Goal: Task Accomplishment & Management: Manage account settings

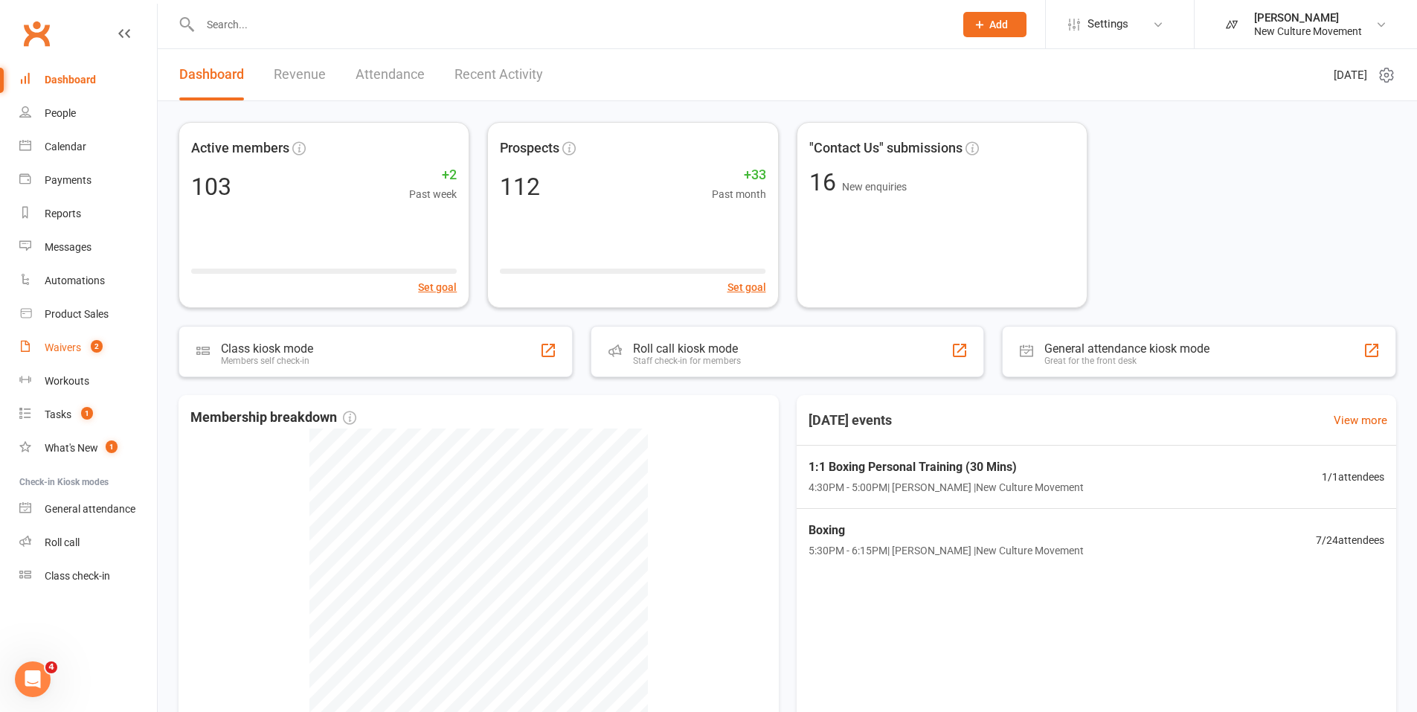
click at [66, 347] on div "Waivers" at bounding box center [63, 347] width 36 height 12
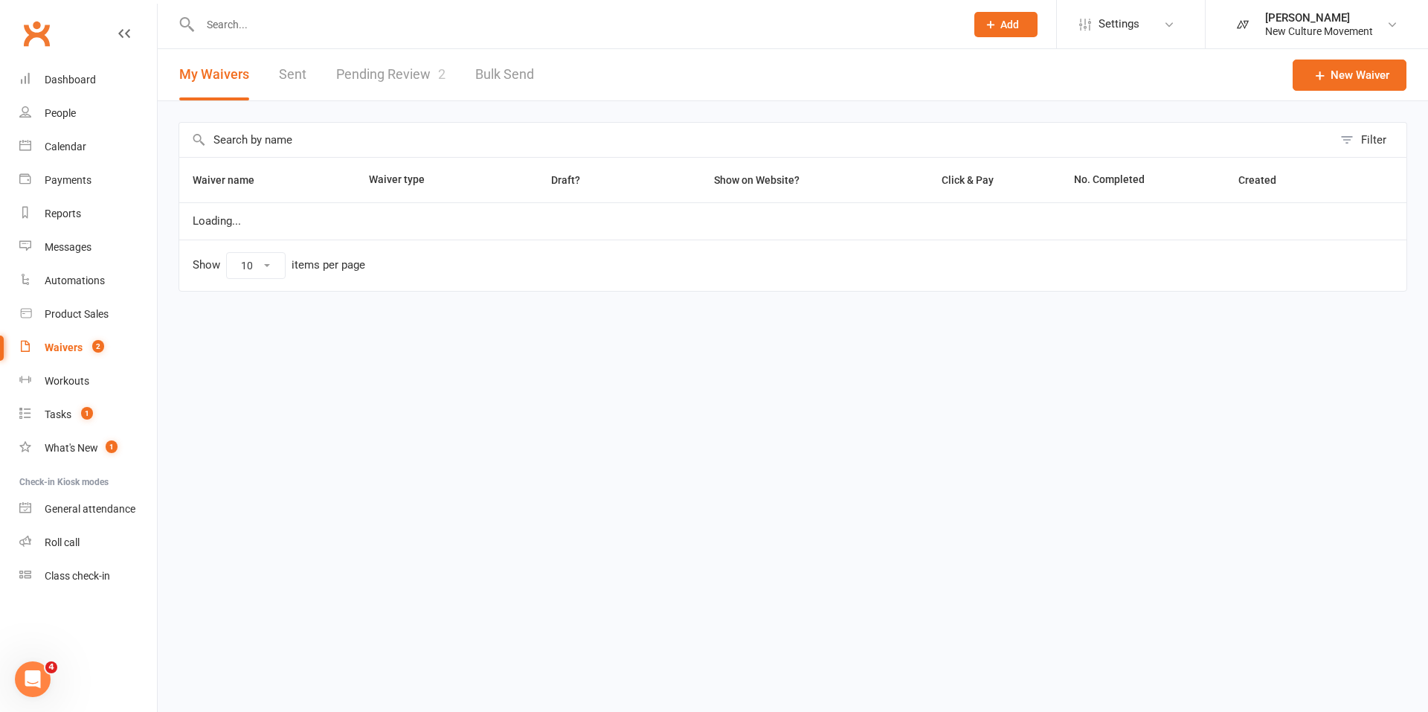
select select "100"
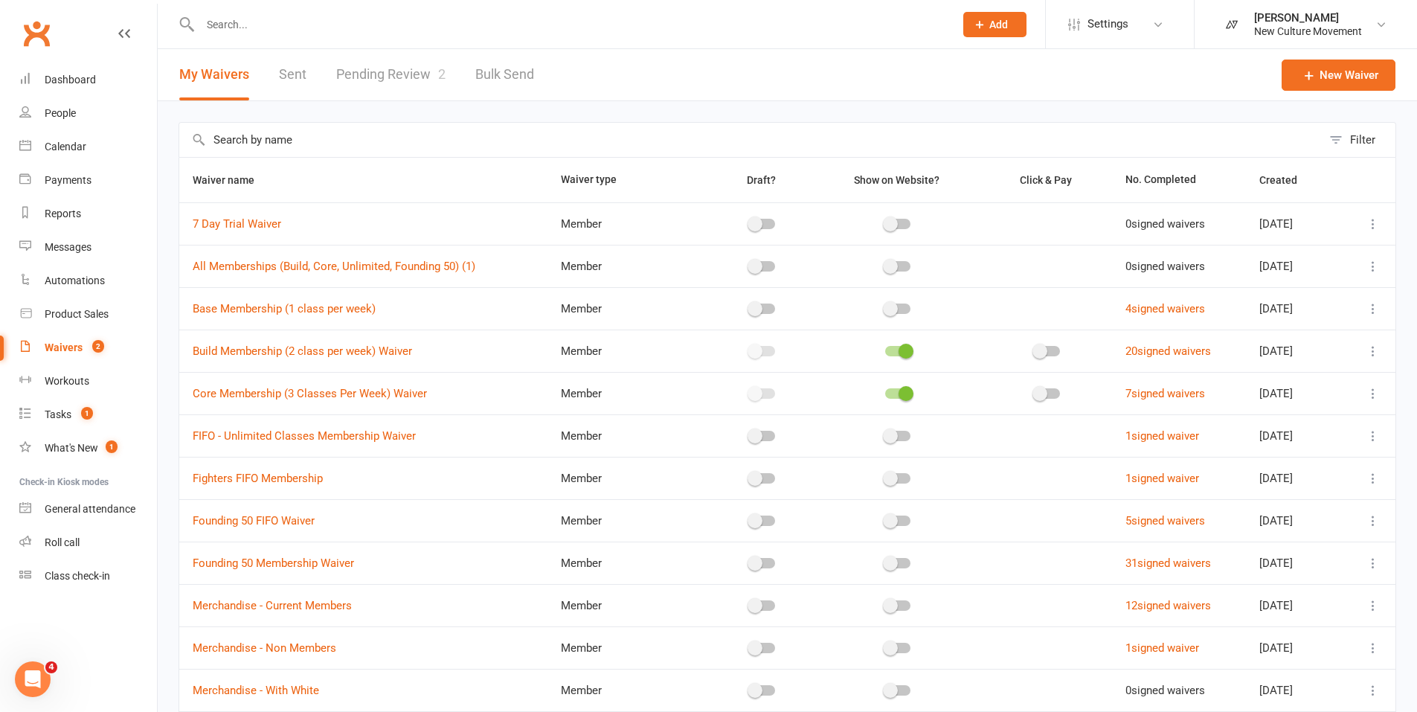
click at [390, 75] on link "Pending Review 2" at bounding box center [390, 74] width 109 height 51
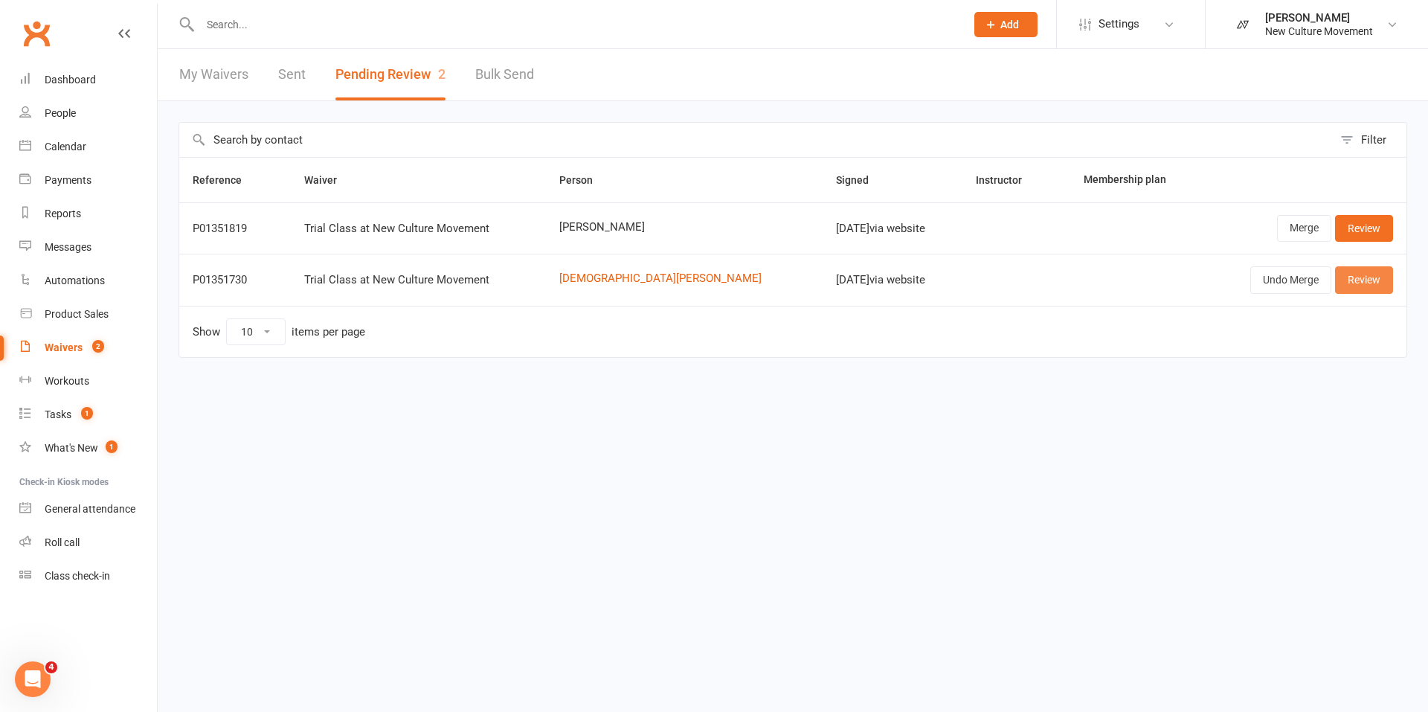
click at [1365, 280] on link "Review" at bounding box center [1364, 279] width 58 height 27
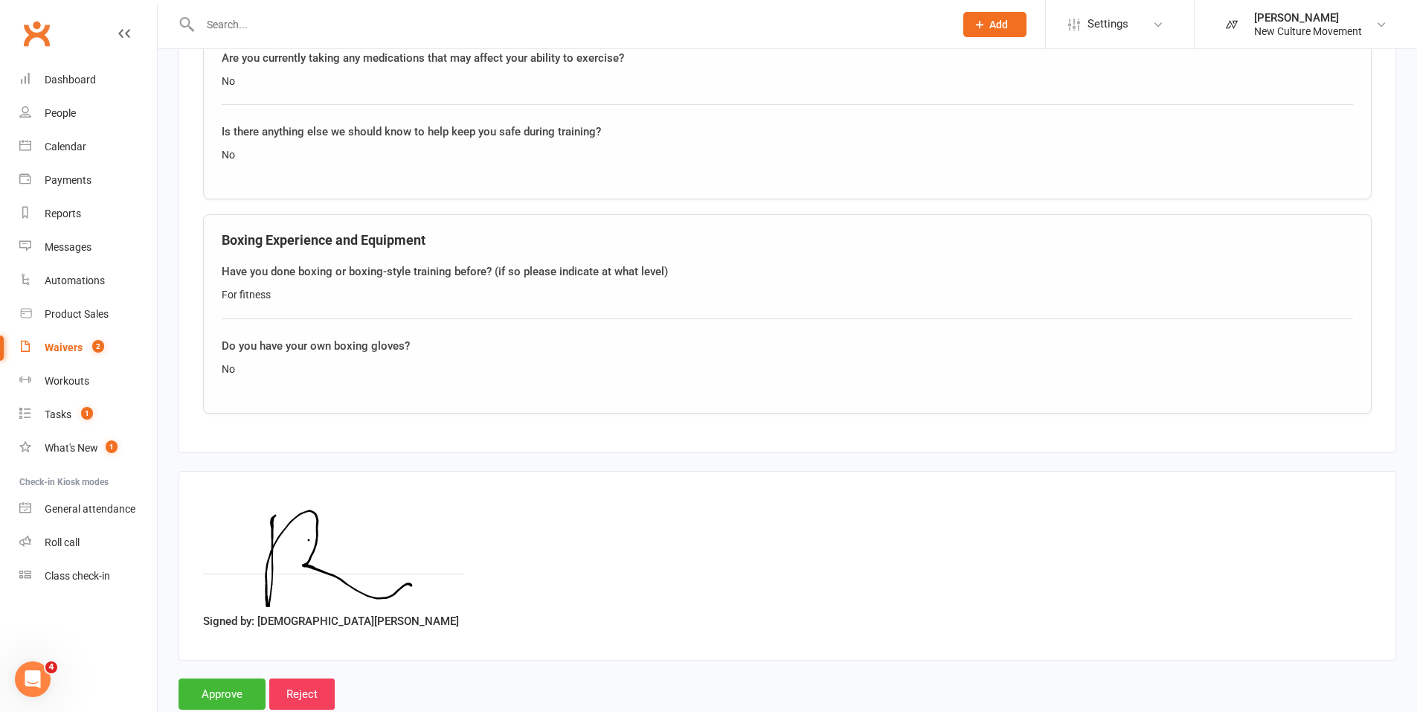
scroll to position [1326, 0]
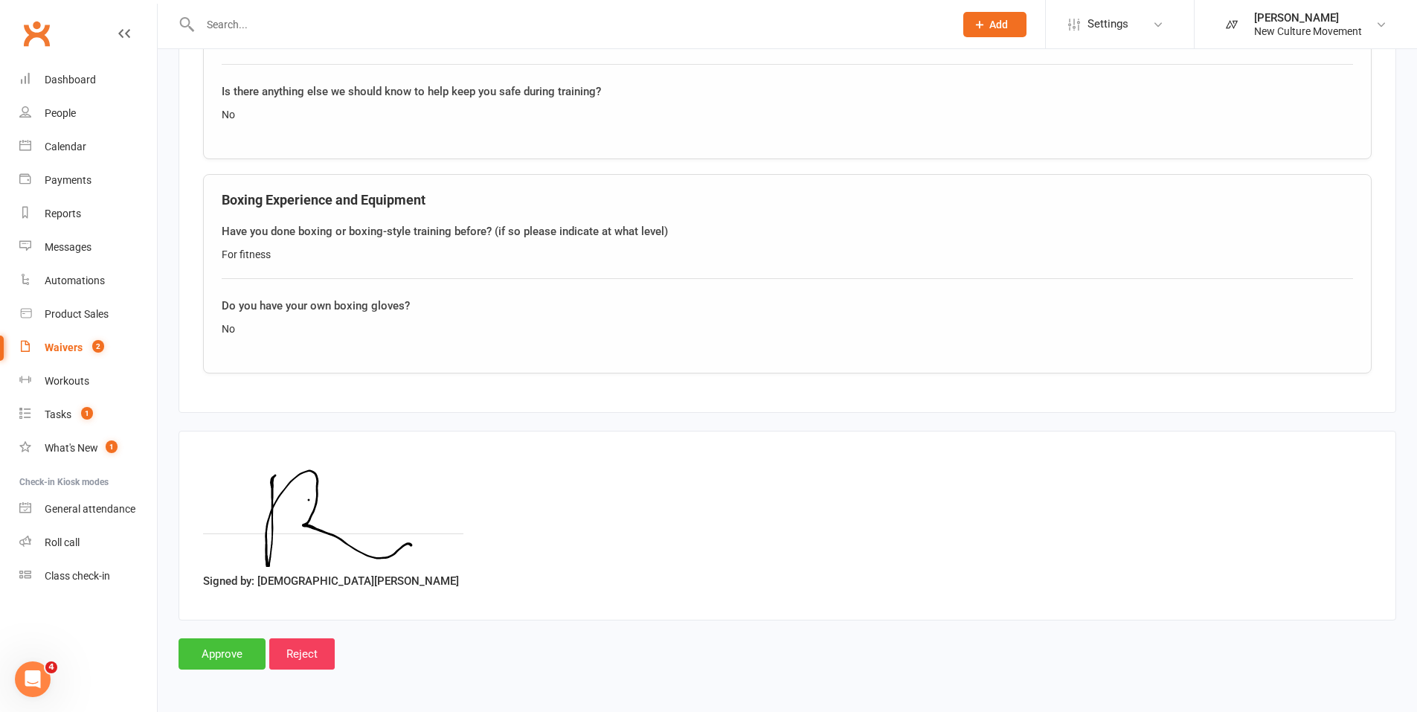
click at [218, 653] on input "Approve" at bounding box center [221, 653] width 87 height 31
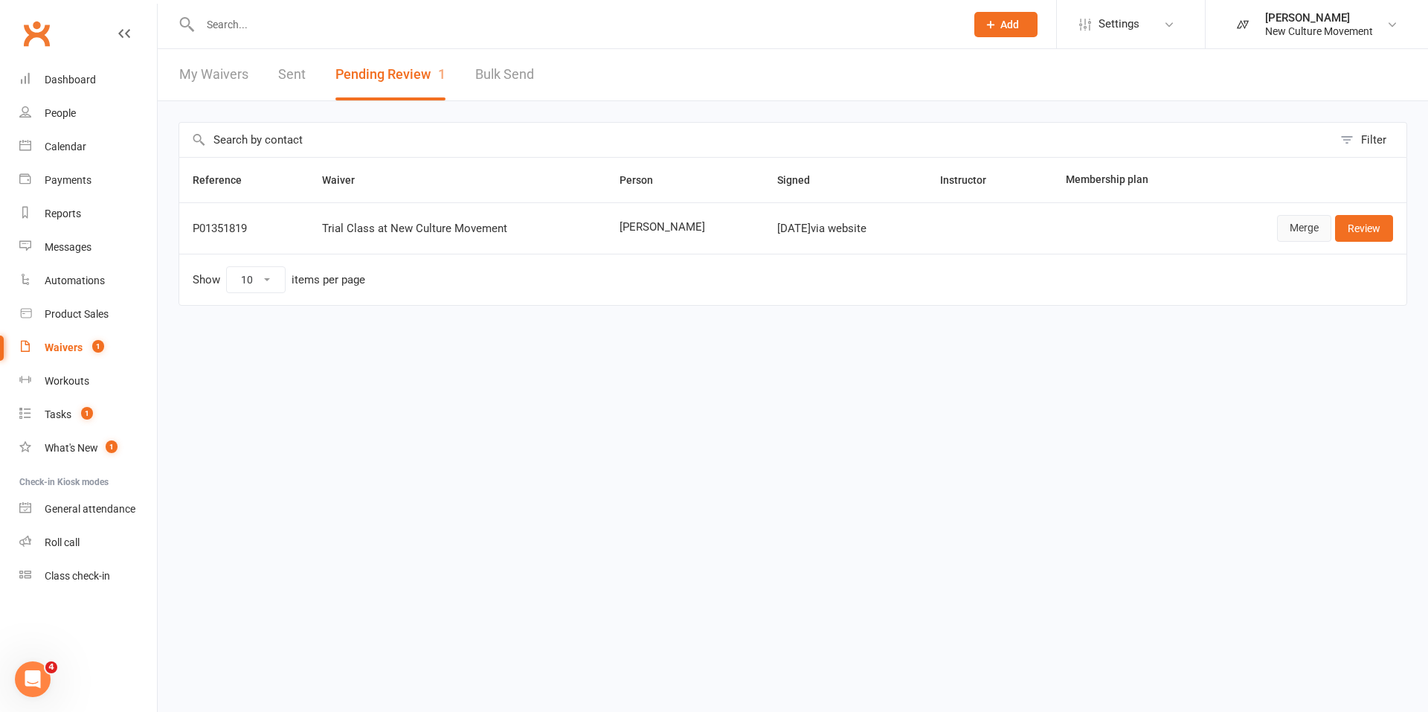
click at [1303, 227] on link "Merge" at bounding box center [1304, 228] width 54 height 27
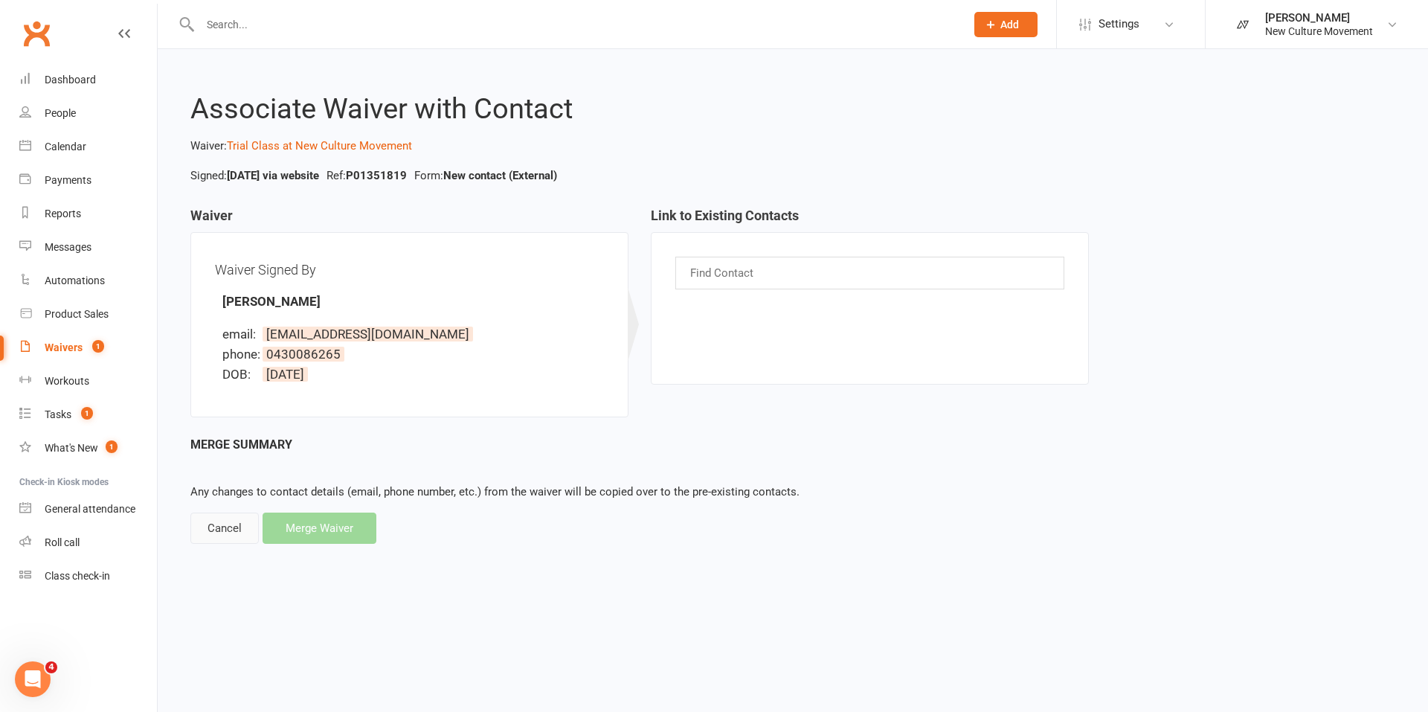
click at [225, 535] on div "Cancel" at bounding box center [224, 527] width 68 height 31
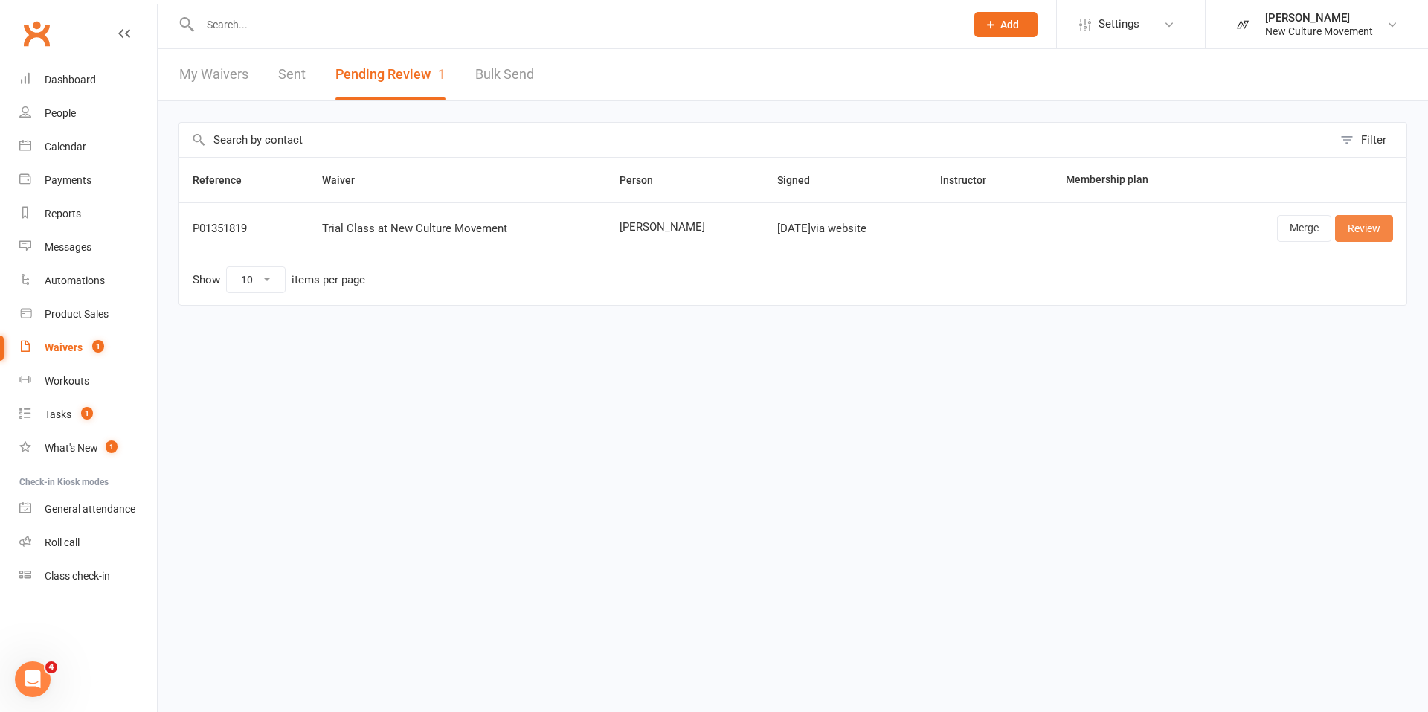
click at [1380, 224] on link "Review" at bounding box center [1364, 228] width 58 height 27
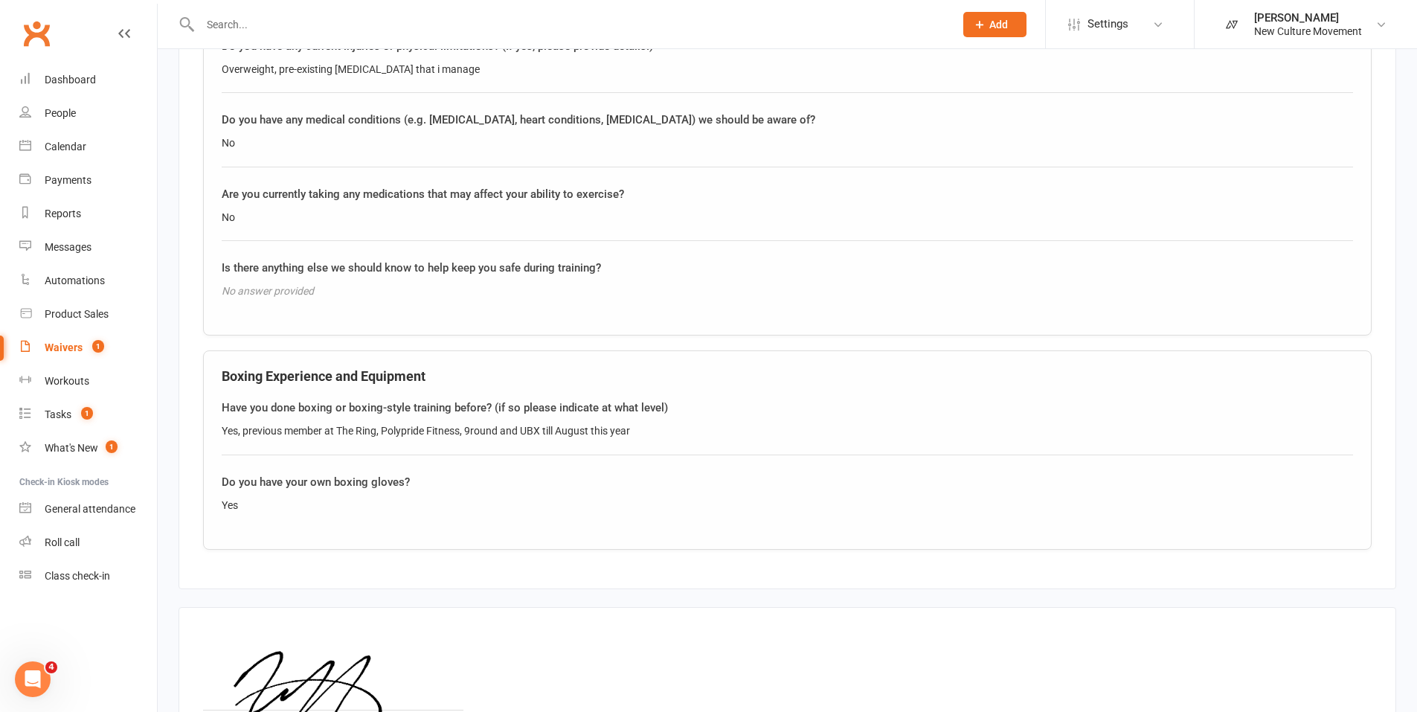
scroll to position [1326, 0]
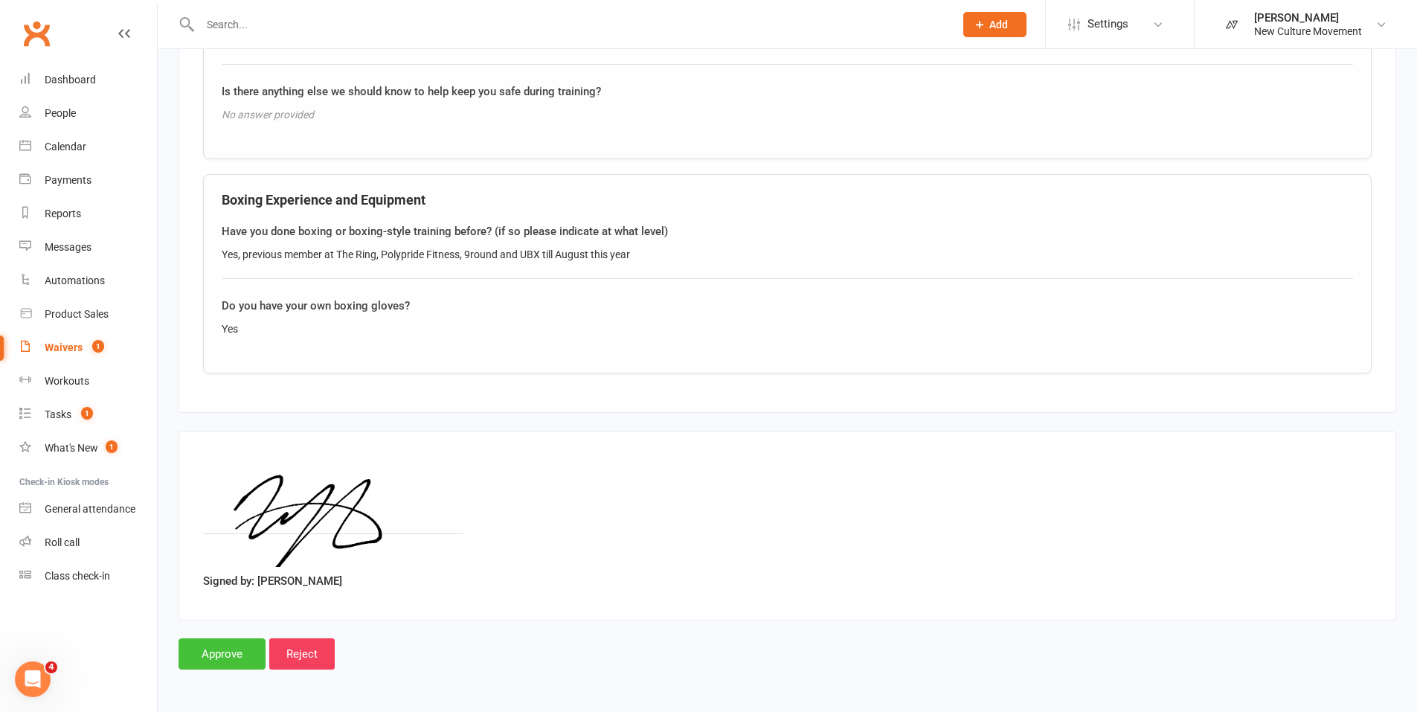
click at [219, 658] on input "Approve" at bounding box center [221, 653] width 87 height 31
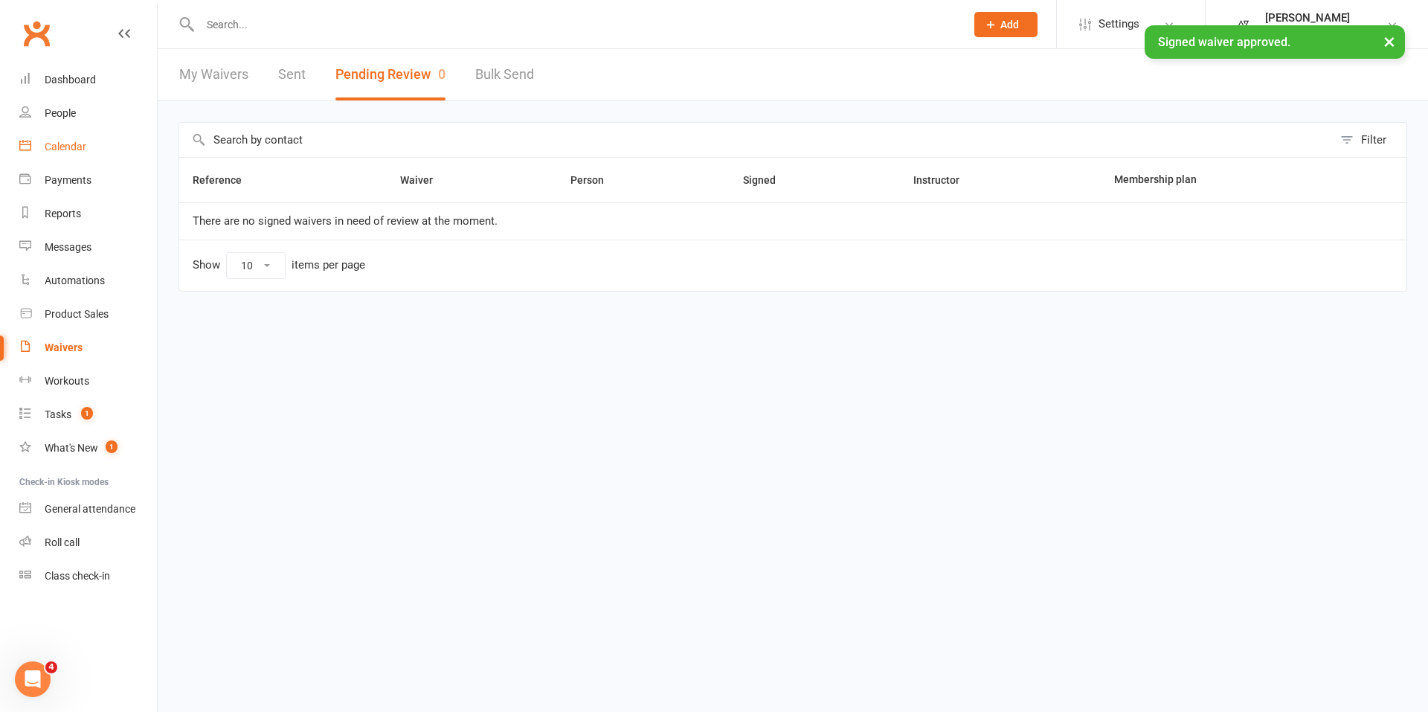
click at [59, 144] on div "Calendar" at bounding box center [66, 147] width 42 height 12
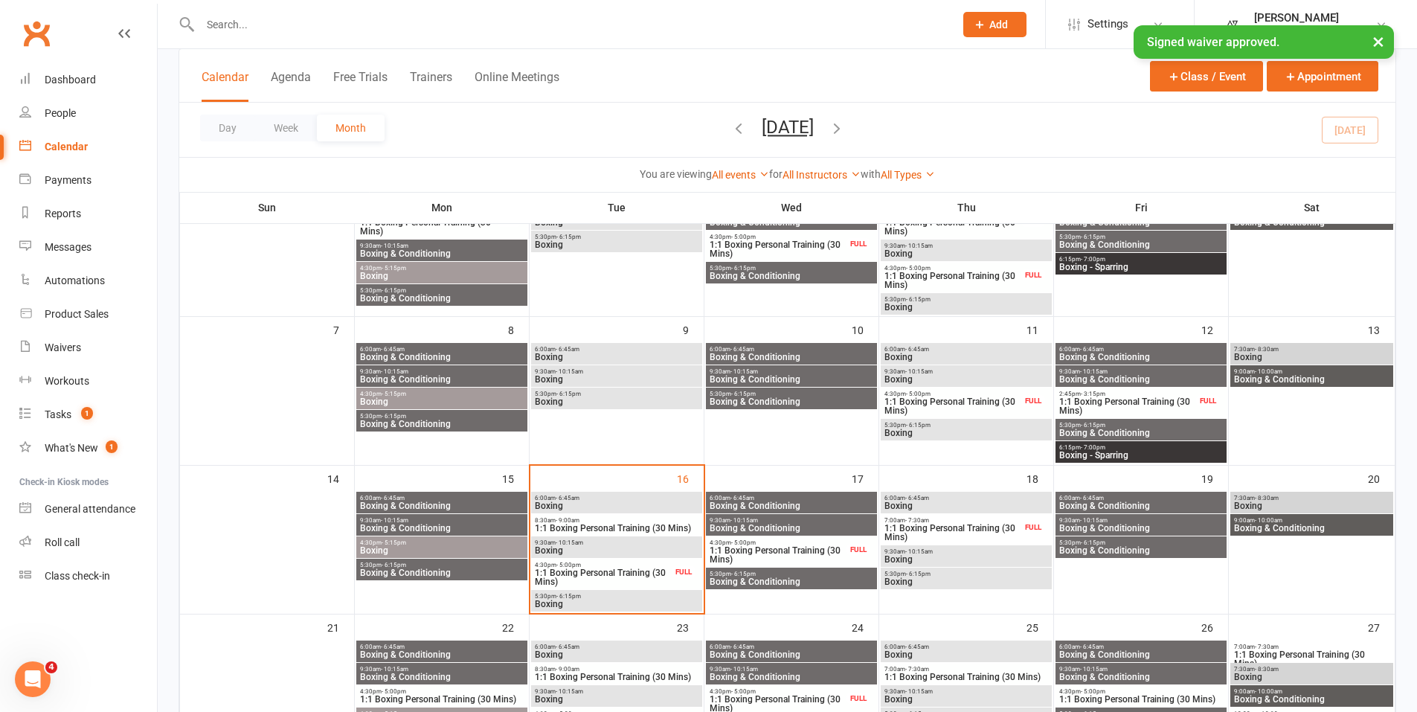
scroll to position [157, 0]
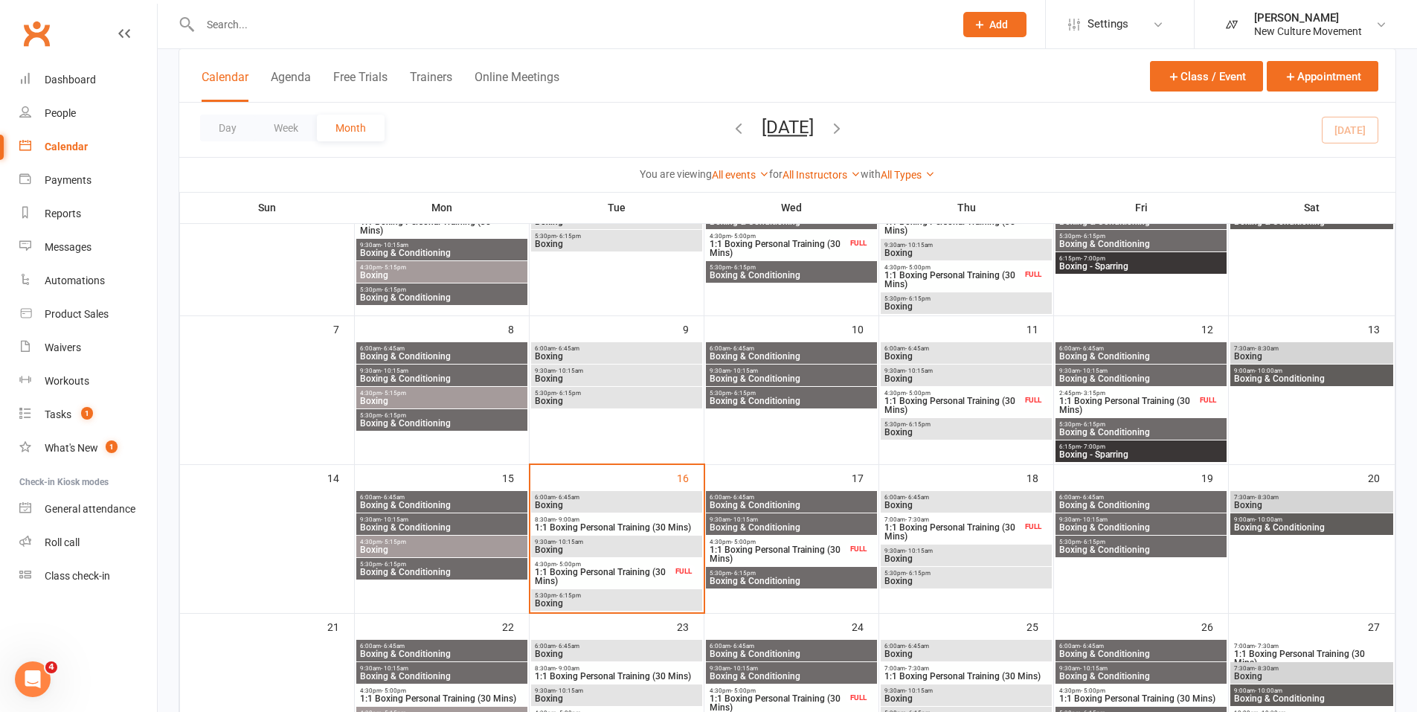
click at [1141, 524] on span "Boxing & Conditioning" at bounding box center [1140, 527] width 165 height 9
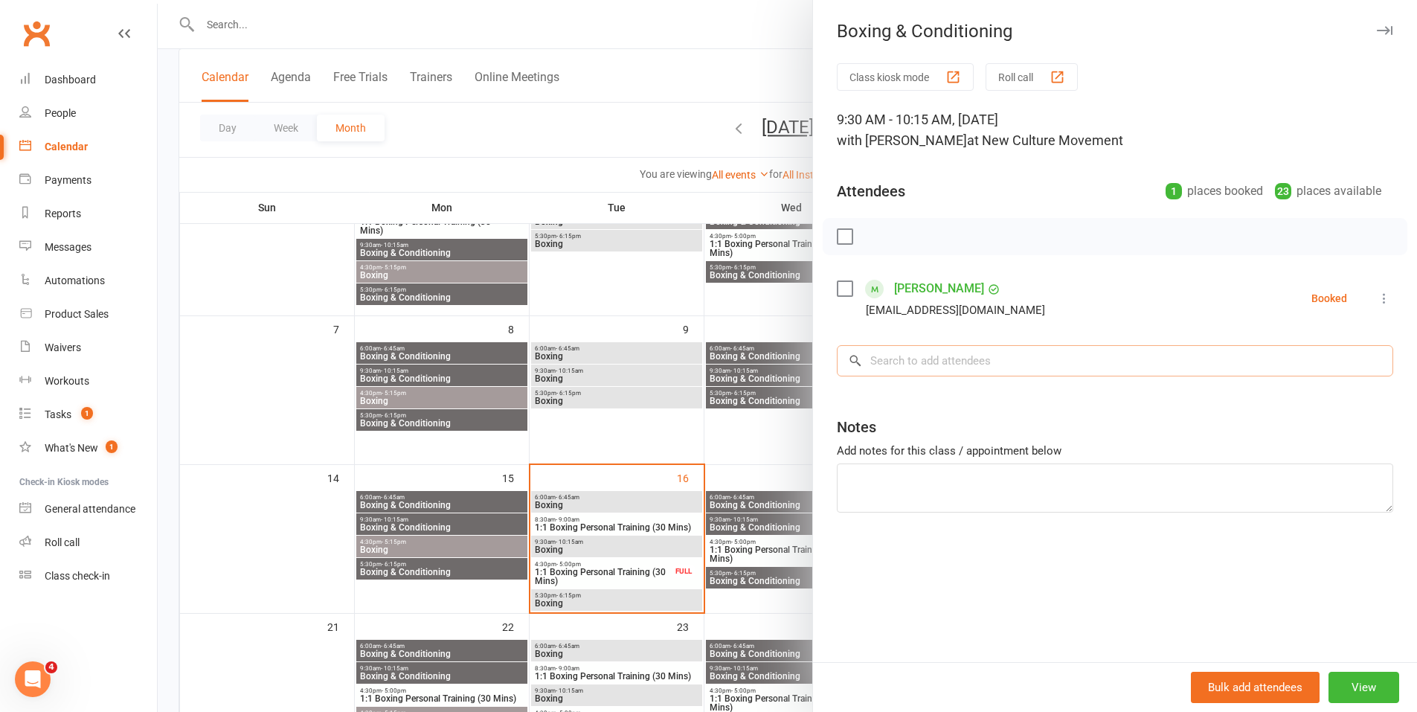
click at [998, 354] on input "search" at bounding box center [1115, 360] width 556 height 31
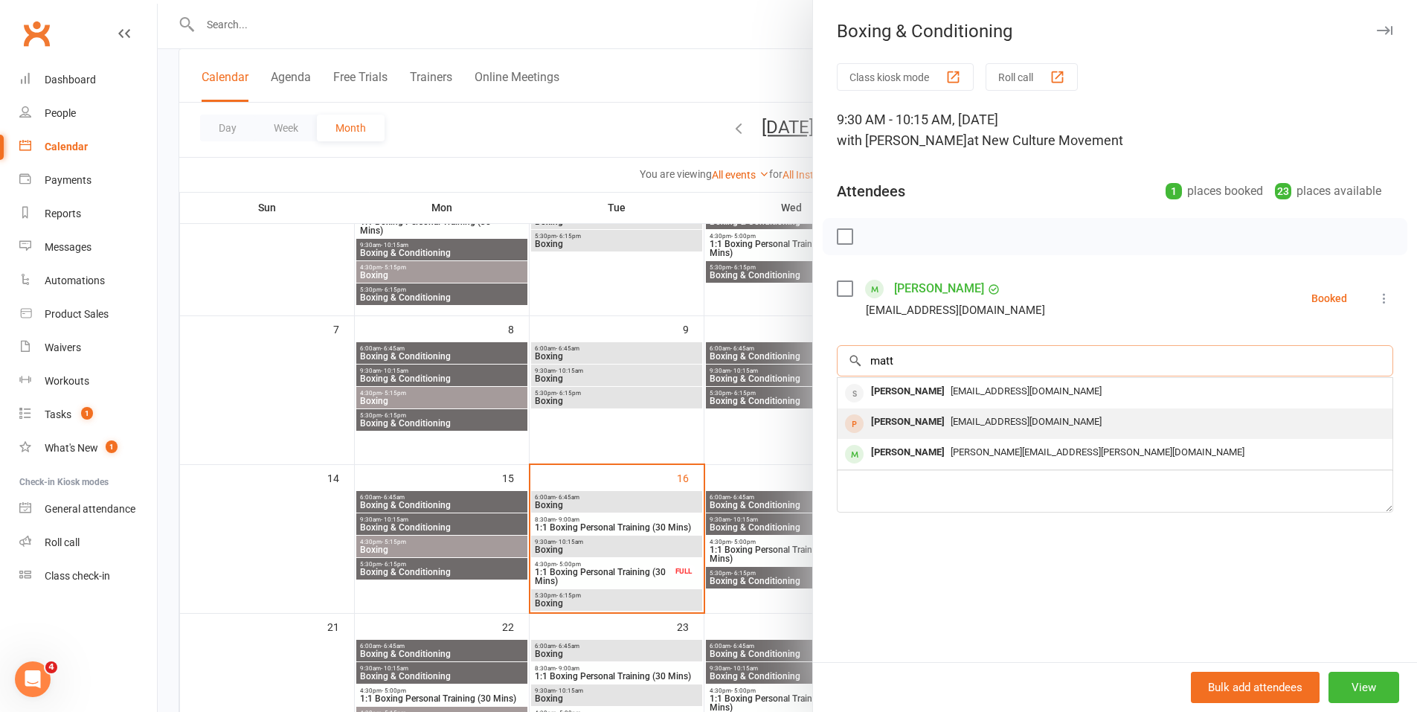
type input "matt"
click at [971, 428] on div "[EMAIL_ADDRESS][DOMAIN_NAME]" at bounding box center [1114, 422] width 543 height 22
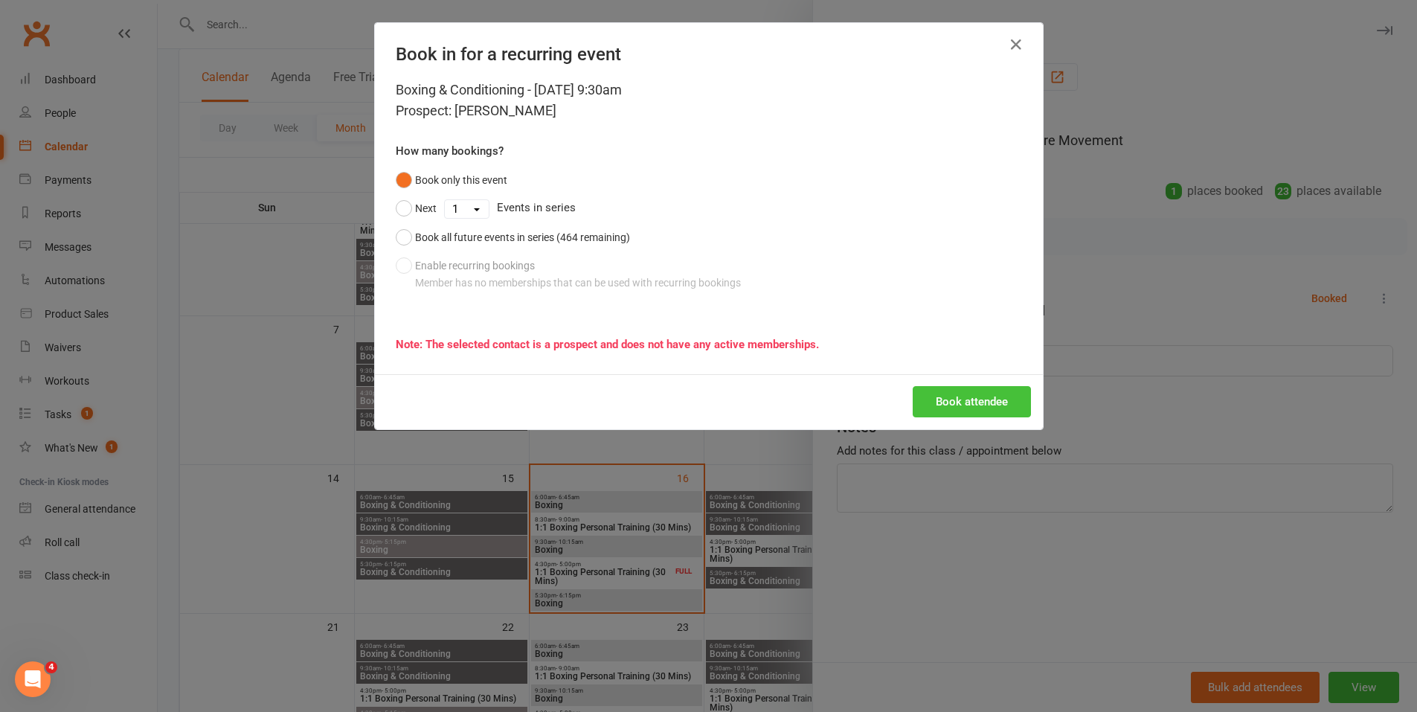
click at [1010, 405] on button "Book attendee" at bounding box center [971, 401] width 118 height 31
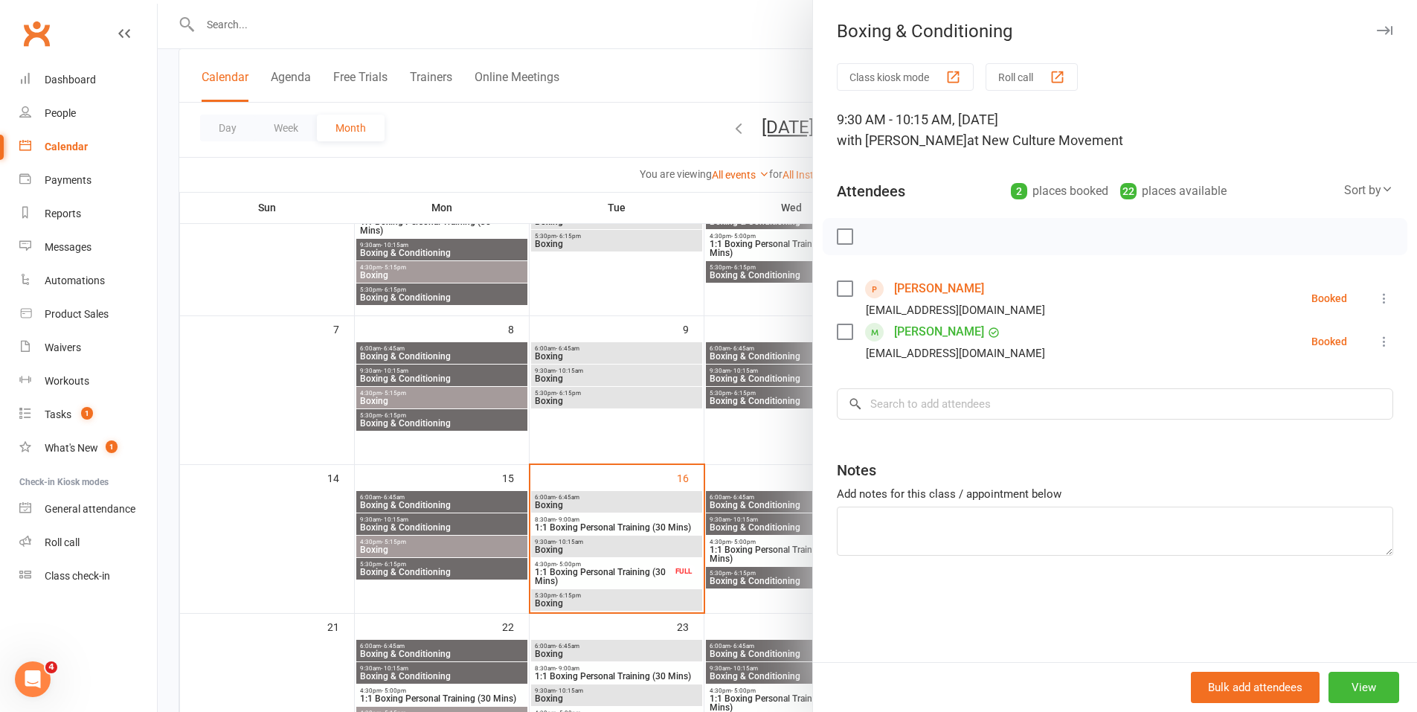
click at [592, 529] on div at bounding box center [787, 356] width 1259 height 712
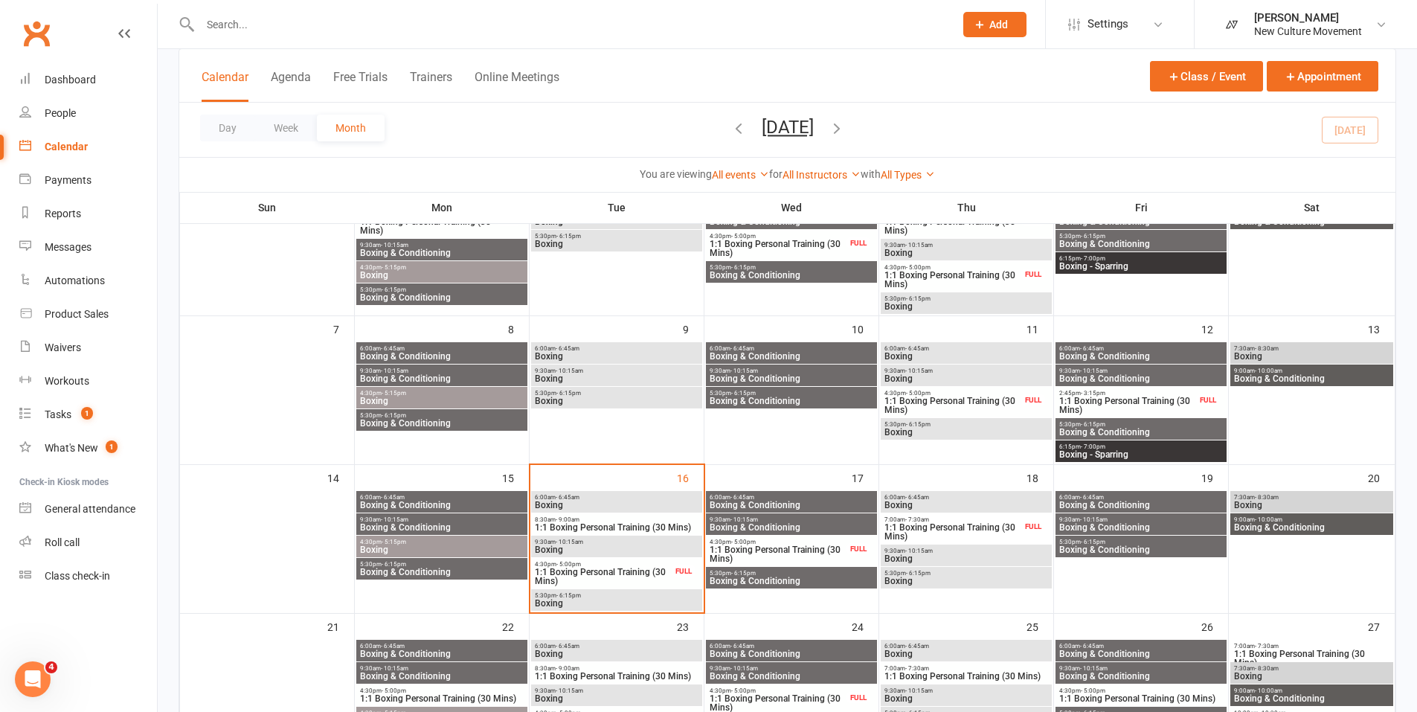
click at [603, 524] on span "1:1 Boxing Personal Training (30 Mins)" at bounding box center [616, 527] width 165 height 9
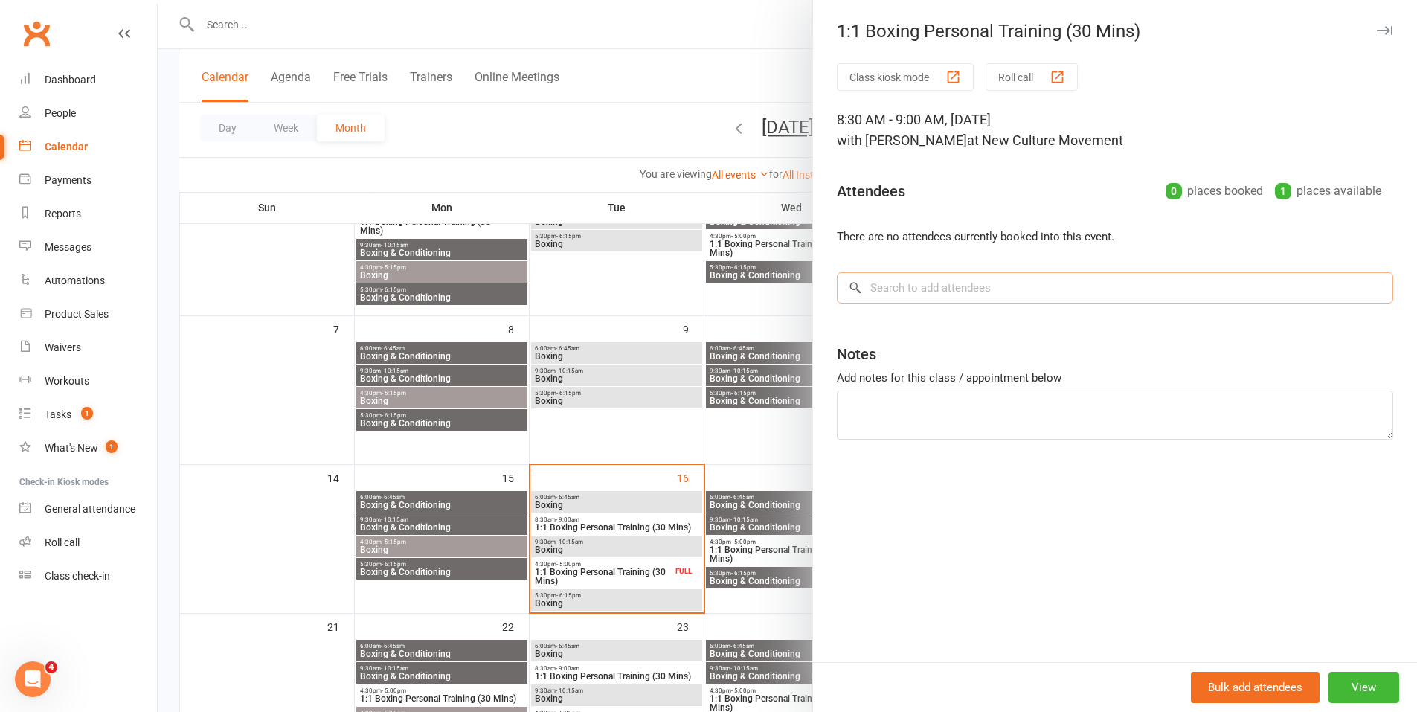
click at [870, 292] on input "search" at bounding box center [1115, 287] width 556 height 31
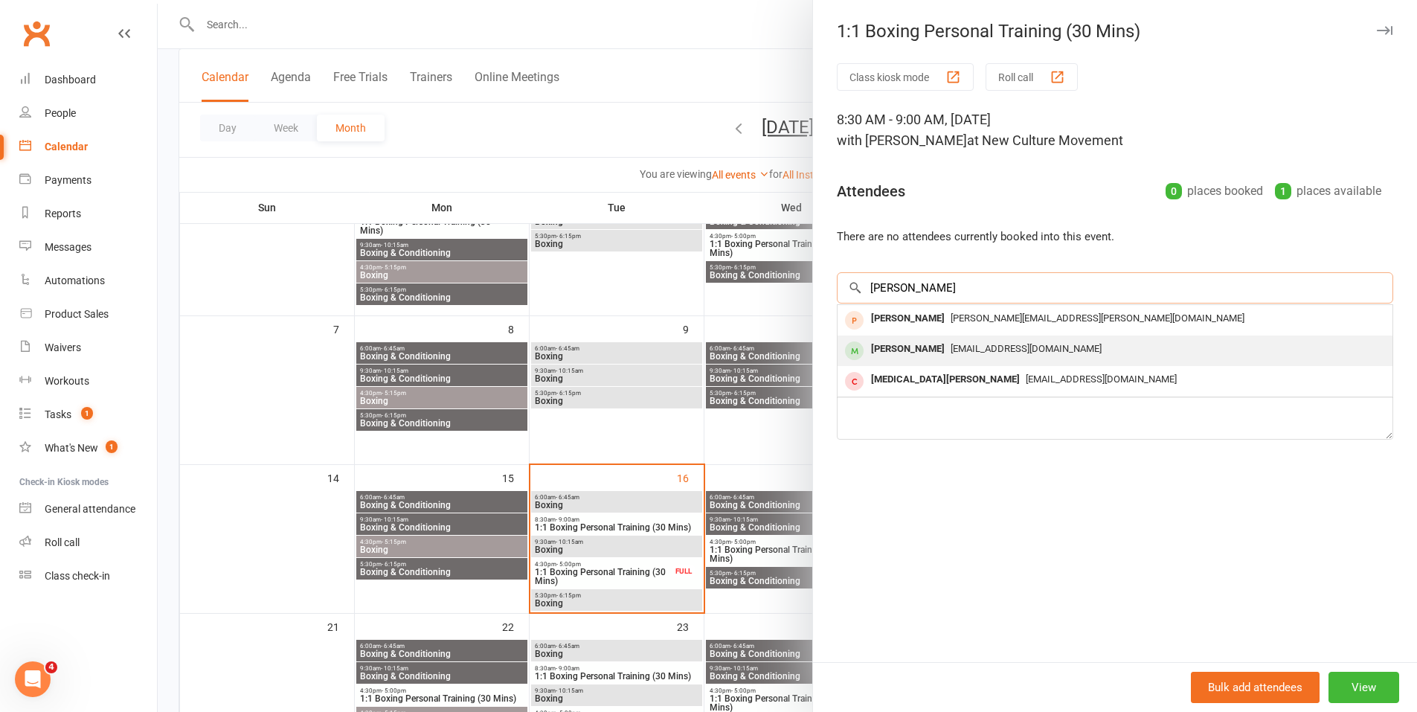
type input "[PERSON_NAME]"
click at [901, 348] on div "[PERSON_NAME]" at bounding box center [908, 349] width 86 height 22
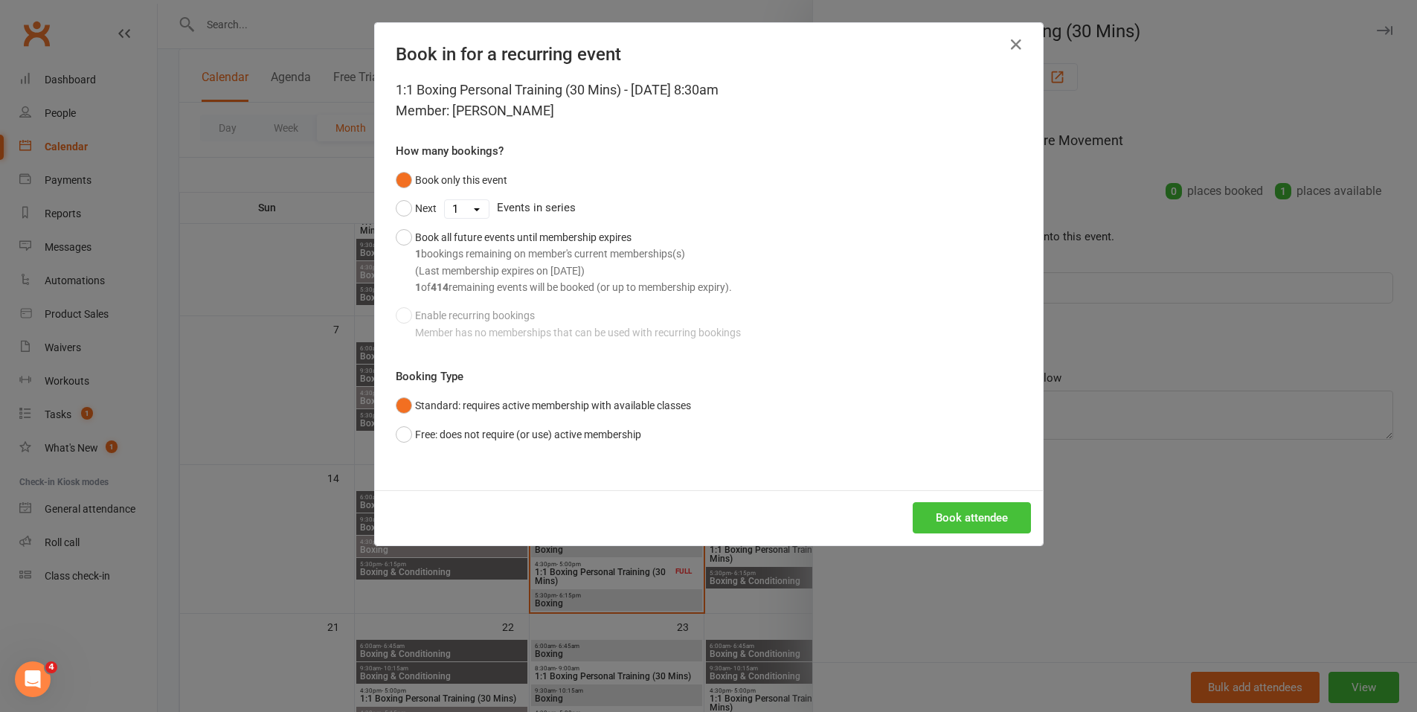
click at [958, 507] on button "Book attendee" at bounding box center [971, 517] width 118 height 31
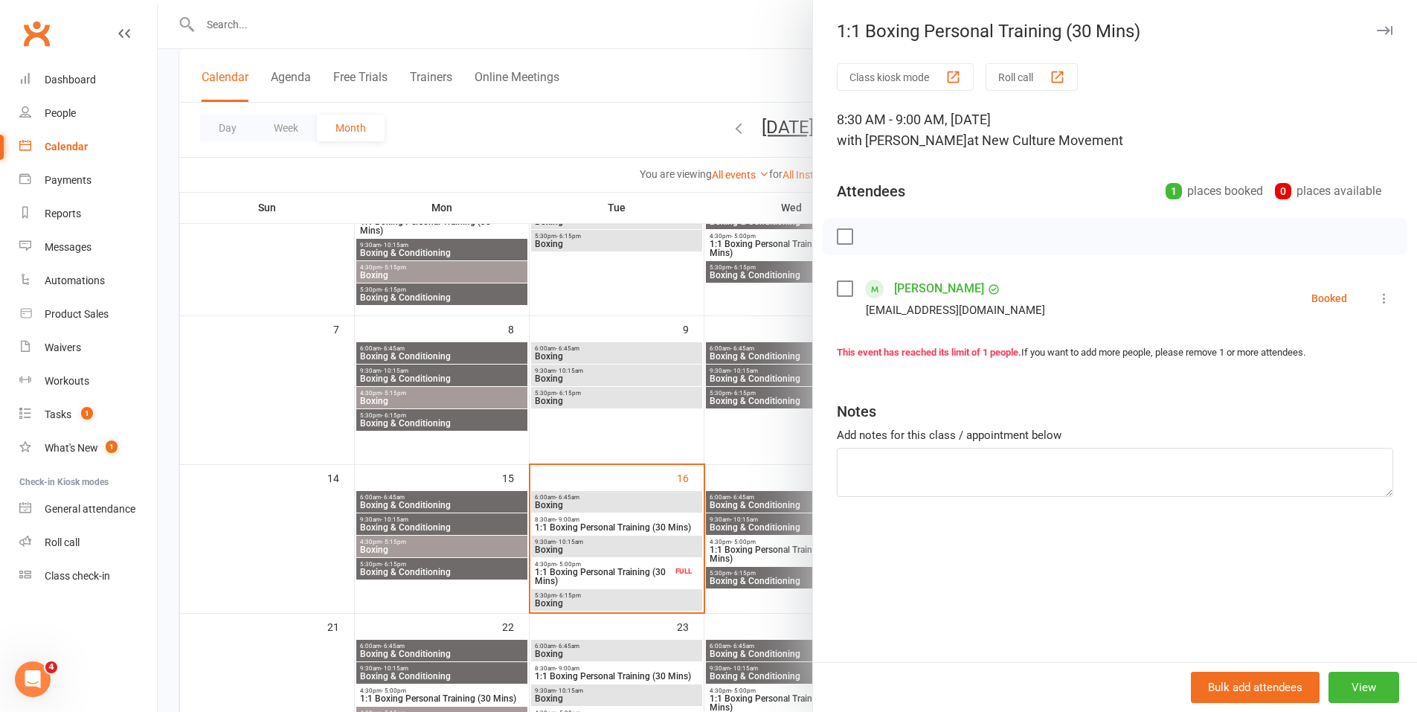
click at [71, 149] on div "Calendar" at bounding box center [66, 147] width 43 height 12
click at [414, 126] on div at bounding box center [787, 356] width 1259 height 712
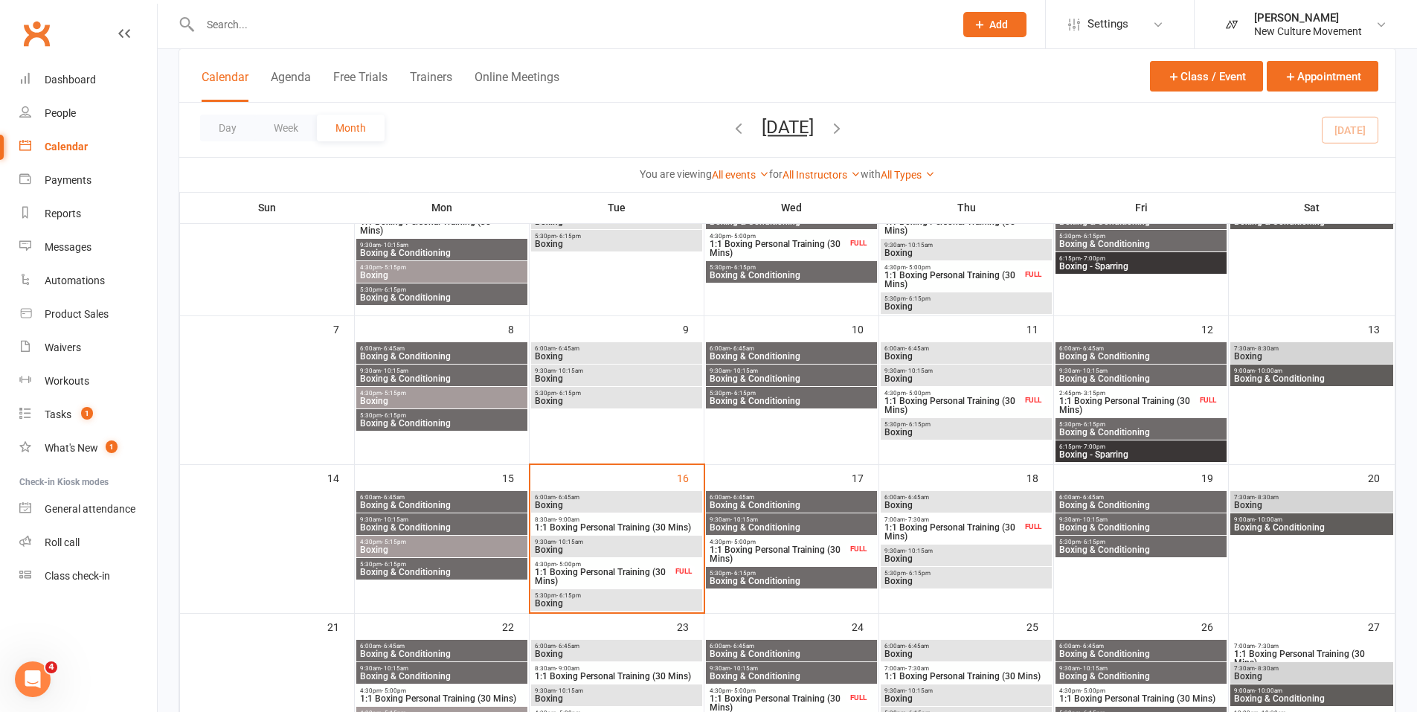
click at [805, 574] on span "5:30pm - 6:15pm" at bounding box center [791, 573] width 165 height 7
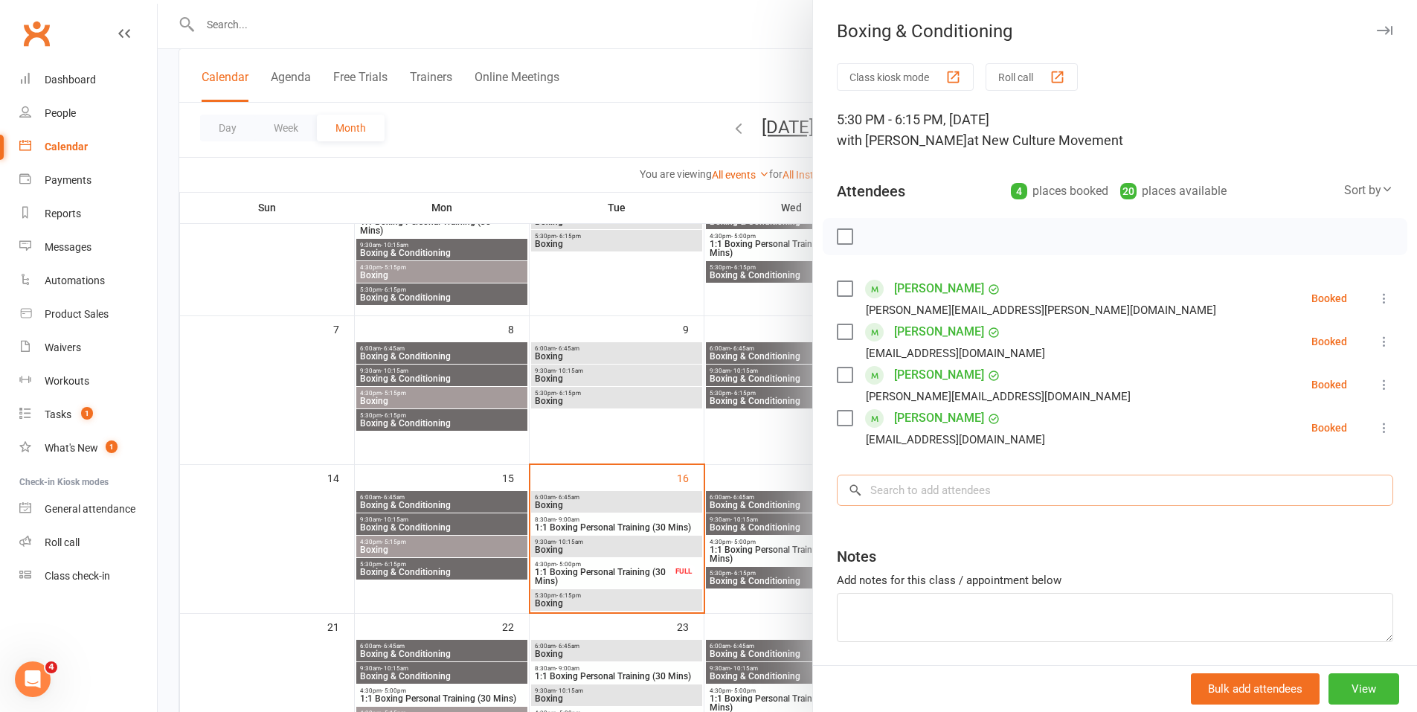
click at [899, 486] on input "search" at bounding box center [1115, 489] width 556 height 31
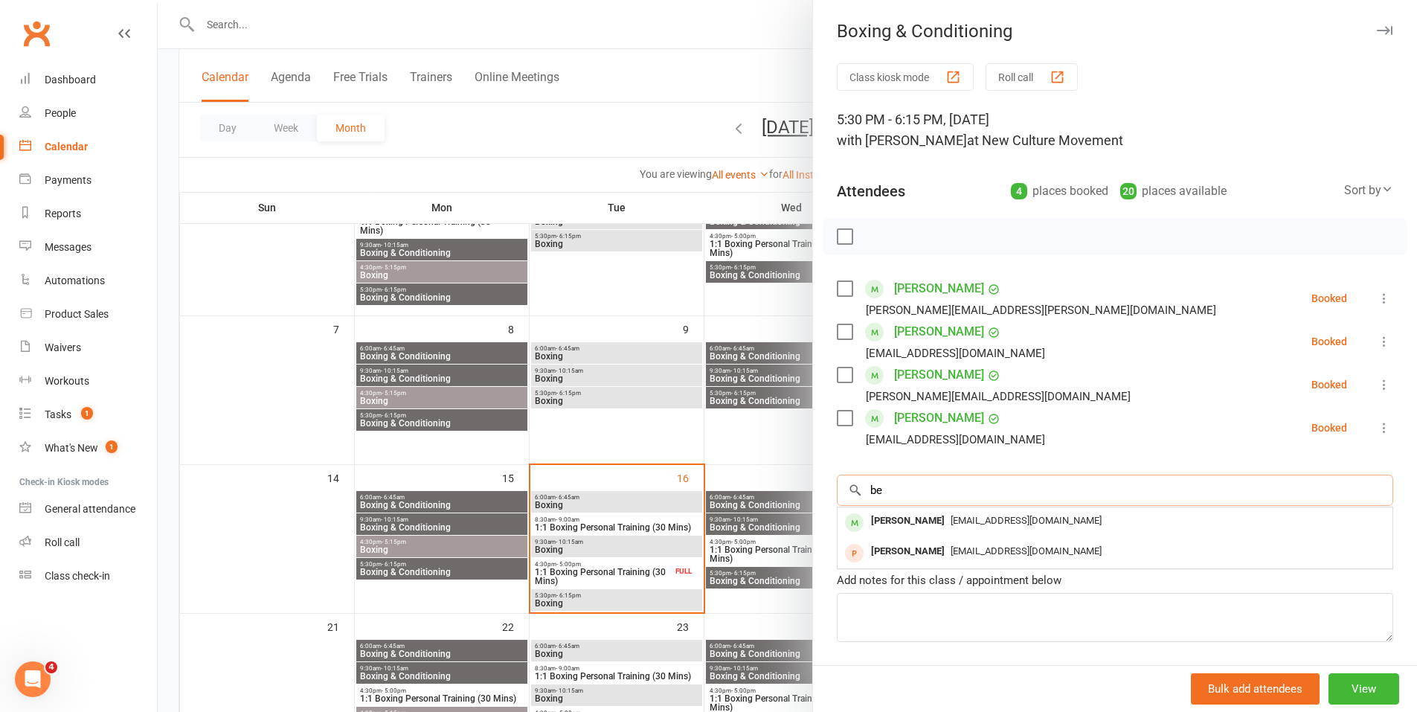
type input "b"
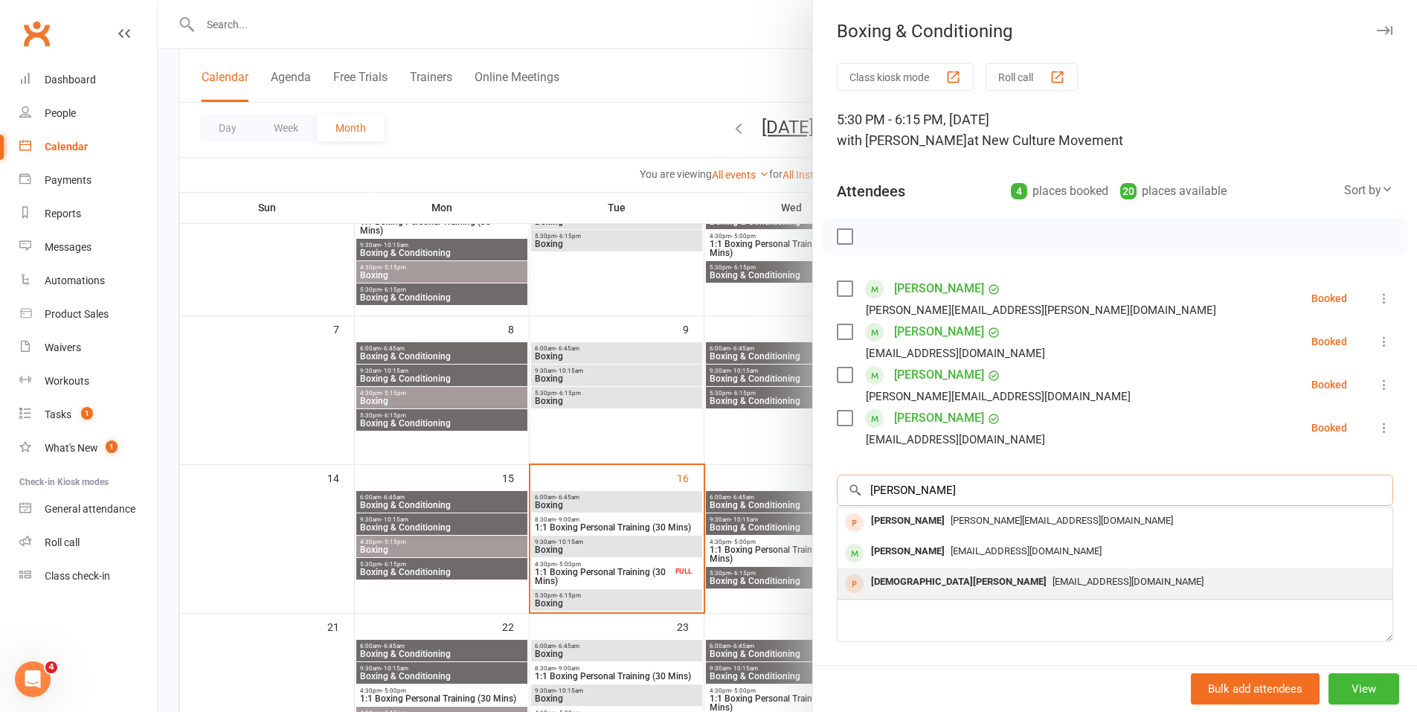
type input "[PERSON_NAME]"
click at [931, 584] on div "[DEMOGRAPHIC_DATA][PERSON_NAME]" at bounding box center [958, 582] width 187 height 22
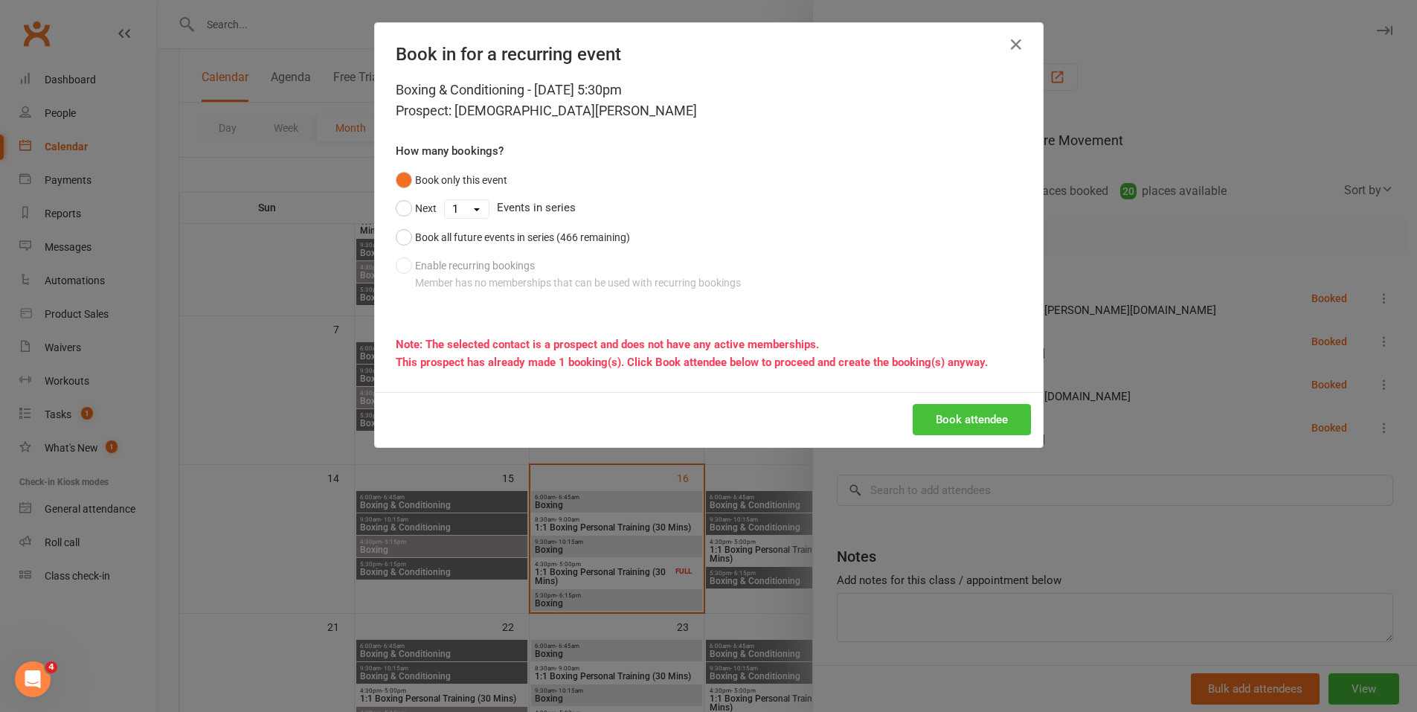
click at [959, 425] on button "Book attendee" at bounding box center [971, 419] width 118 height 31
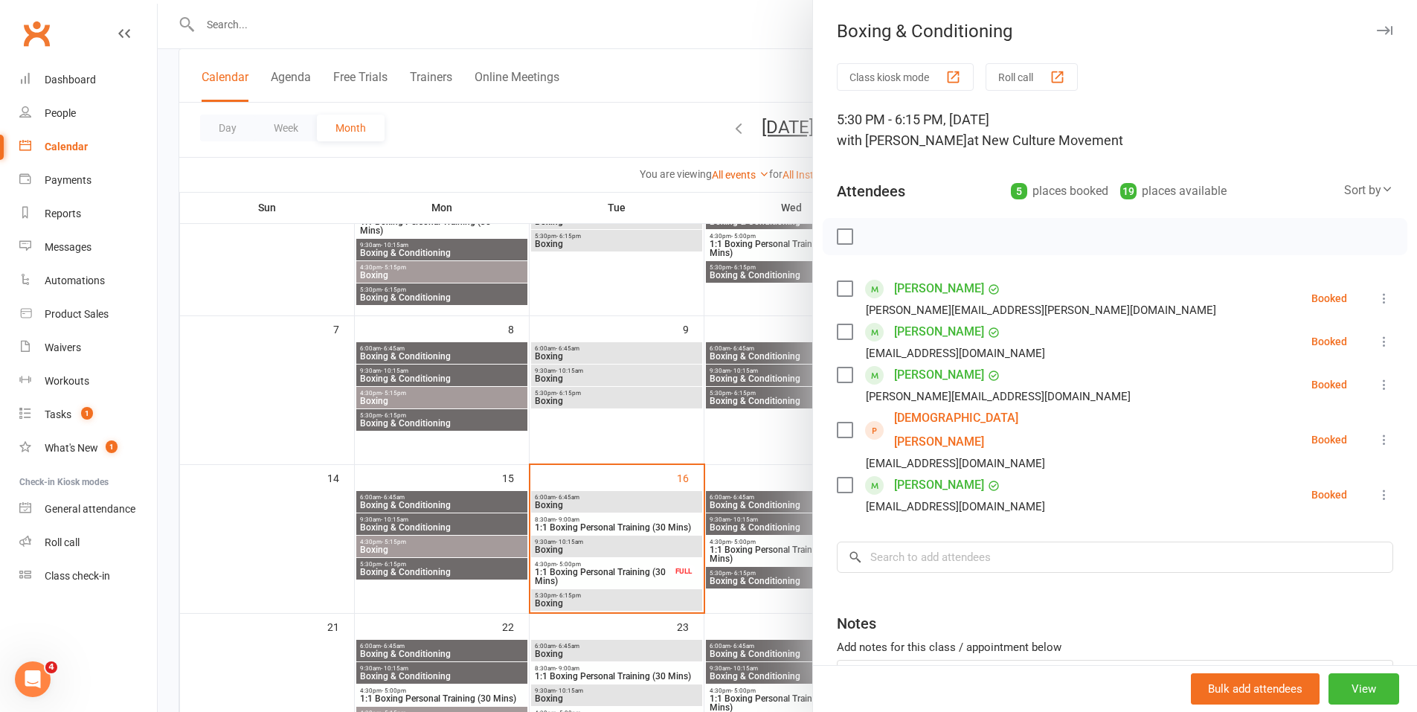
click at [753, 521] on div at bounding box center [787, 356] width 1259 height 712
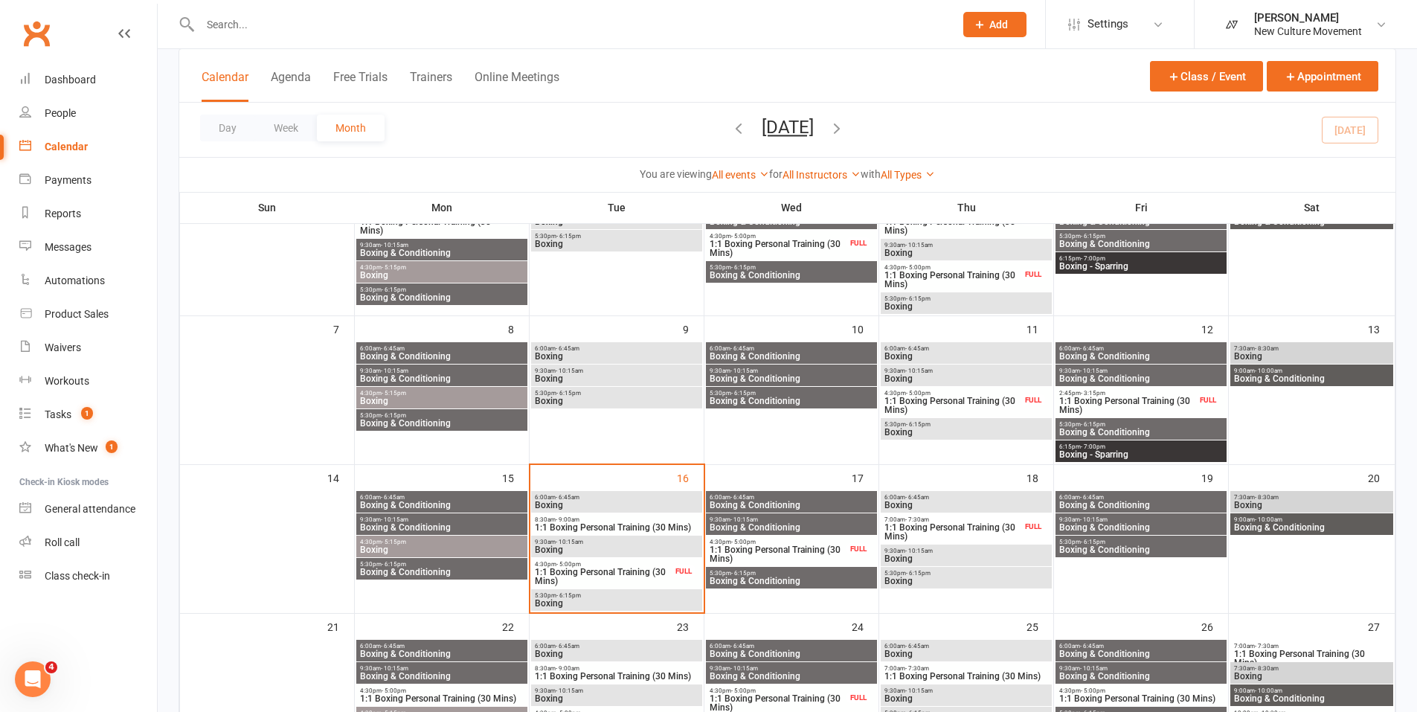
click at [753, 523] on span "Boxing & Conditioning" at bounding box center [791, 527] width 165 height 9
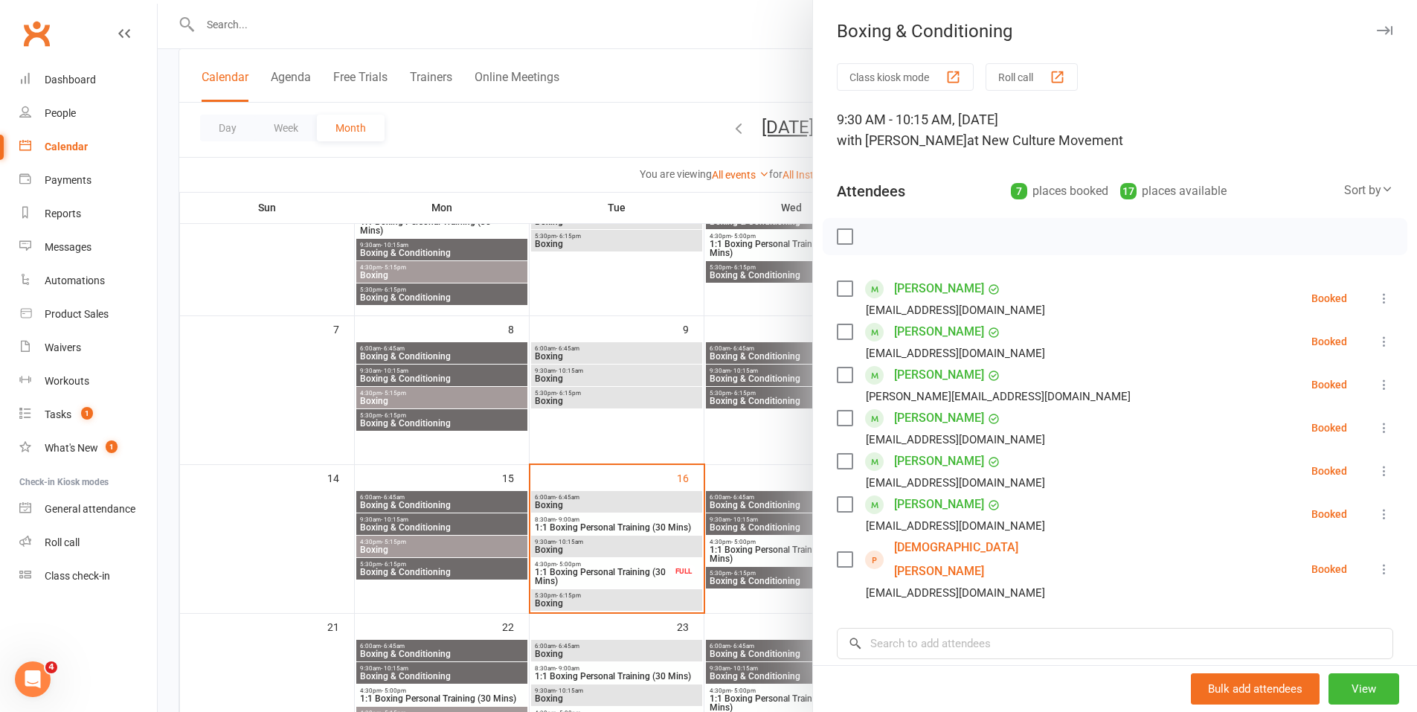
click at [1376, 561] on icon at bounding box center [1383, 568] width 15 height 15
click at [1277, 620] on link "Remove" at bounding box center [1305, 628] width 174 height 30
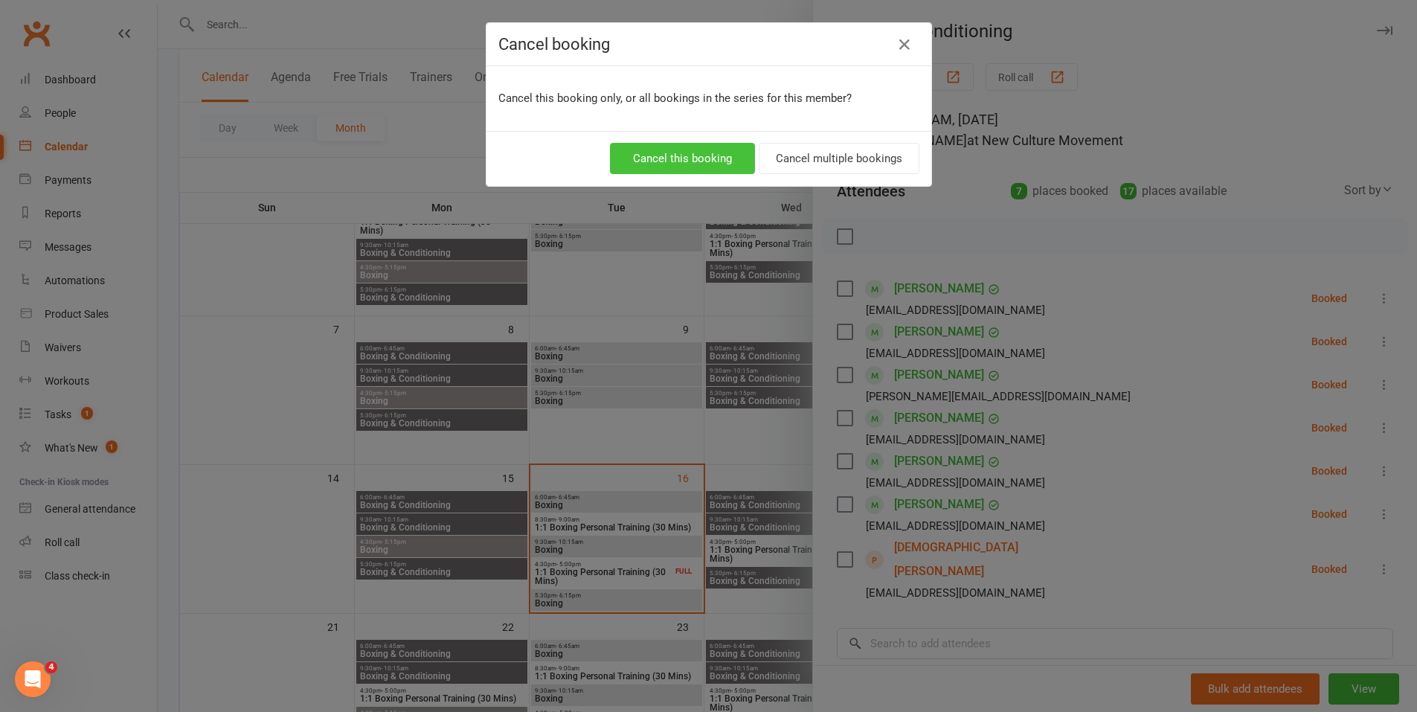
click at [699, 159] on button "Cancel this booking" at bounding box center [682, 158] width 145 height 31
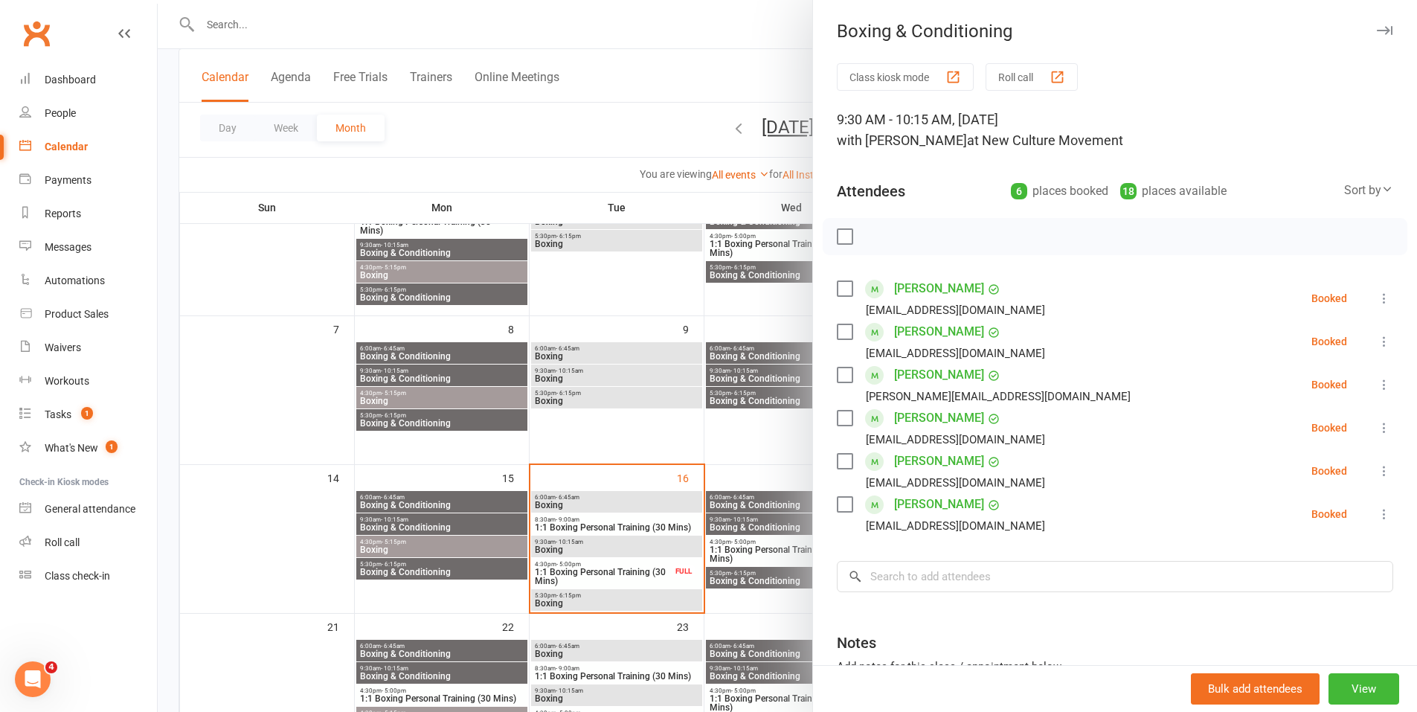
click at [625, 132] on div at bounding box center [787, 356] width 1259 height 712
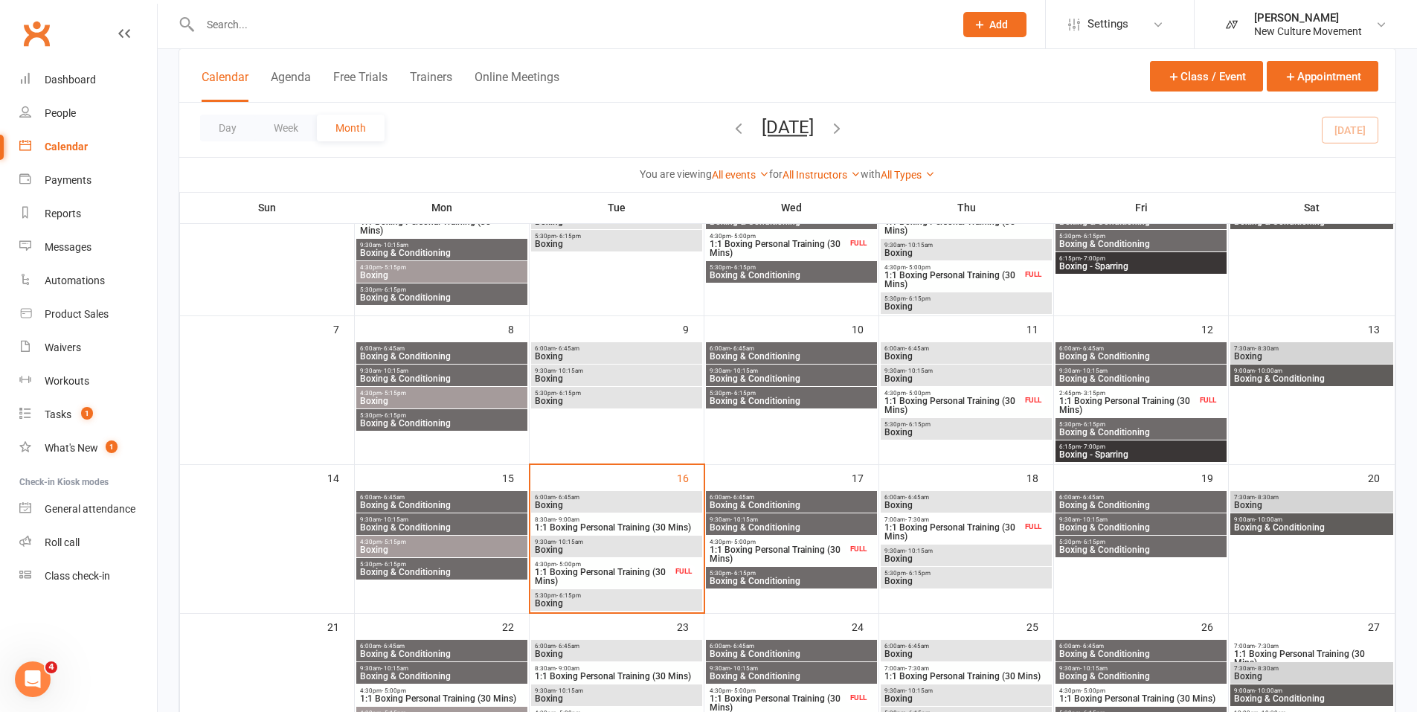
click at [600, 595] on span "5:30pm - 6:15pm" at bounding box center [616, 595] width 165 height 7
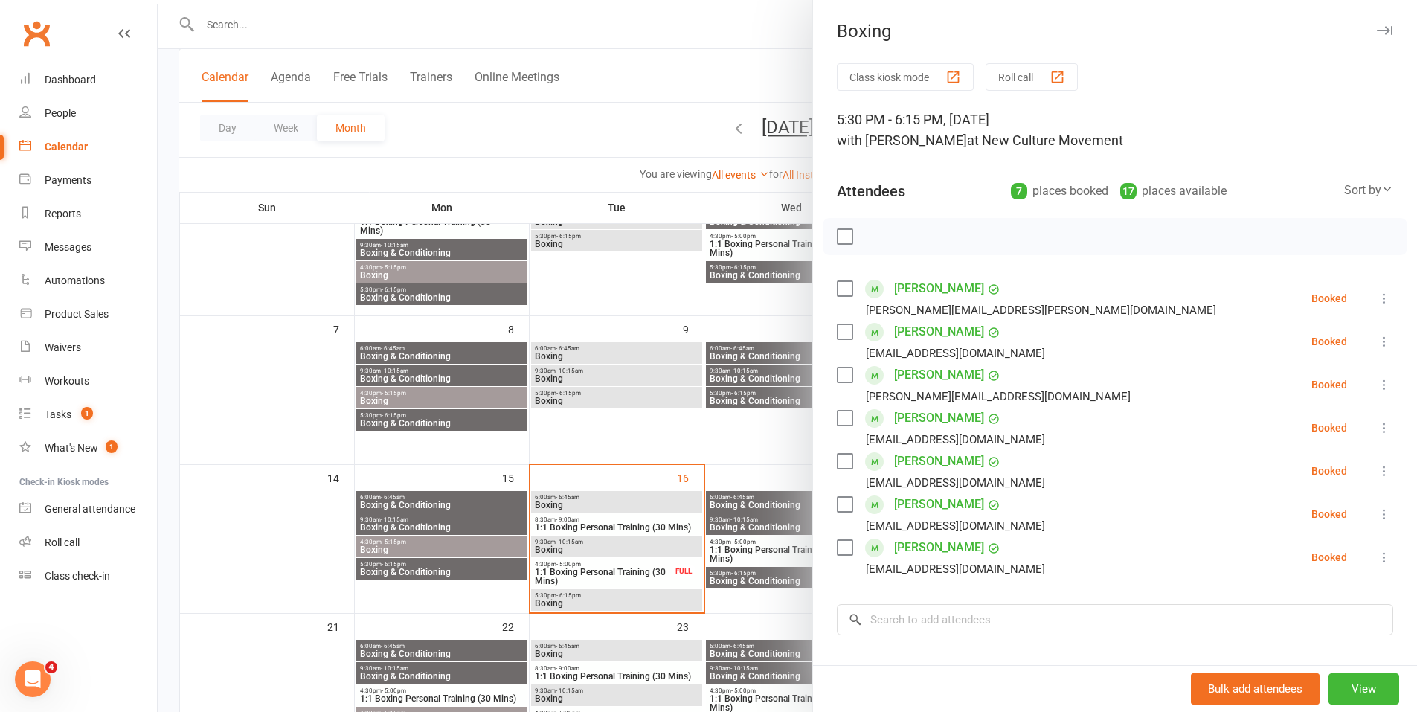
click at [562, 547] on div at bounding box center [787, 356] width 1259 height 712
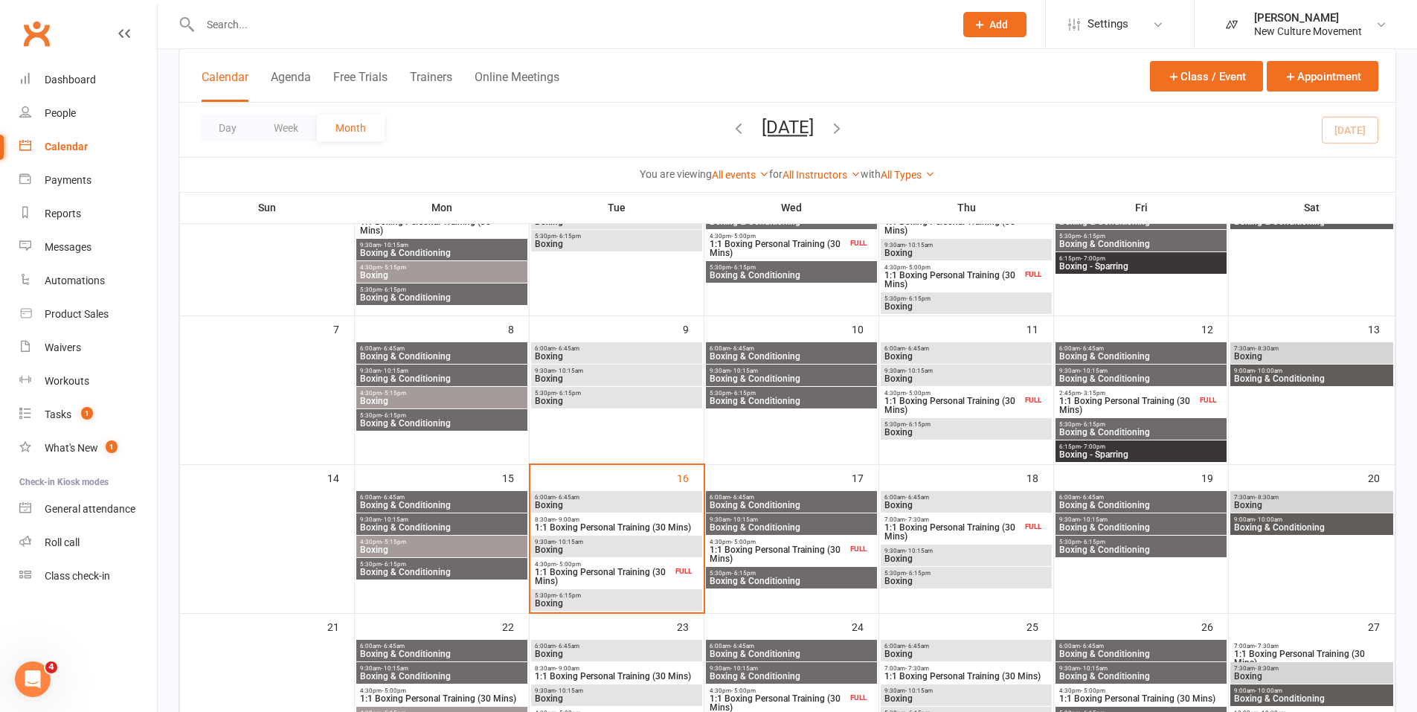
click at [568, 542] on span "- 10:15am" at bounding box center [569, 541] width 28 height 7
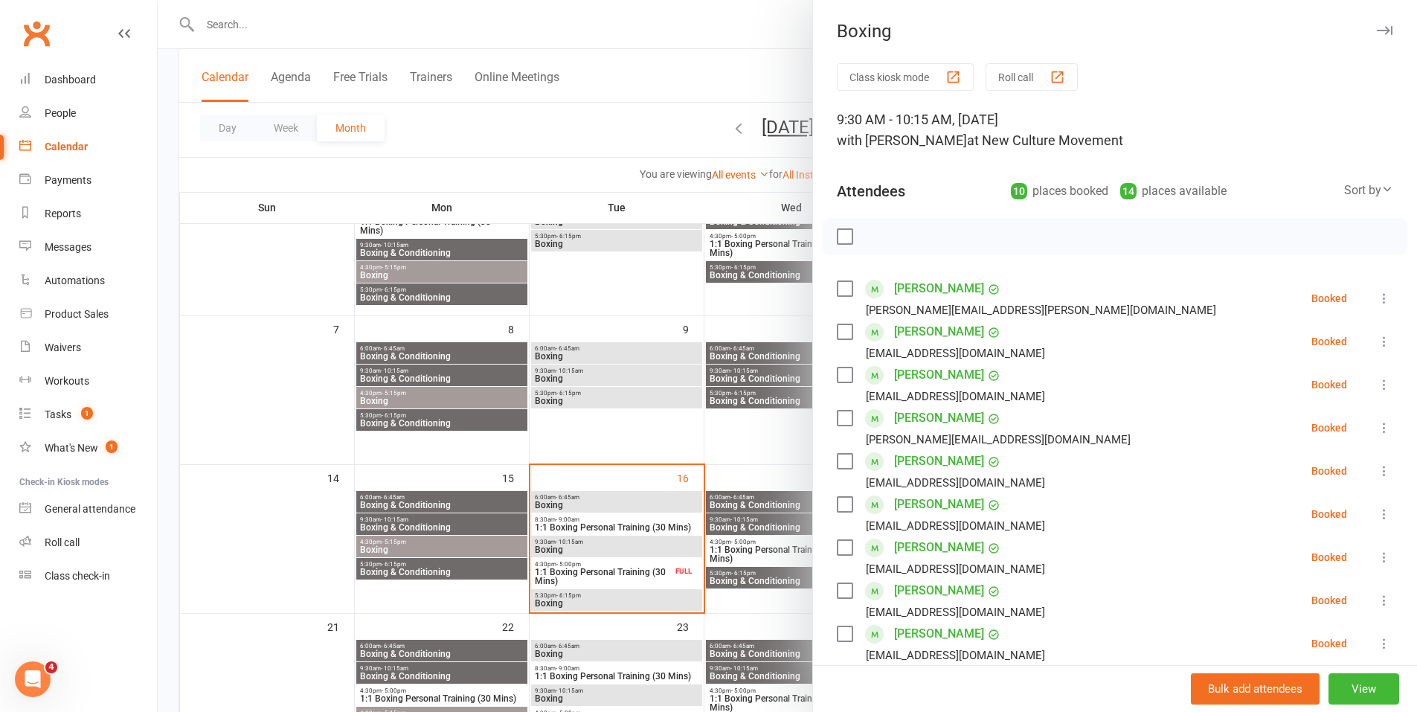
click at [1376, 299] on icon at bounding box center [1383, 298] width 15 height 15
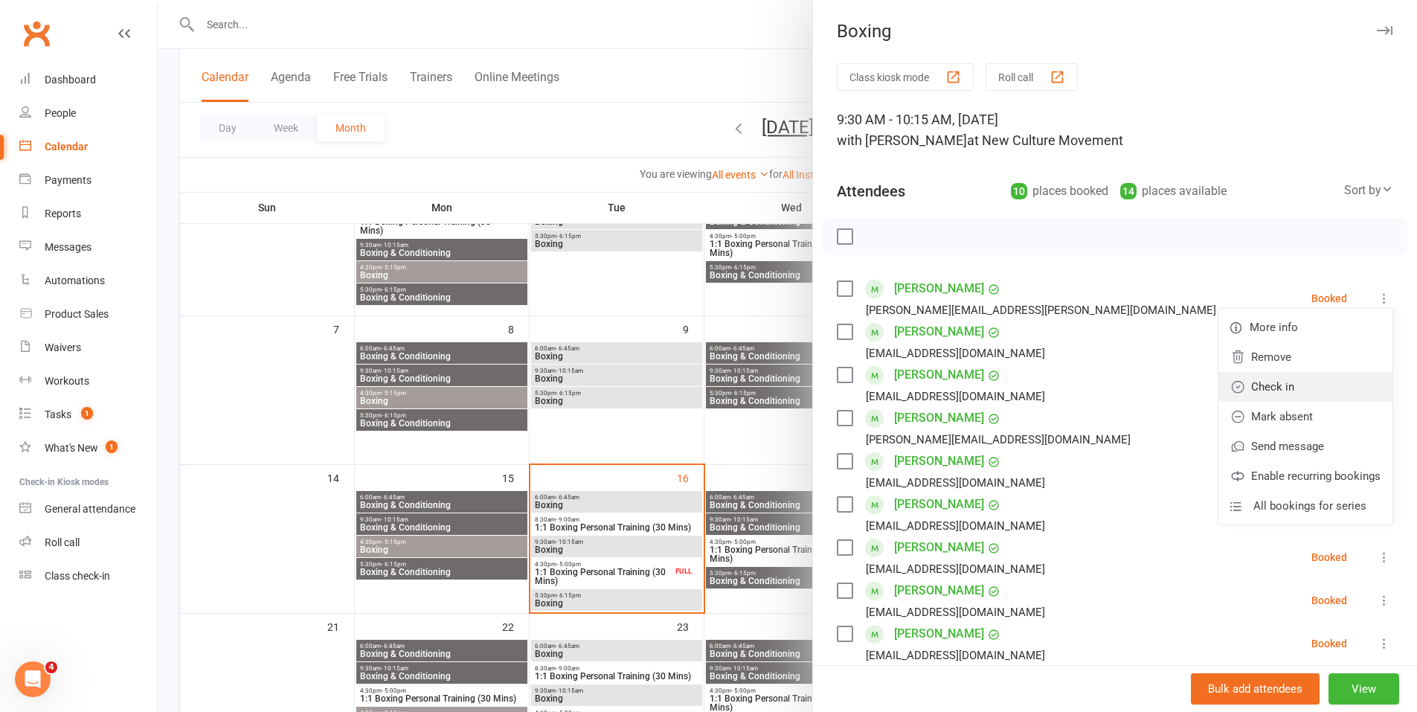
click at [1270, 376] on link "Check in" at bounding box center [1305, 387] width 174 height 30
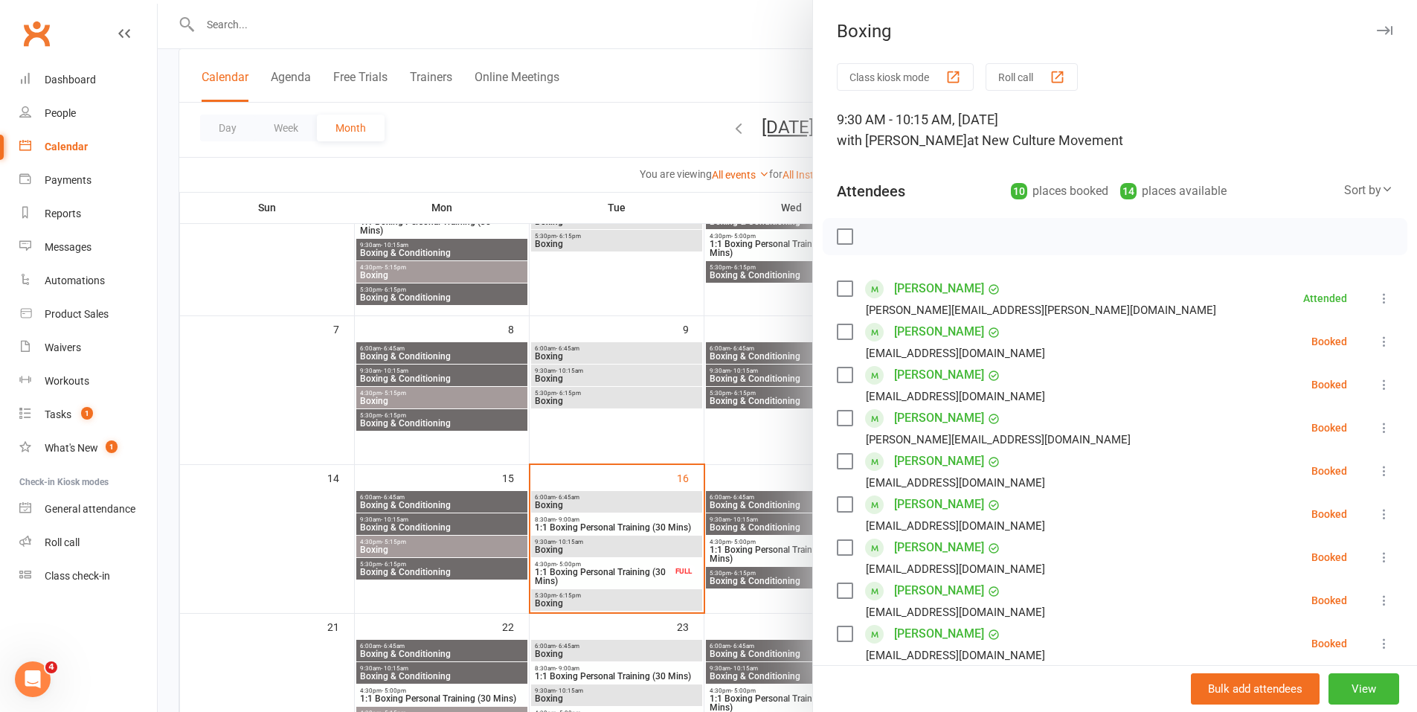
click at [1376, 336] on icon at bounding box center [1383, 341] width 15 height 15
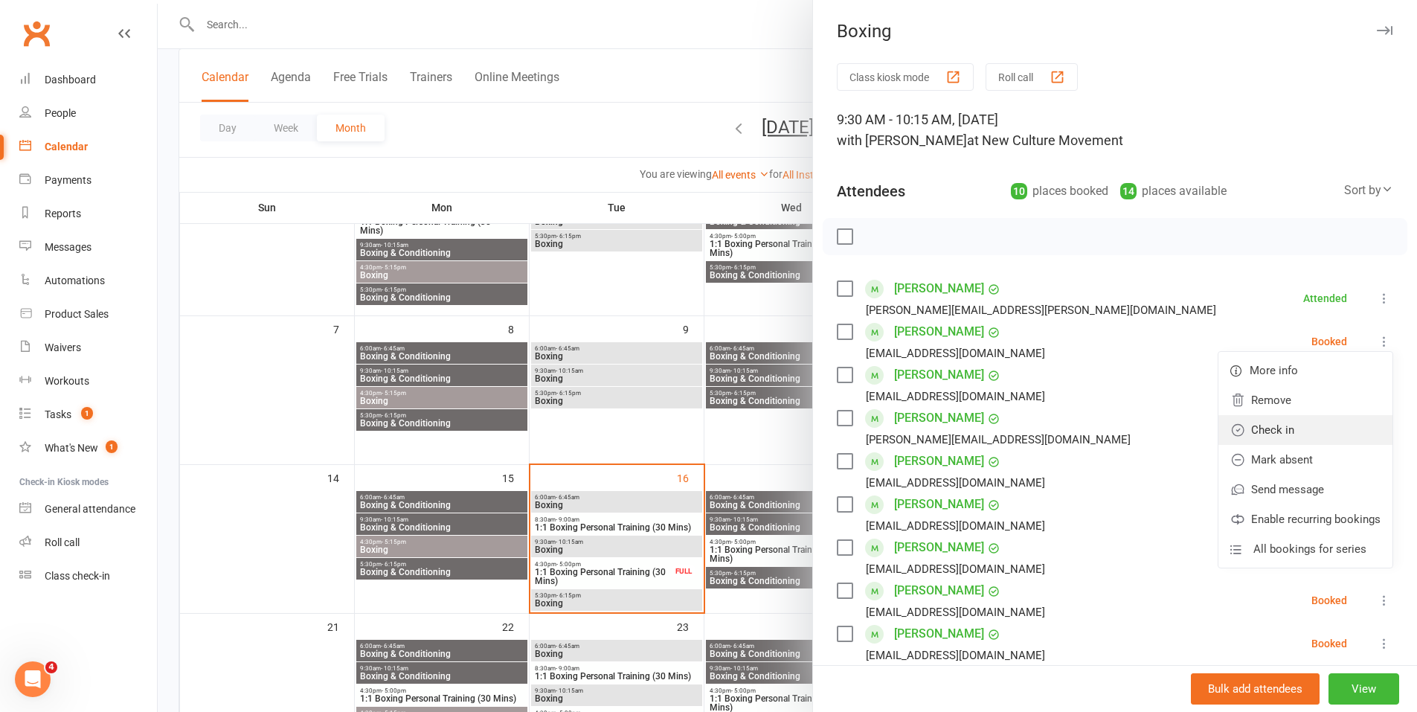
click at [1259, 422] on link "Check in" at bounding box center [1305, 430] width 174 height 30
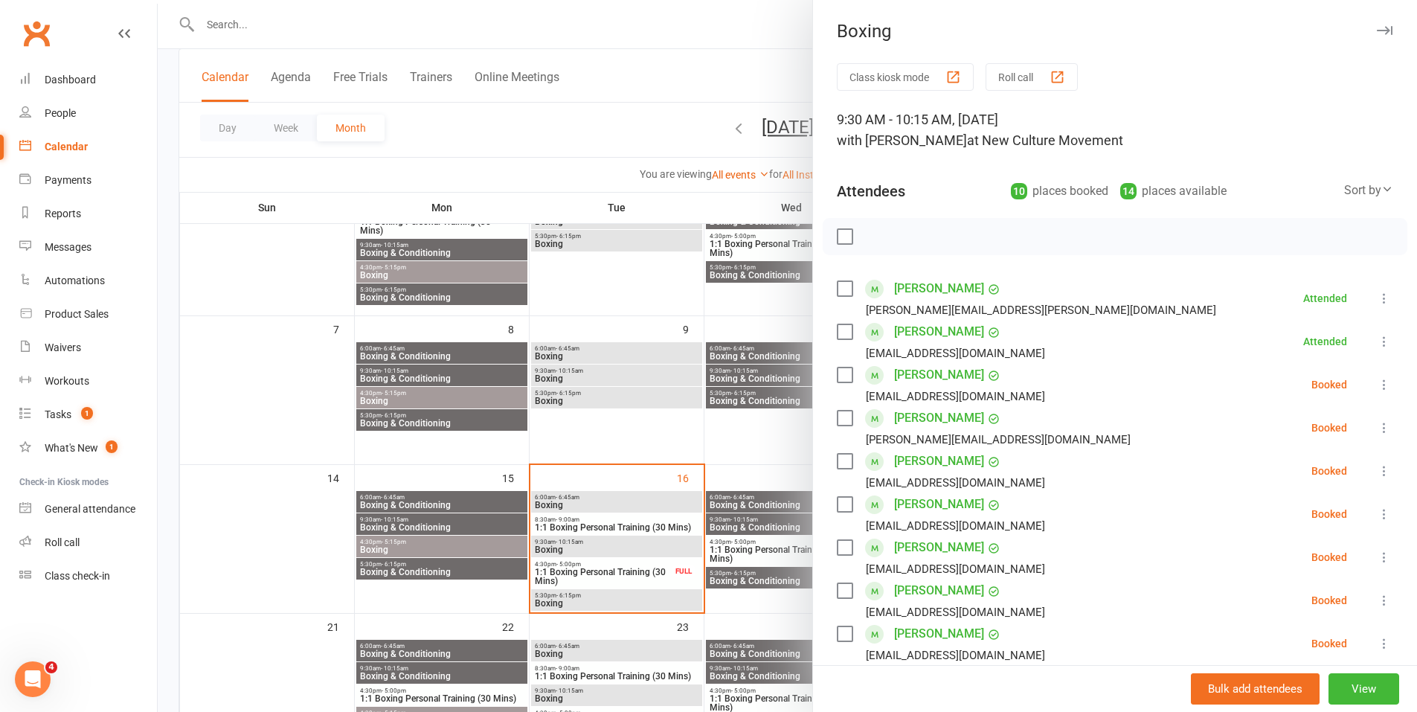
click at [1376, 378] on icon at bounding box center [1383, 384] width 15 height 15
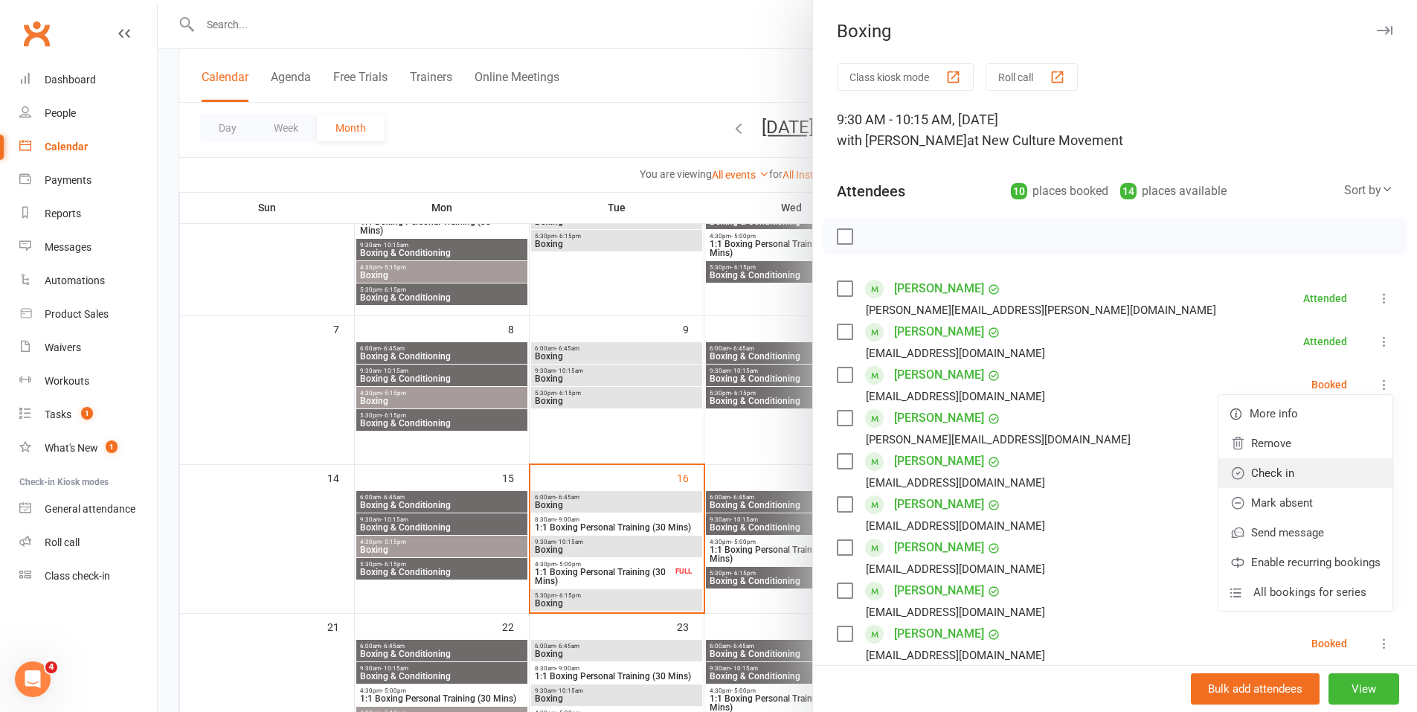
click at [1265, 465] on link "Check in" at bounding box center [1305, 473] width 174 height 30
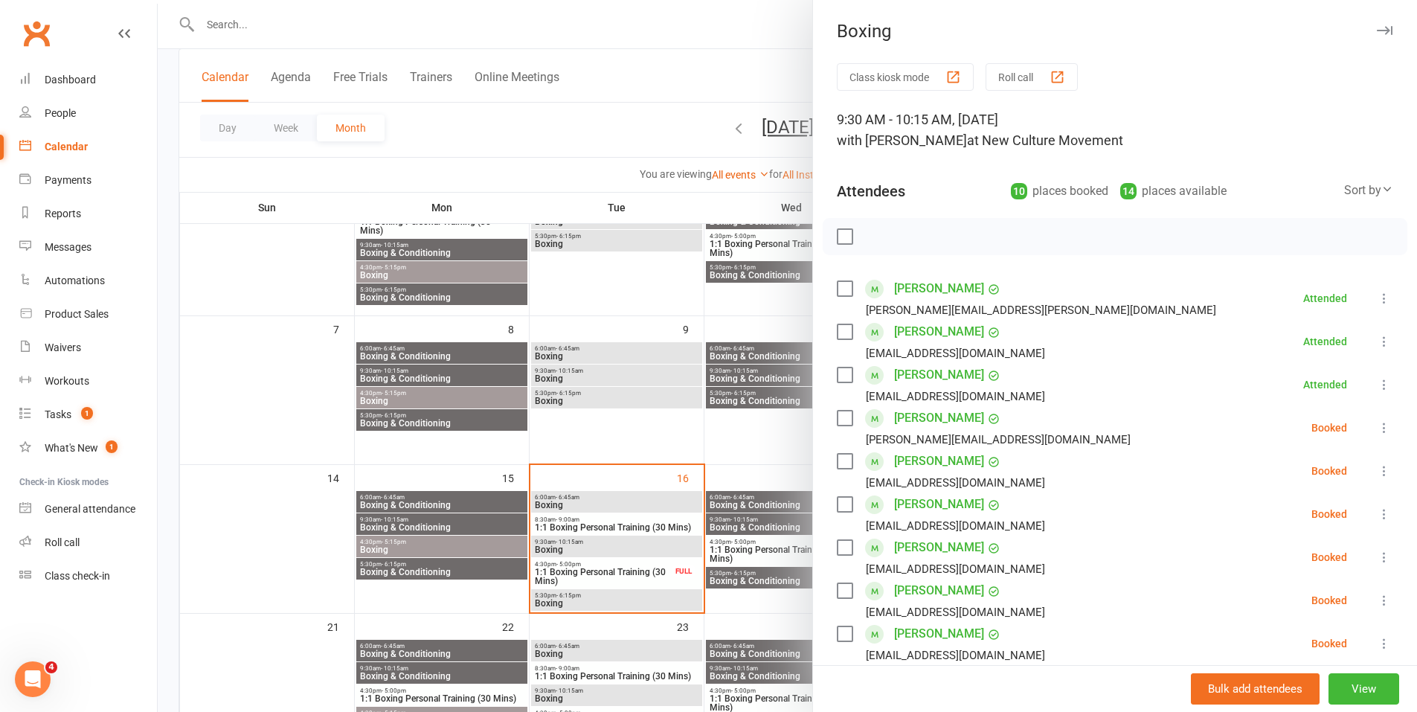
click at [1376, 427] on icon at bounding box center [1383, 427] width 15 height 15
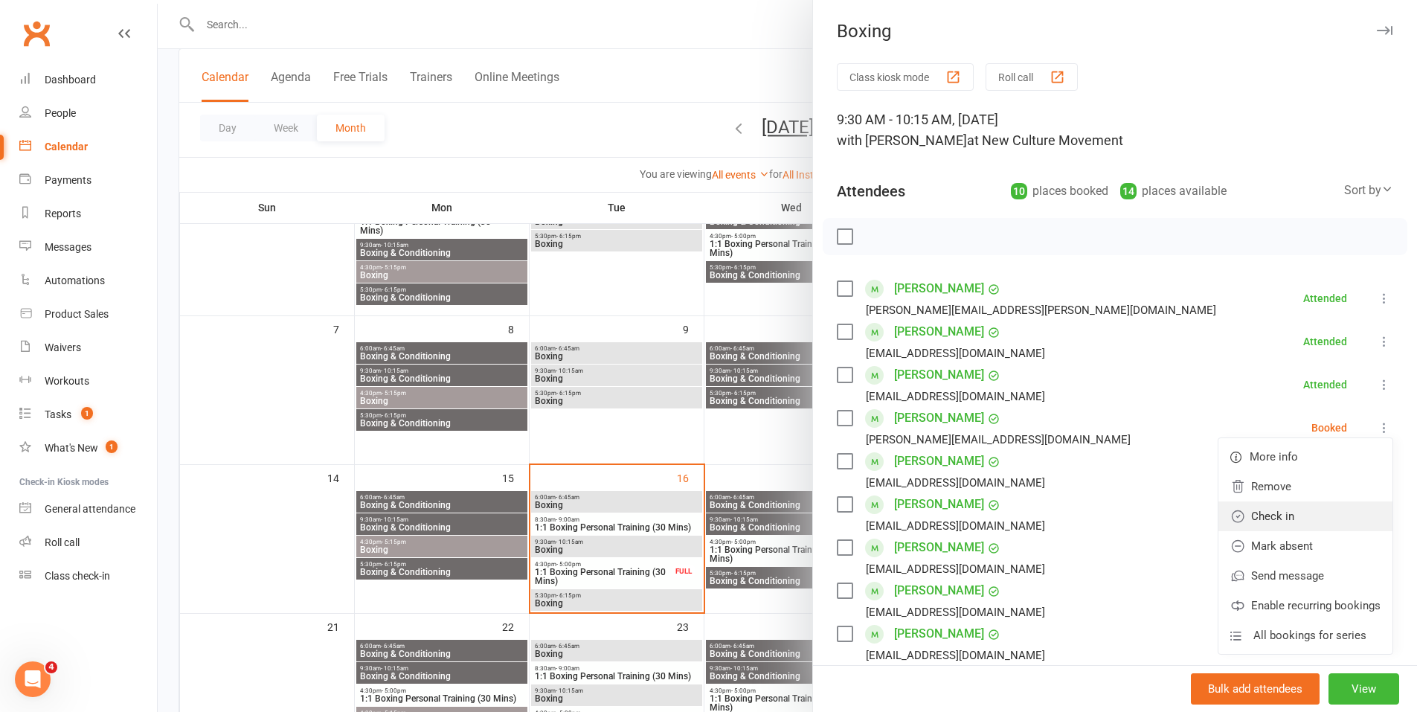
click at [1298, 503] on link "Check in" at bounding box center [1305, 516] width 174 height 30
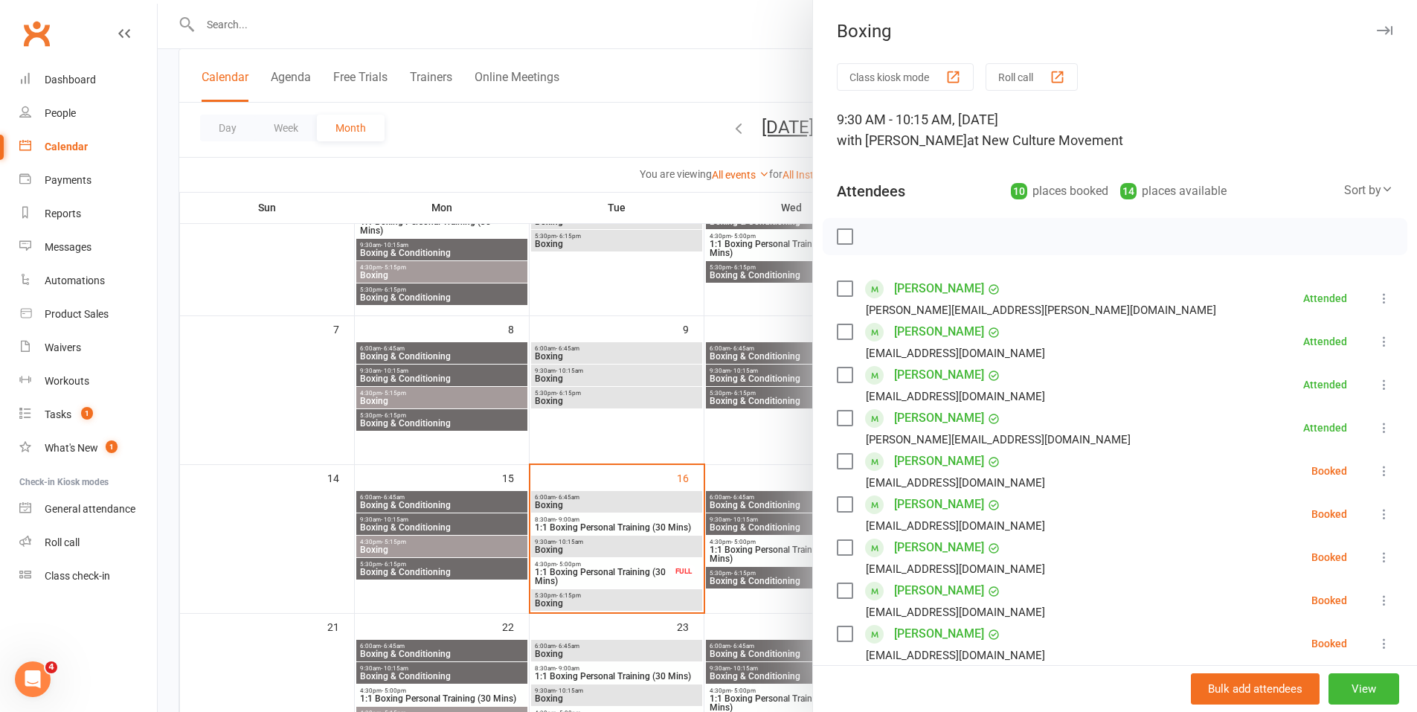
click at [1376, 468] on icon at bounding box center [1383, 470] width 15 height 15
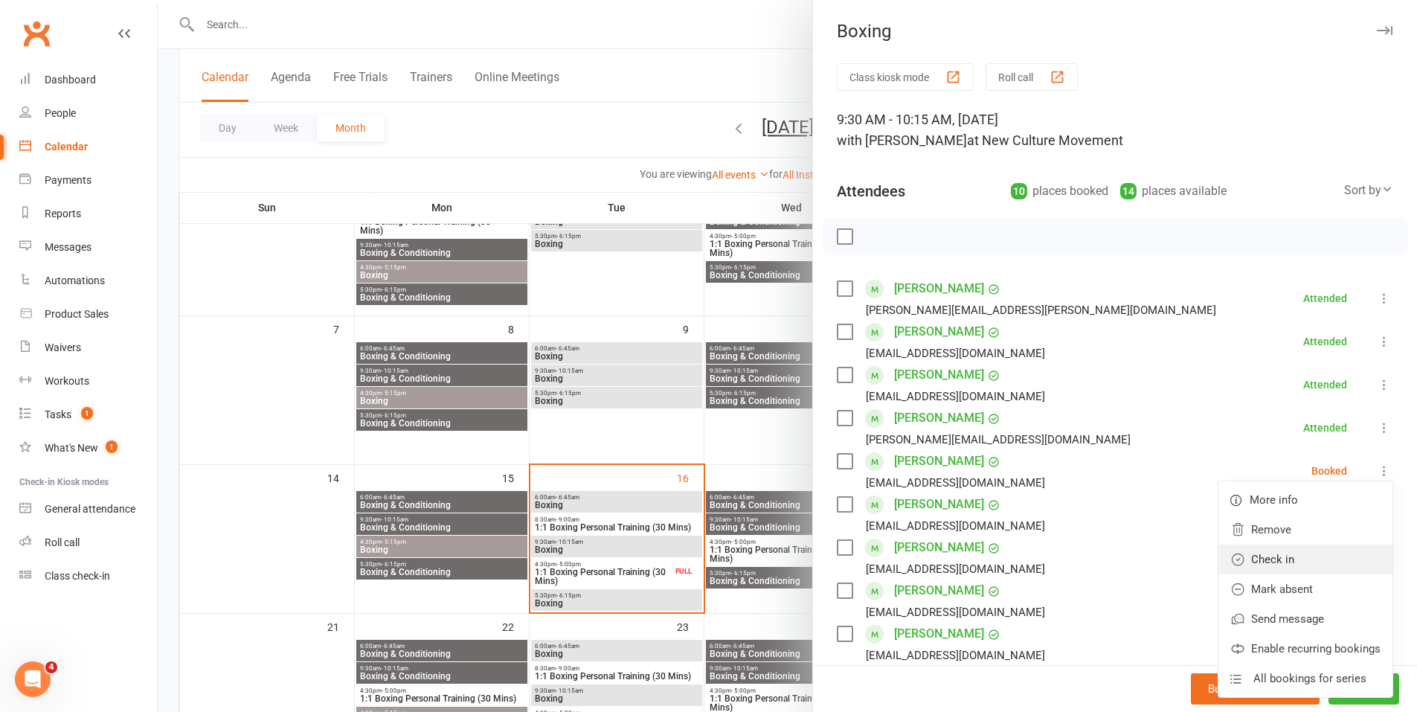
click at [1303, 550] on link "Check in" at bounding box center [1305, 559] width 174 height 30
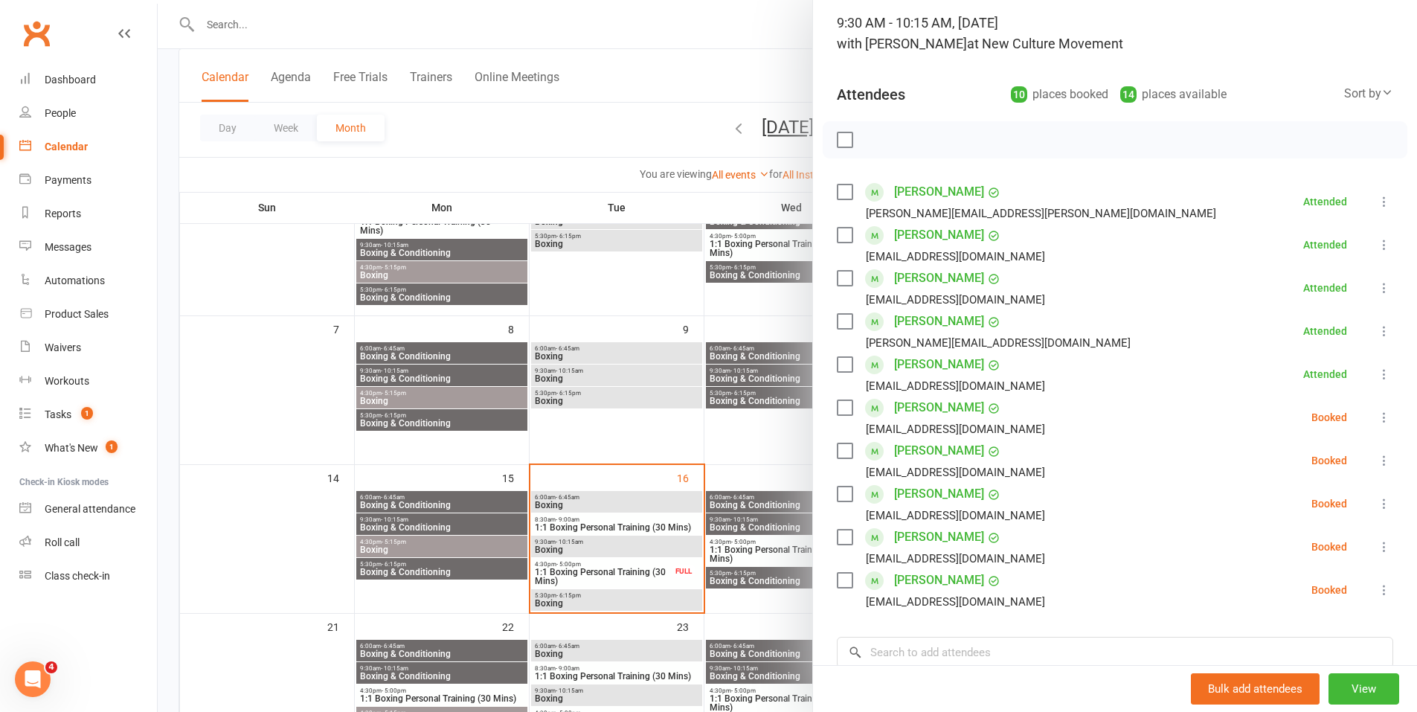
scroll to position [97, 0]
click at [1376, 418] on icon at bounding box center [1383, 416] width 15 height 15
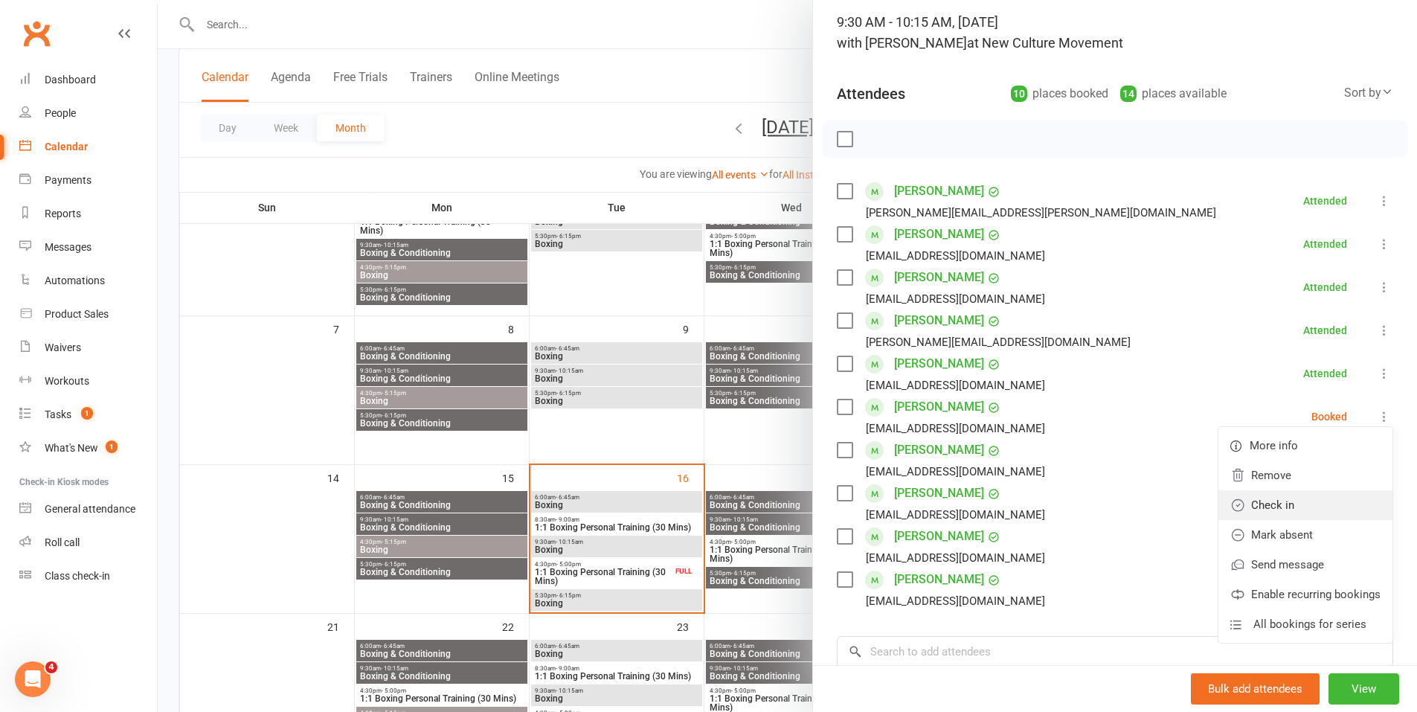
click at [1306, 494] on link "Check in" at bounding box center [1305, 505] width 174 height 30
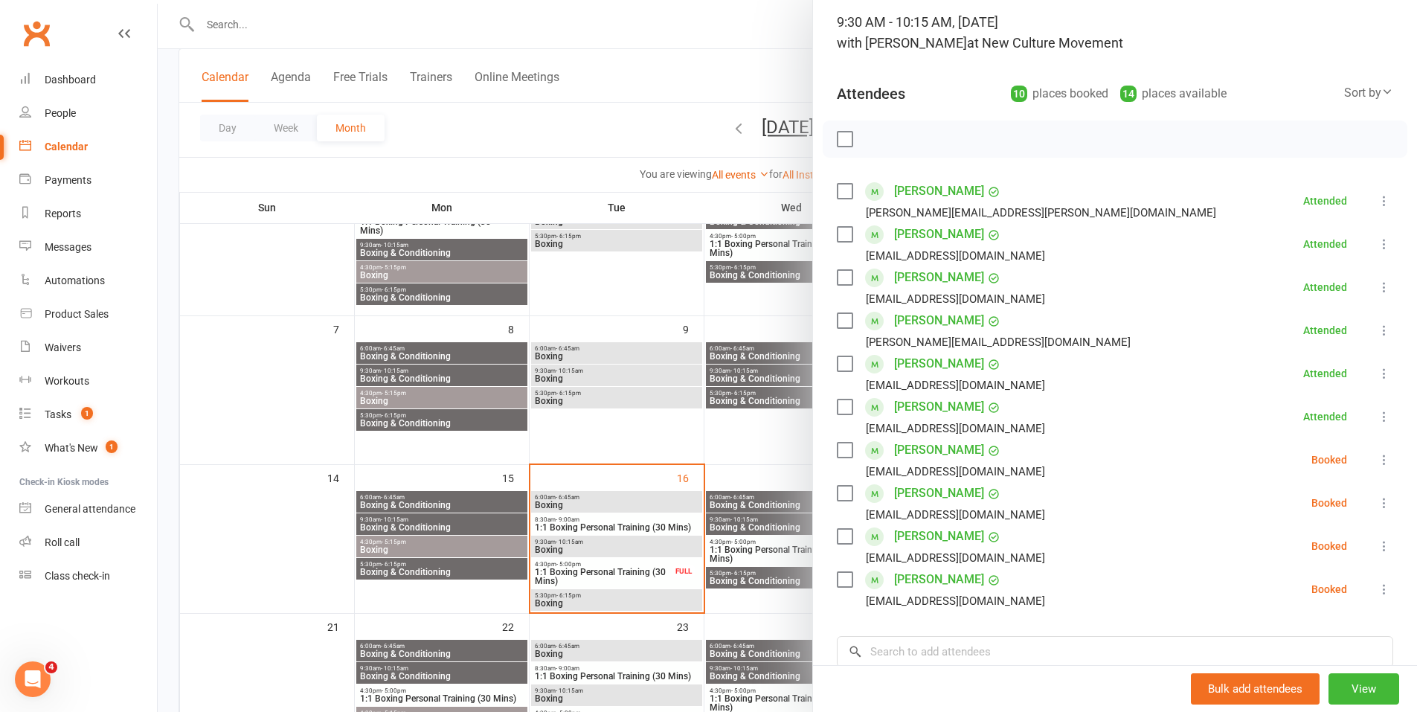
click at [1376, 462] on icon at bounding box center [1383, 459] width 15 height 15
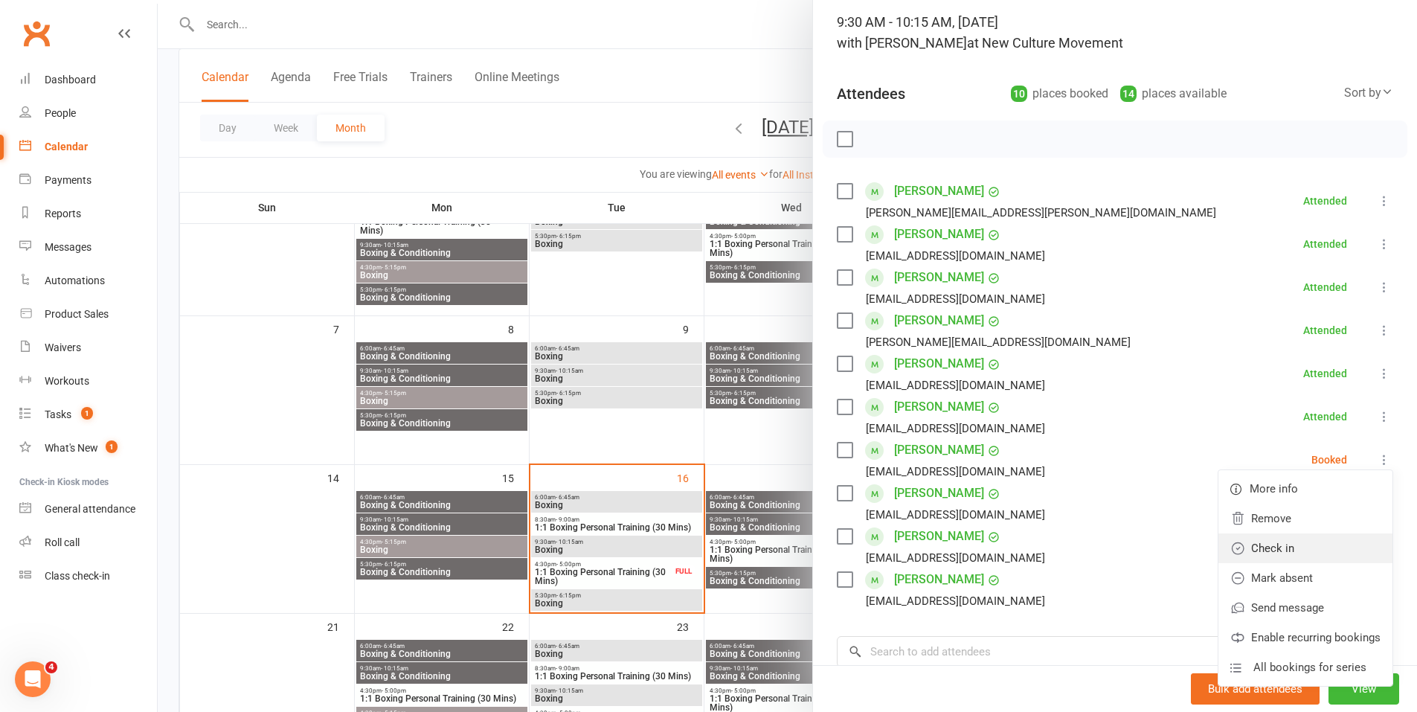
click at [1277, 549] on link "Check in" at bounding box center [1305, 548] width 174 height 30
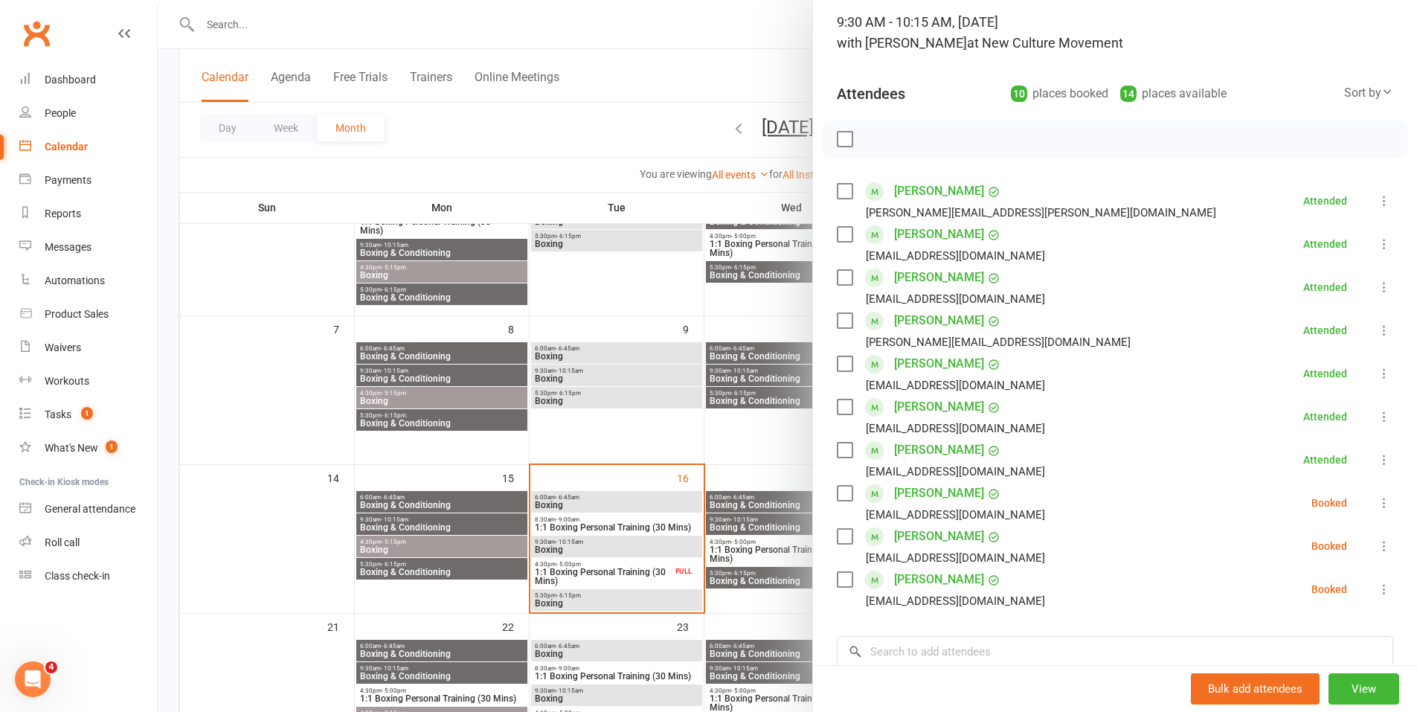
click at [1376, 503] on icon at bounding box center [1383, 502] width 15 height 15
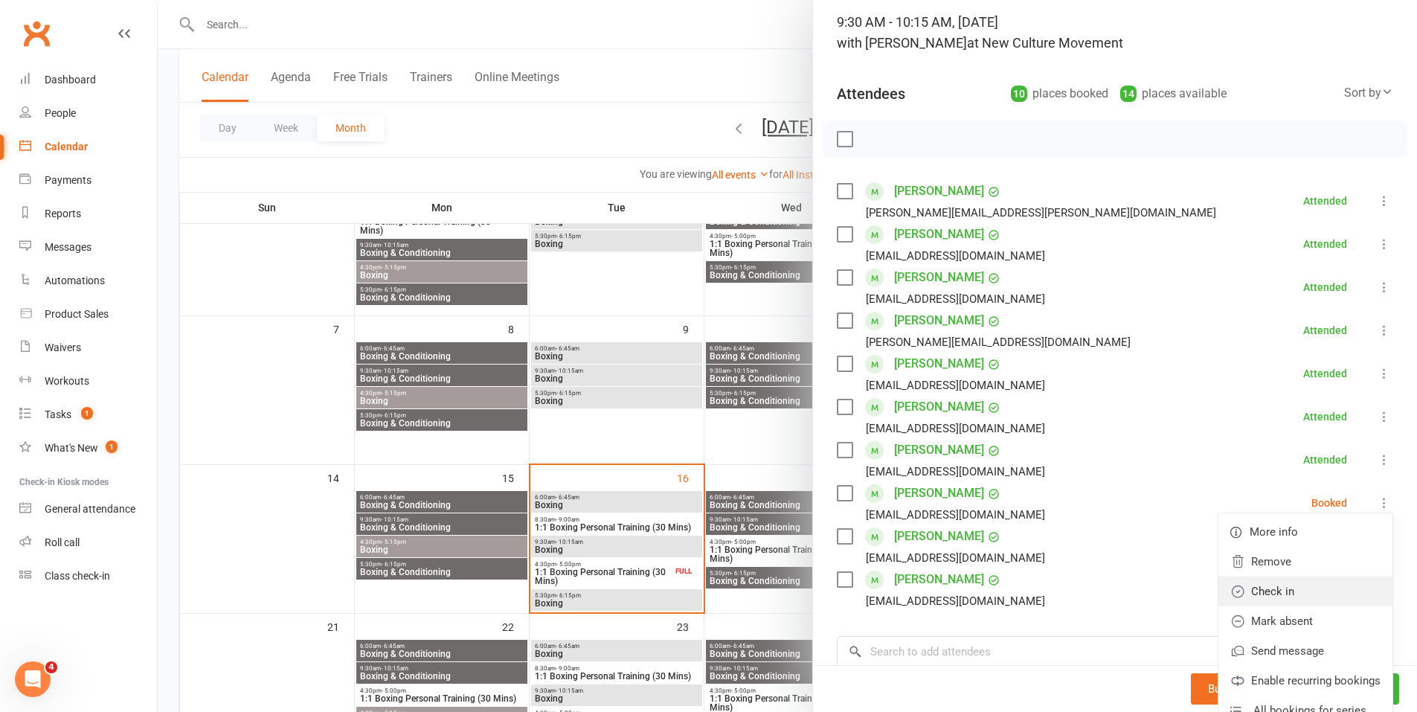
click at [1281, 591] on link "Check in" at bounding box center [1305, 591] width 174 height 30
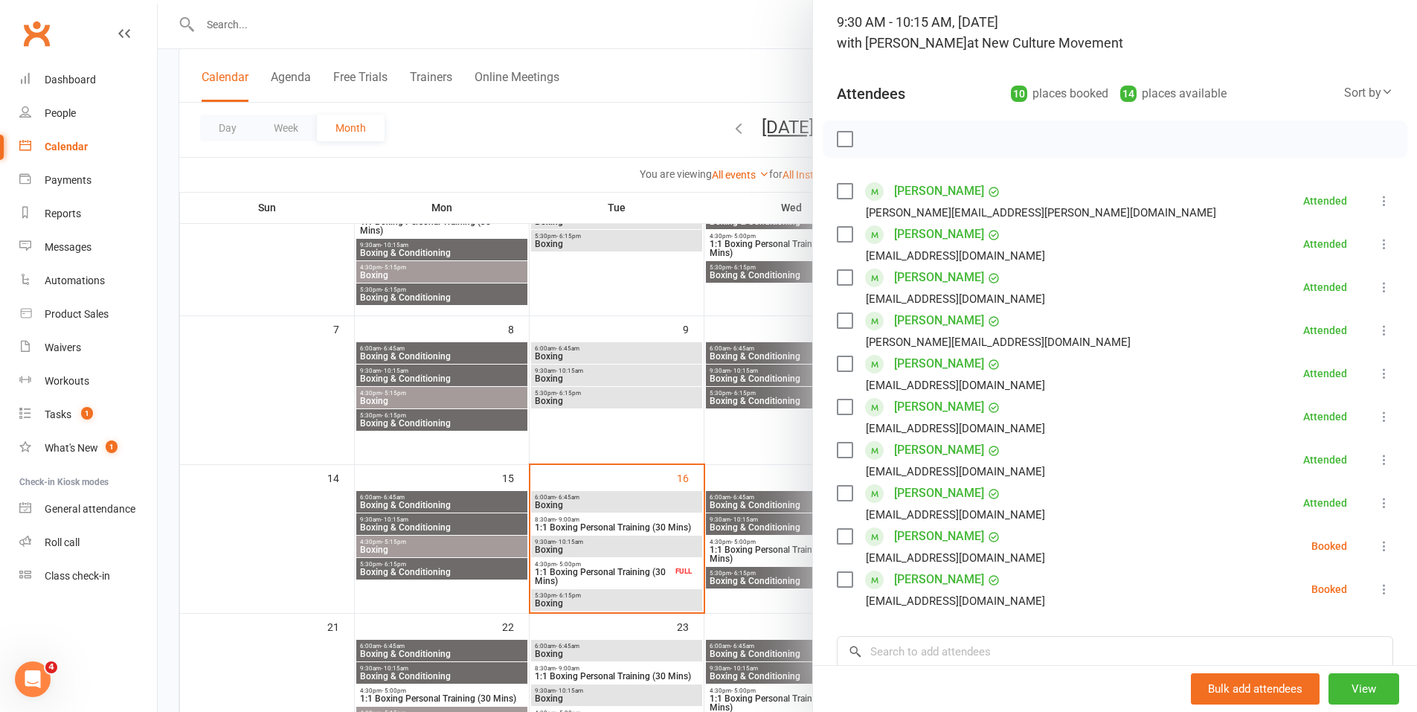
click at [1376, 542] on icon at bounding box center [1383, 545] width 15 height 15
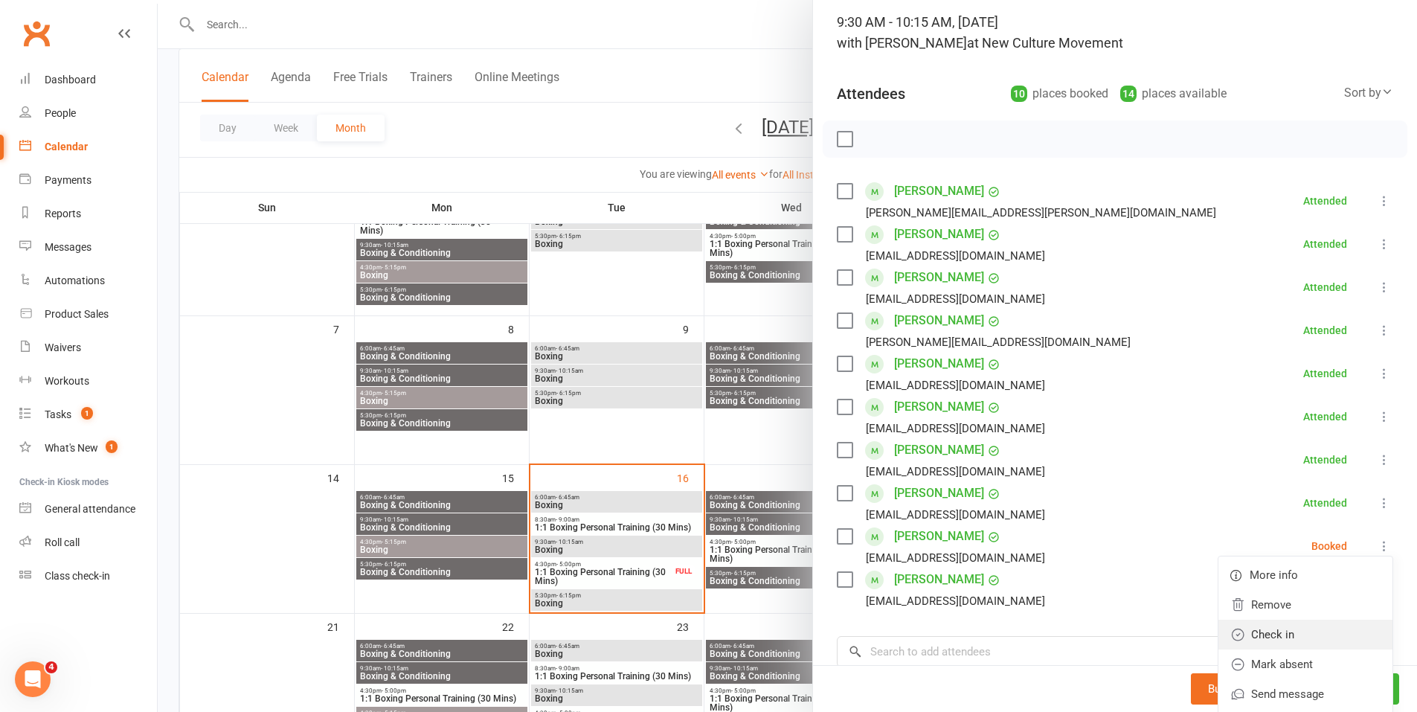
click at [1287, 629] on link "Check in" at bounding box center [1305, 634] width 174 height 30
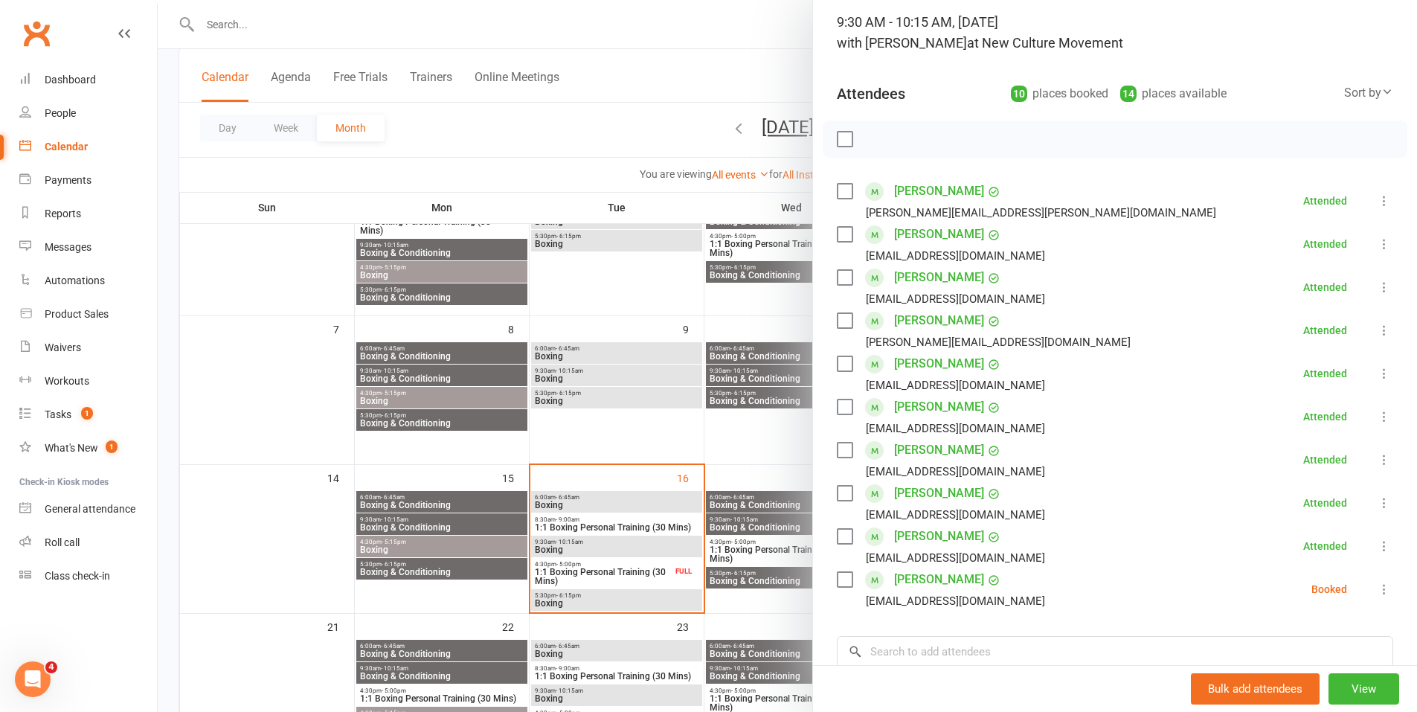
click at [1376, 582] on icon at bounding box center [1383, 588] width 15 height 15
click at [1271, 670] on link "Check in" at bounding box center [1305, 678] width 174 height 30
click at [594, 603] on div at bounding box center [787, 356] width 1259 height 712
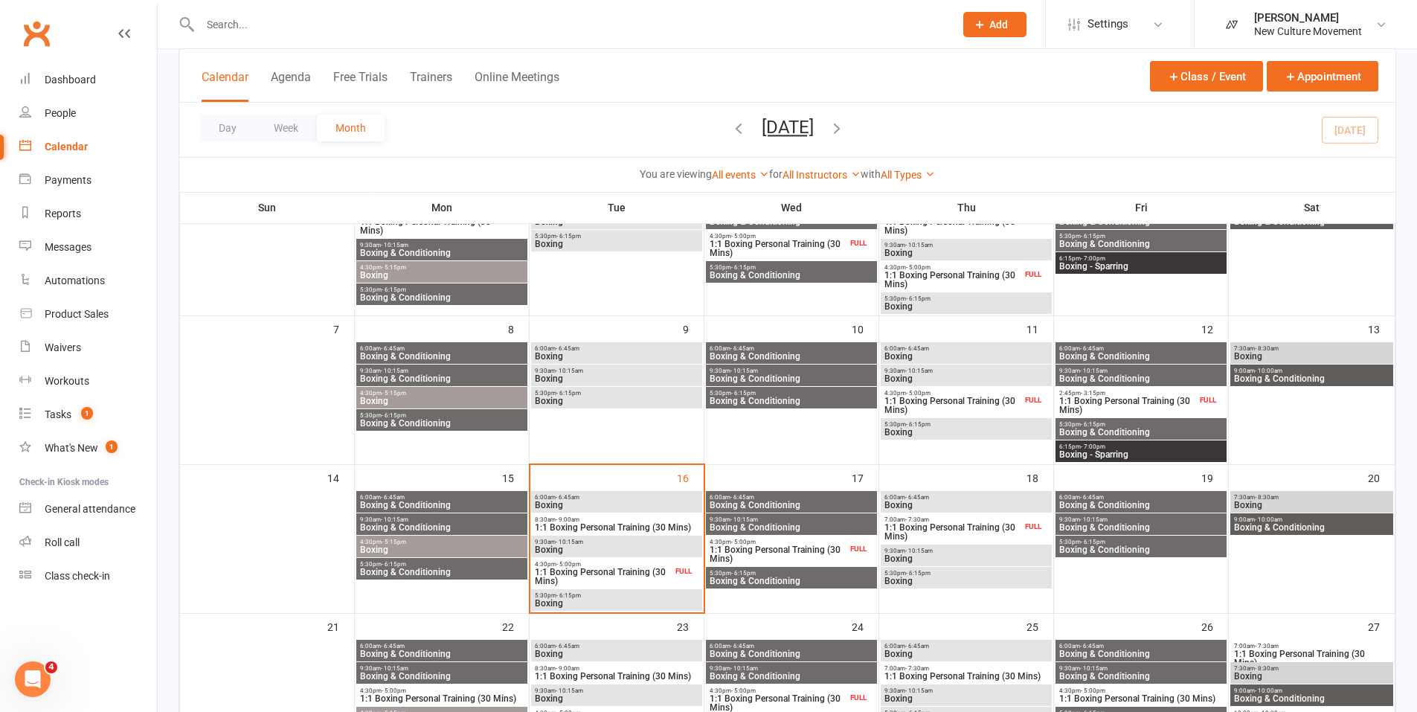
click at [599, 604] on span "Boxing" at bounding box center [616, 603] width 165 height 9
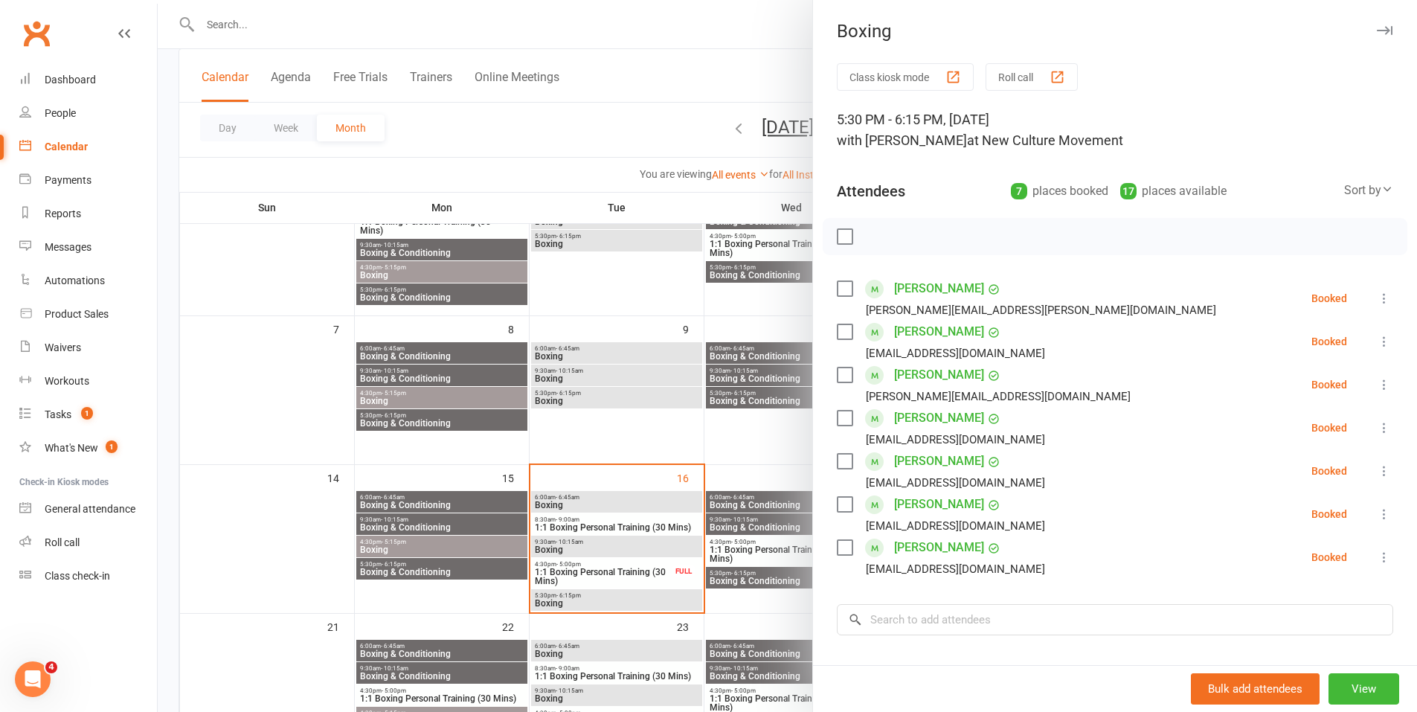
click at [748, 492] on div at bounding box center [787, 356] width 1259 height 712
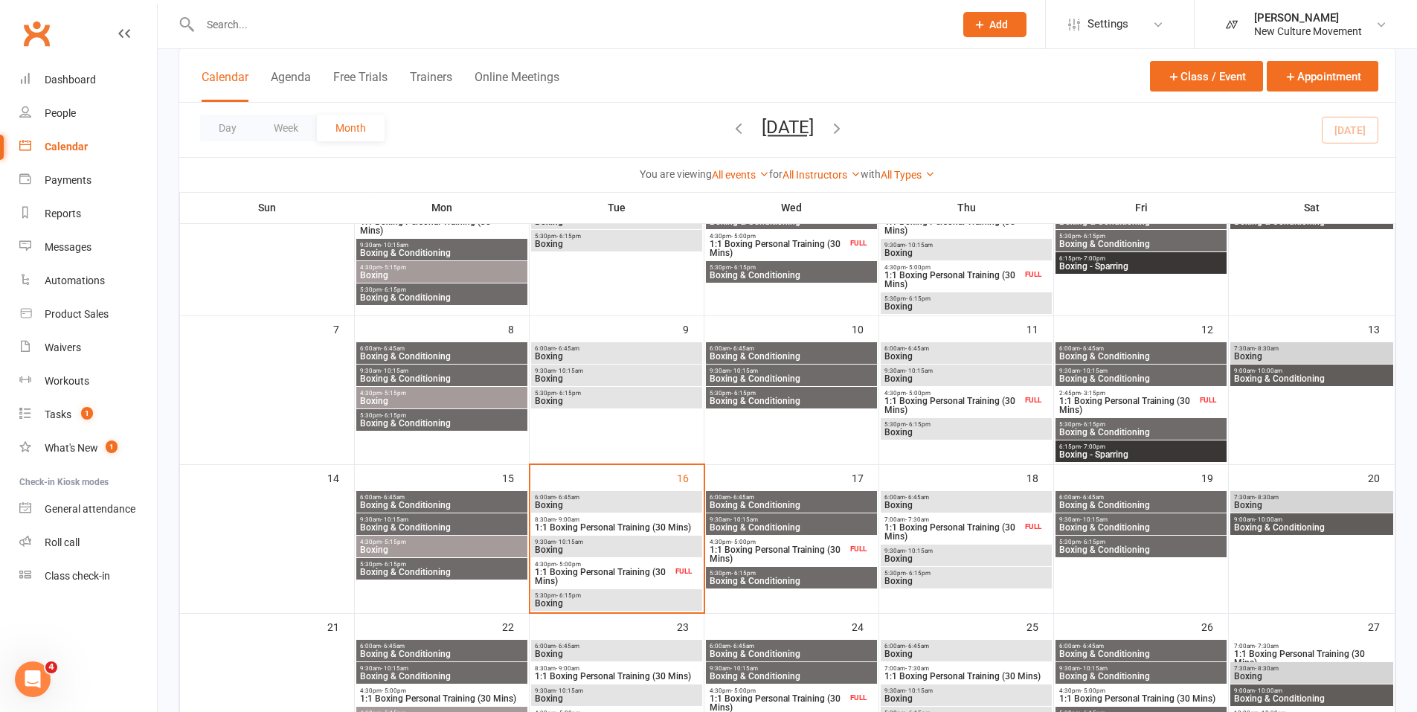
click at [746, 497] on span "- 6:45am" at bounding box center [742, 497] width 24 height 7
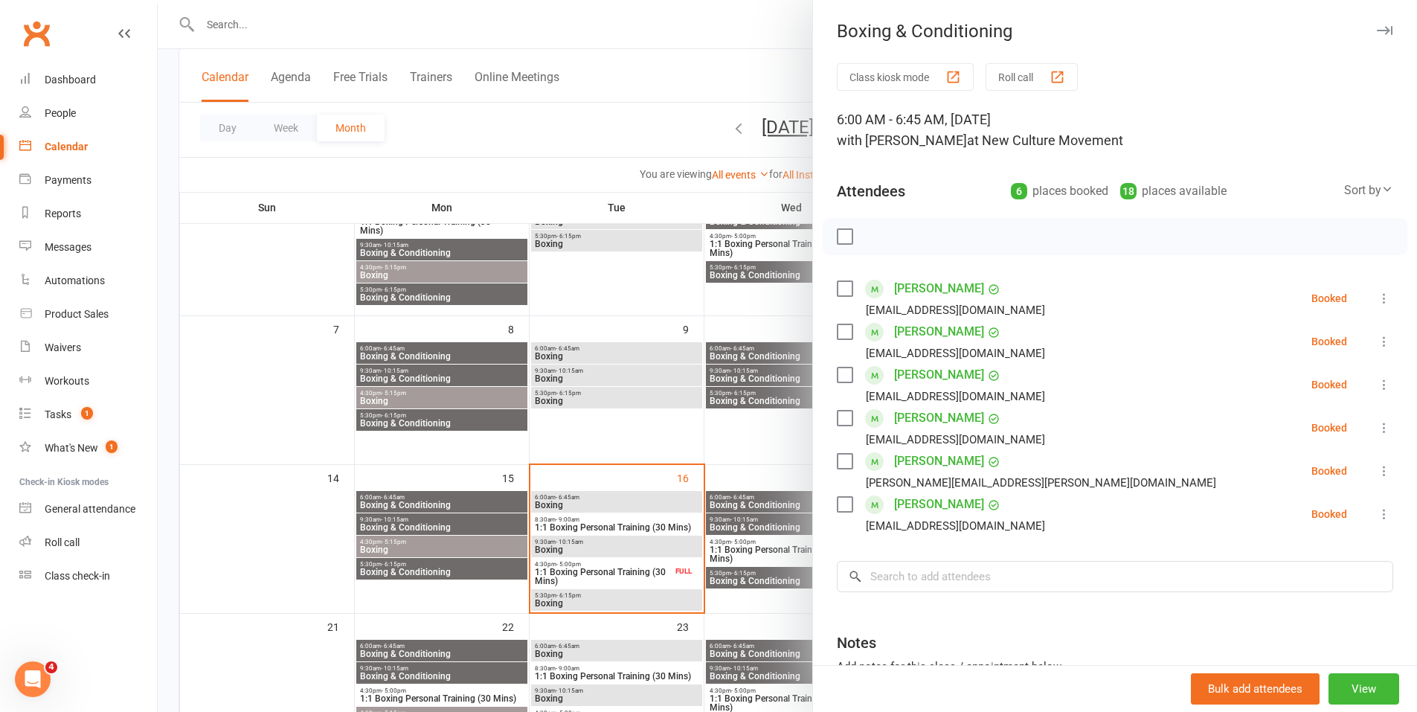
click at [593, 108] on div at bounding box center [787, 356] width 1259 height 712
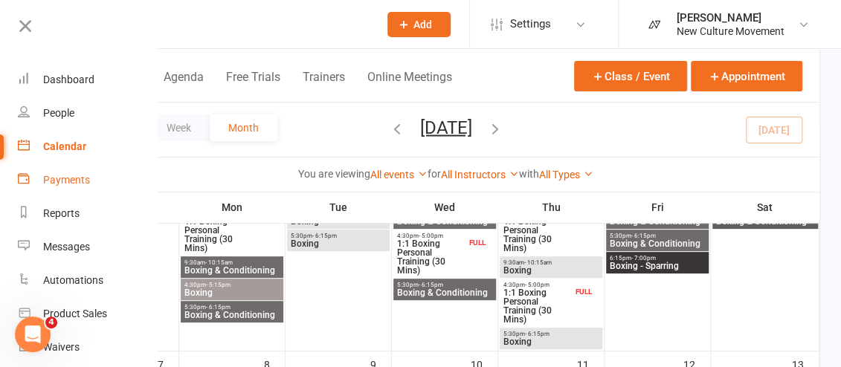
scroll to position [254, 0]
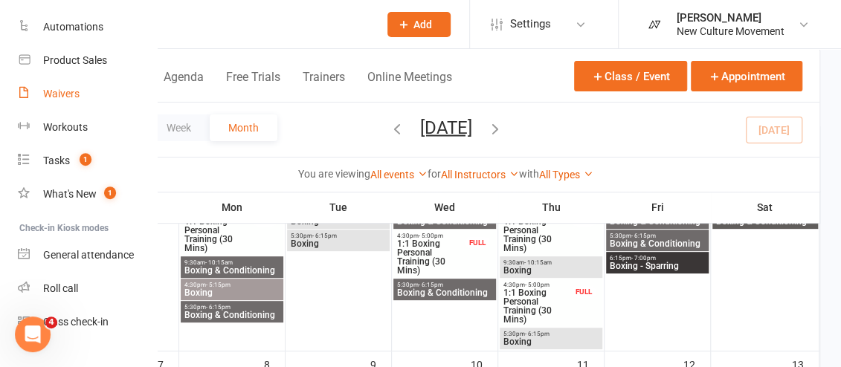
click at [68, 94] on div "Waivers" at bounding box center [61, 94] width 36 height 12
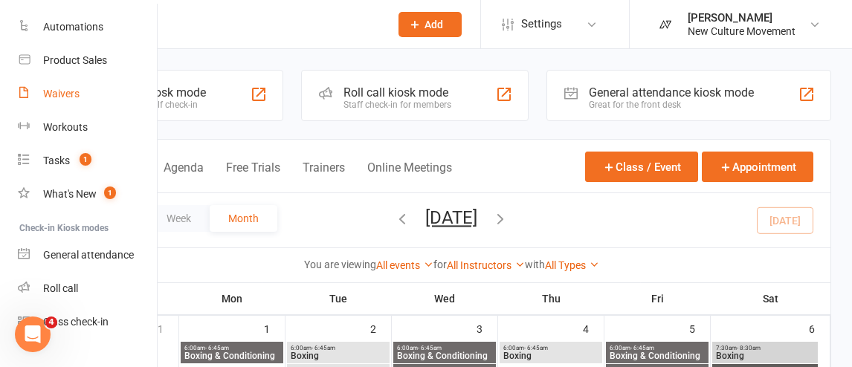
select select "100"
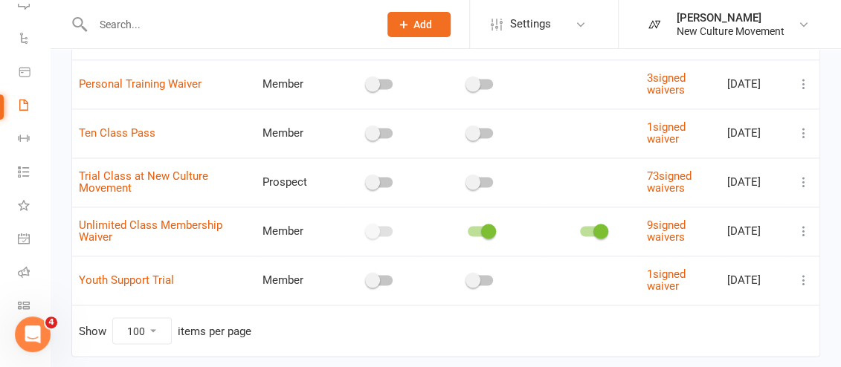
scroll to position [934, 0]
click at [803, 225] on icon at bounding box center [803, 230] width 15 height 15
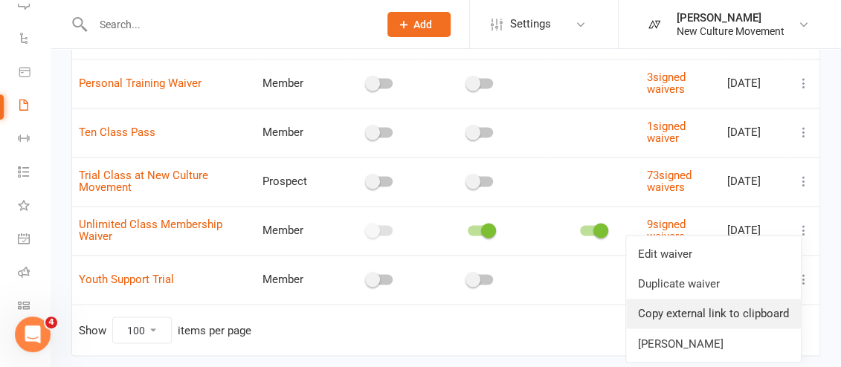
click at [702, 309] on link "Copy external link to clipboard" at bounding box center [713, 314] width 175 height 30
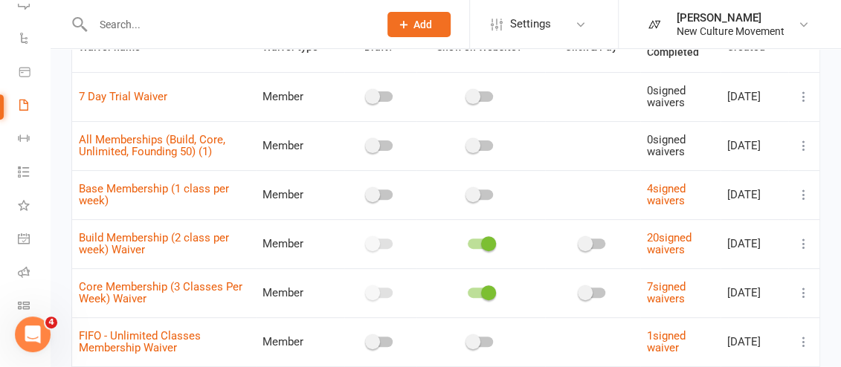
scroll to position [135, 0]
click at [805, 240] on icon at bounding box center [803, 244] width 15 height 15
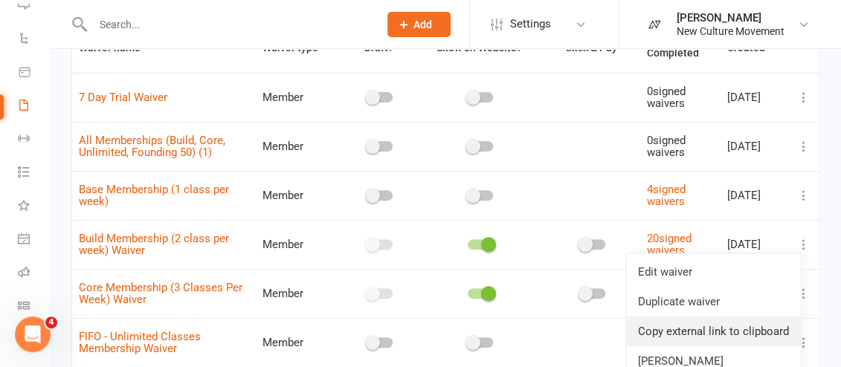
click at [709, 333] on link "Copy external link to clipboard" at bounding box center [713, 332] width 175 height 30
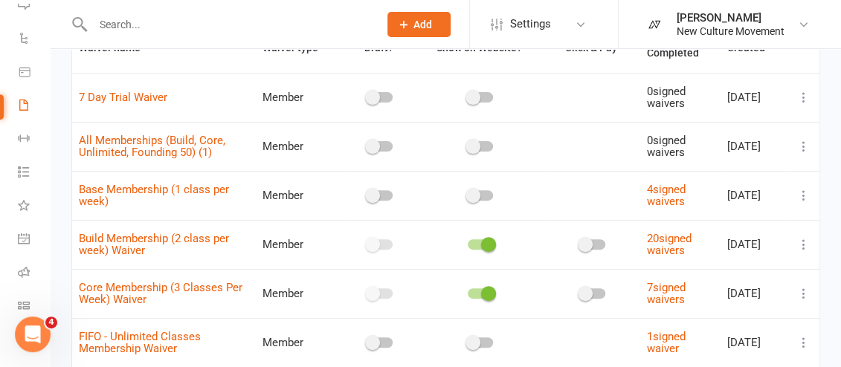
click at [802, 291] on icon at bounding box center [803, 293] width 15 height 15
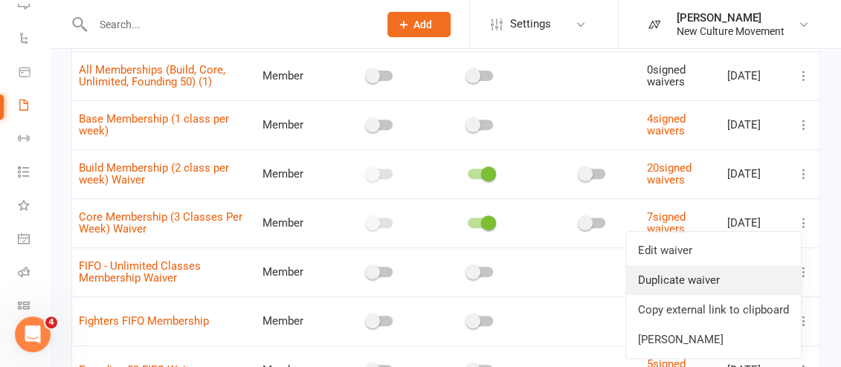
scroll to position [210, 0]
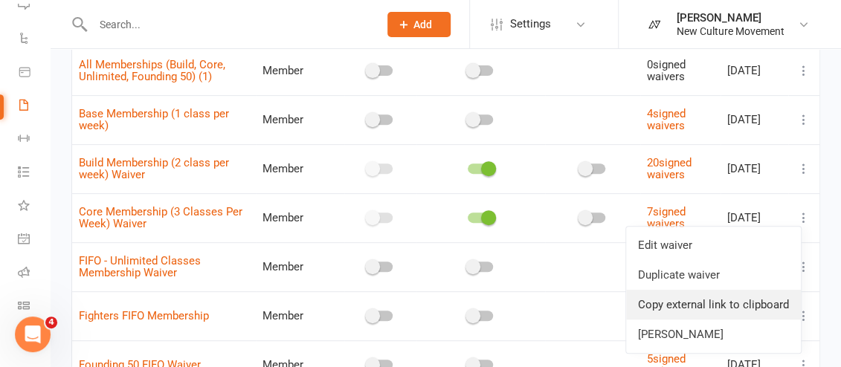
click at [755, 306] on link "Copy external link to clipboard" at bounding box center [713, 305] width 175 height 30
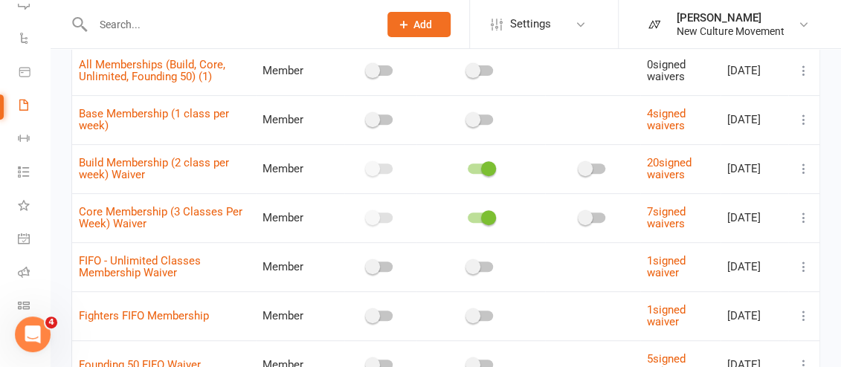
scroll to position [0, 0]
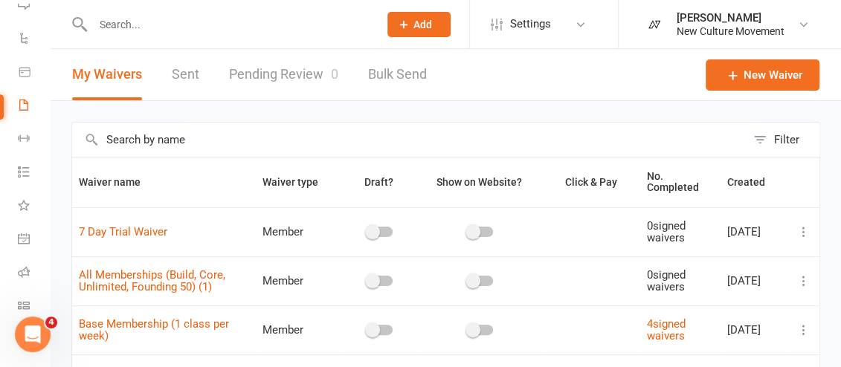
click at [286, 77] on link "Pending Review 0" at bounding box center [283, 74] width 109 height 51
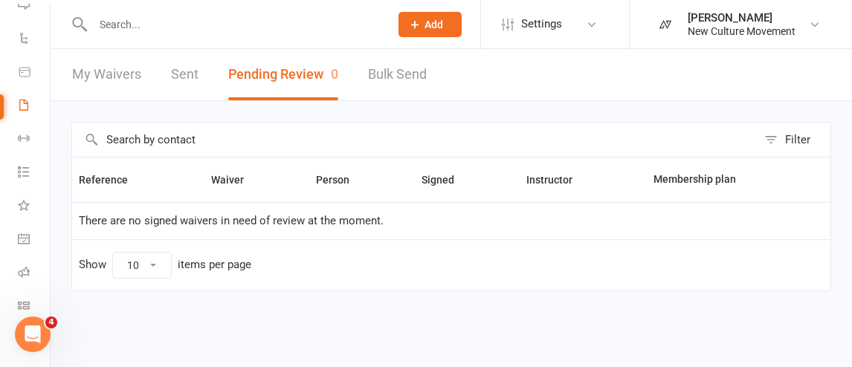
click at [115, 71] on link "My Waivers" at bounding box center [106, 74] width 69 height 51
select select "100"
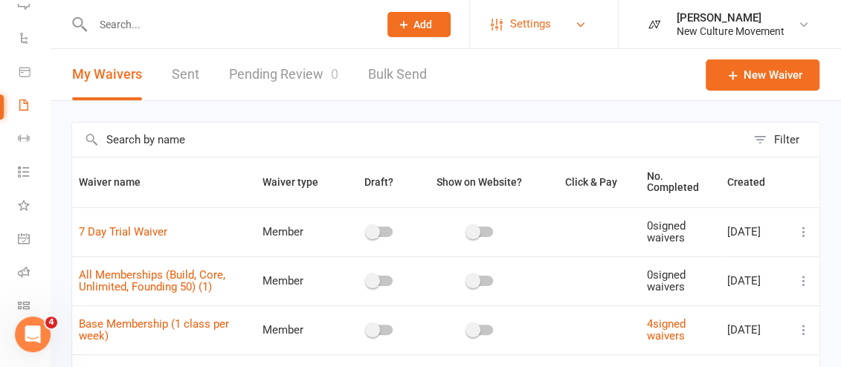
click at [558, 22] on link "Settings" at bounding box center [542, 23] width 103 height 33
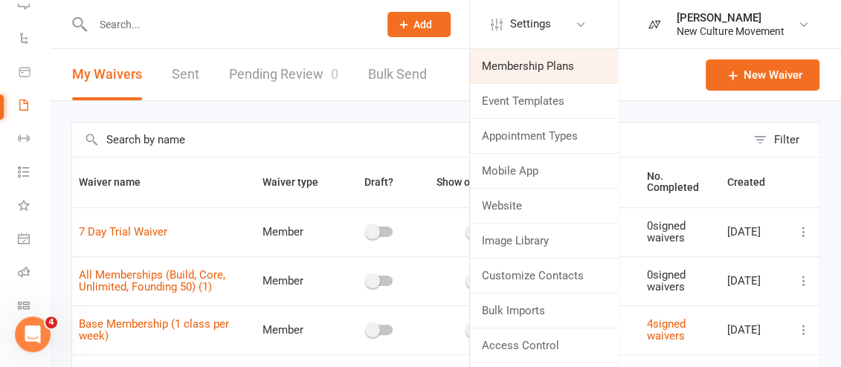
click at [576, 71] on link "Membership Plans" at bounding box center [544, 66] width 148 height 34
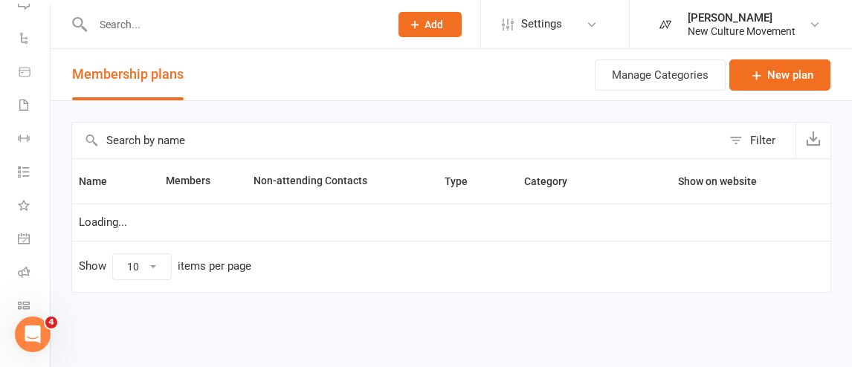
select select "100"
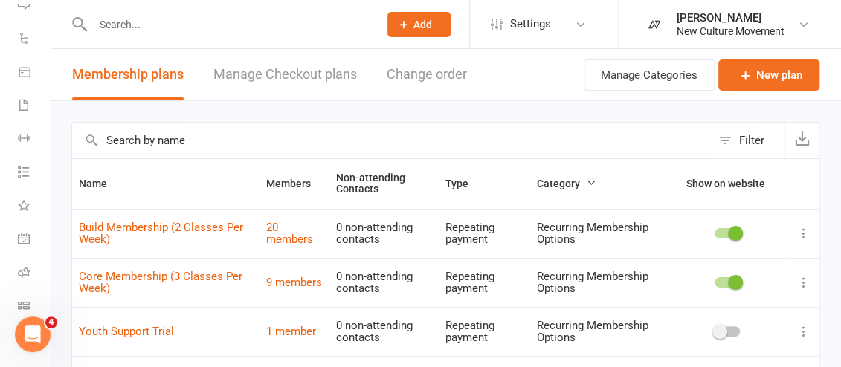
click at [274, 79] on link "Manage Checkout plans" at bounding box center [285, 74] width 144 height 51
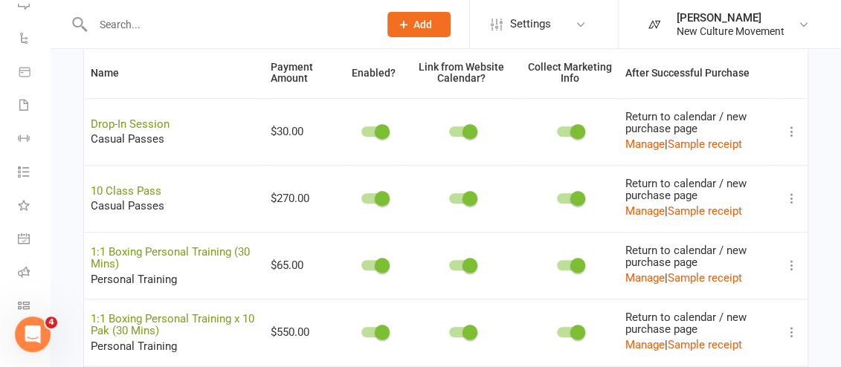
scroll to position [506, 0]
click at [793, 130] on icon at bounding box center [791, 132] width 15 height 15
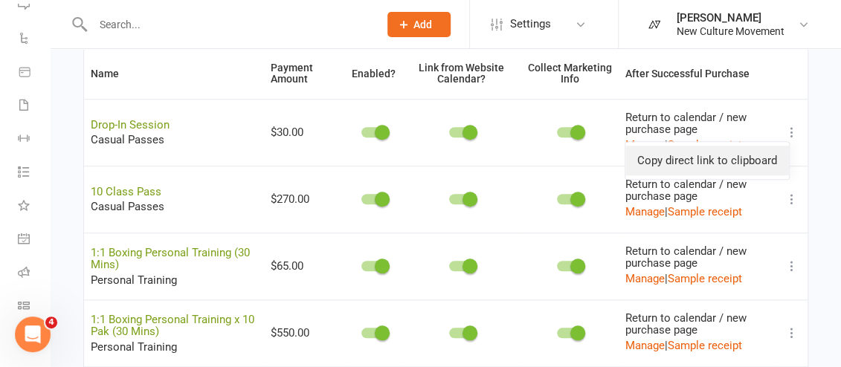
click at [763, 156] on link "Copy direct link to clipboard" at bounding box center [707, 161] width 164 height 30
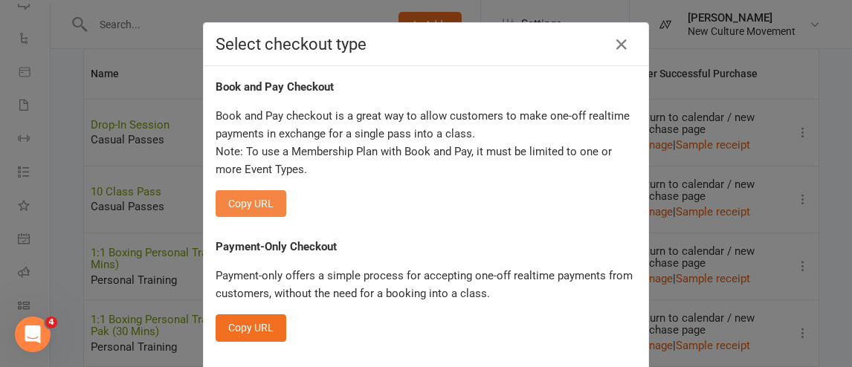
click at [235, 199] on button "Copy URL" at bounding box center [251, 203] width 71 height 27
click at [617, 44] on icon "button" at bounding box center [622, 45] width 18 height 18
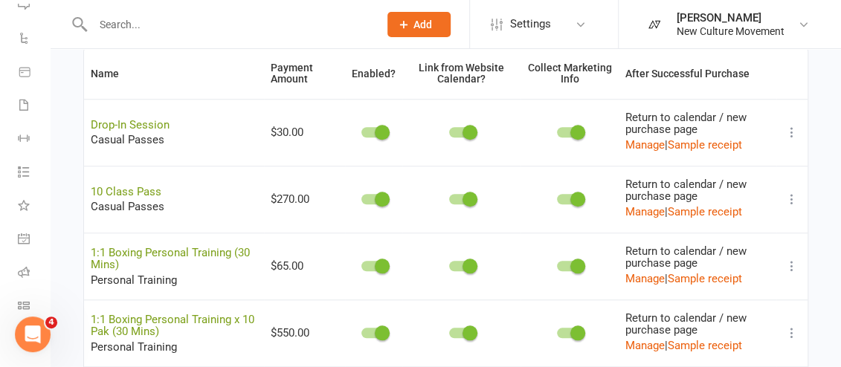
click at [793, 196] on icon at bounding box center [791, 199] width 15 height 15
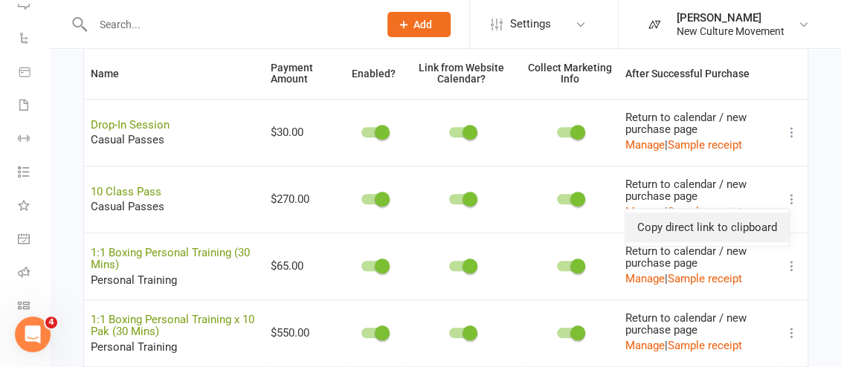
click at [755, 231] on link "Copy direct link to clipboard" at bounding box center [707, 228] width 164 height 30
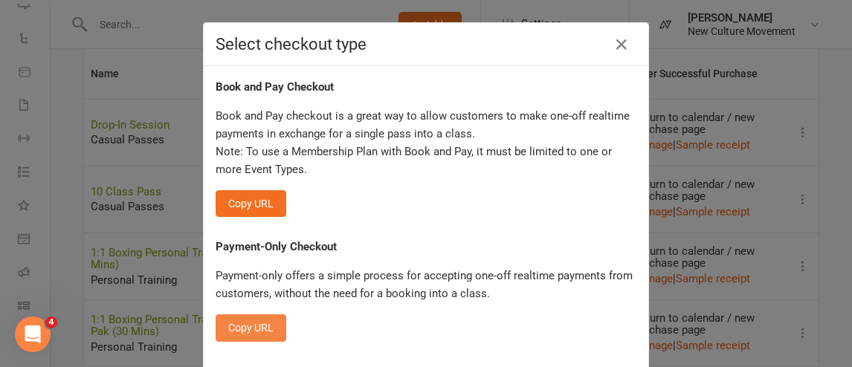
click at [251, 326] on button "Copy URL" at bounding box center [251, 328] width 71 height 27
click at [623, 43] on icon "button" at bounding box center [622, 45] width 18 height 18
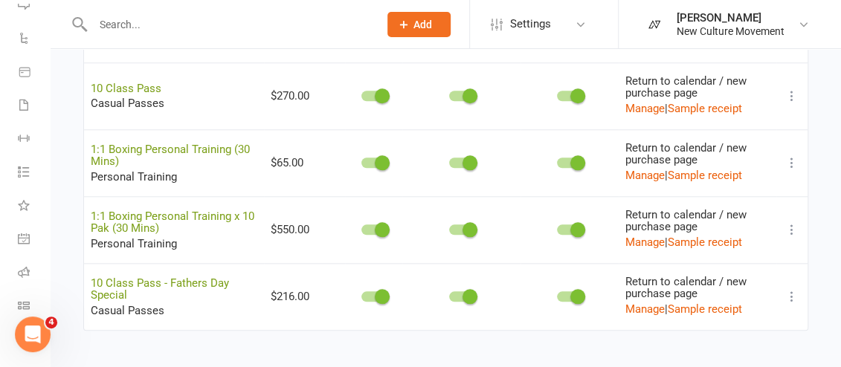
scroll to position [609, 0]
click at [791, 156] on icon at bounding box center [791, 163] width 15 height 15
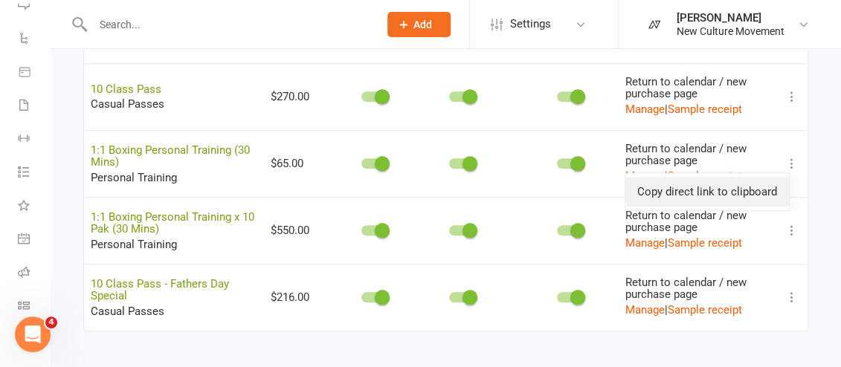
click at [718, 199] on link "Copy direct link to clipboard" at bounding box center [707, 192] width 164 height 30
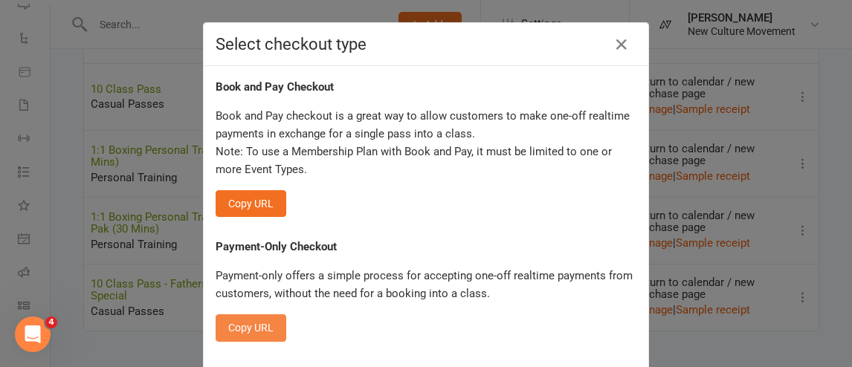
click at [251, 325] on button "Copy URL" at bounding box center [251, 328] width 71 height 27
click at [613, 45] on icon "button" at bounding box center [622, 45] width 18 height 18
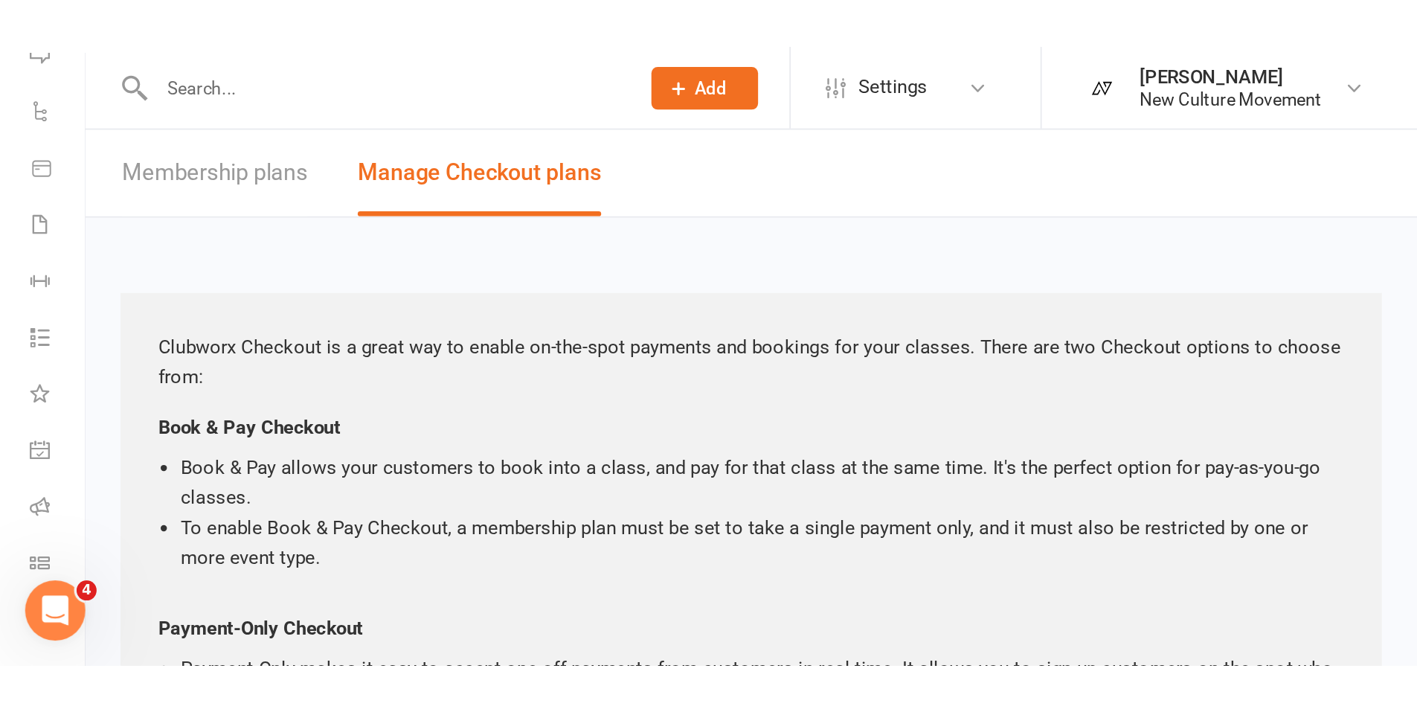
scroll to position [0, 0]
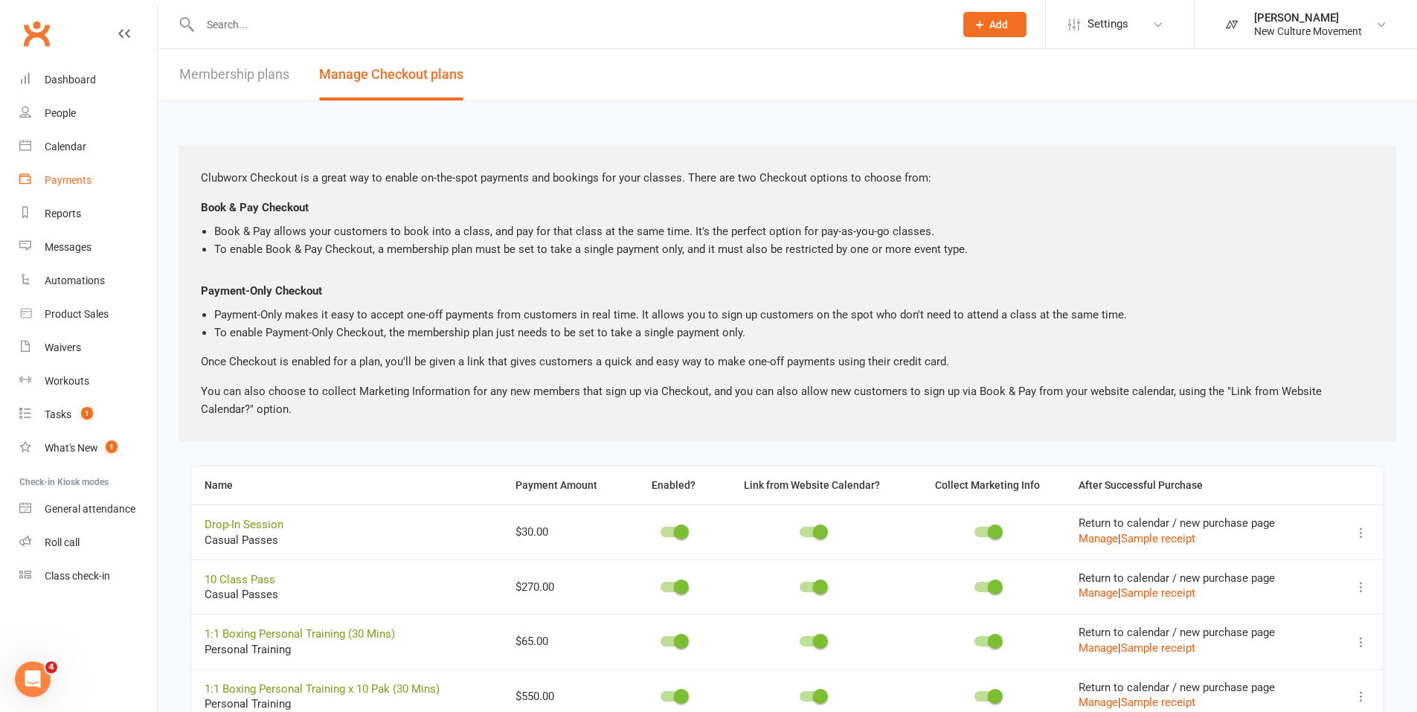
click at [76, 181] on div "Payments" at bounding box center [68, 180] width 47 height 12
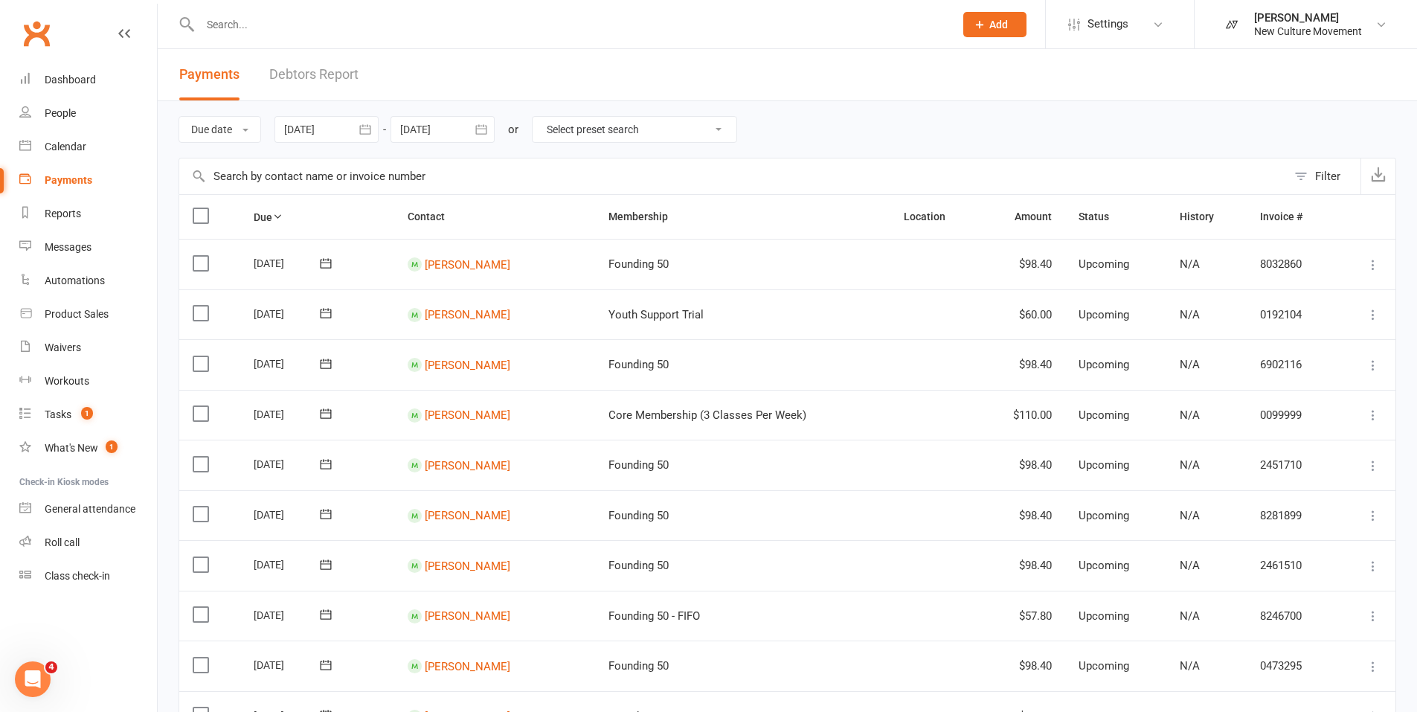
click at [366, 129] on icon "button" at bounding box center [365, 129] width 15 height 15
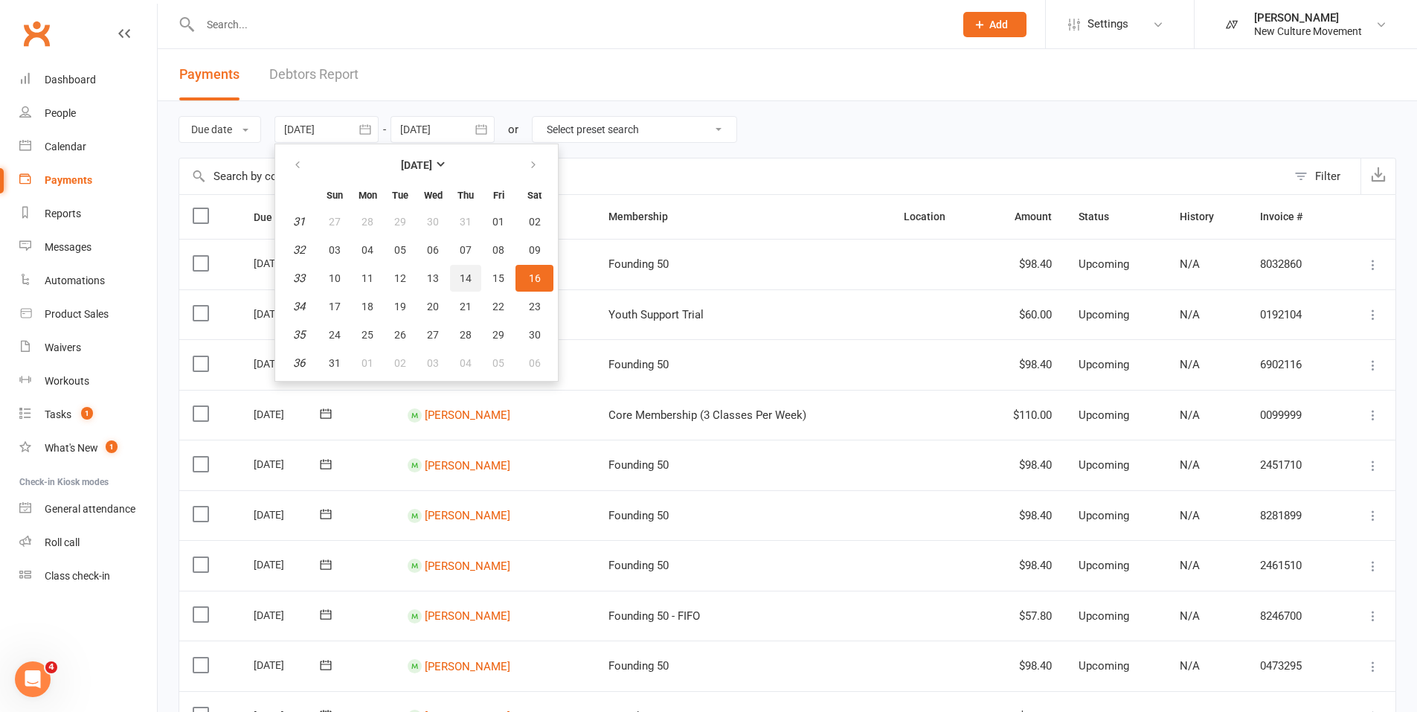
click at [471, 281] on span "14" at bounding box center [466, 278] width 12 height 12
type input "[DATE]"
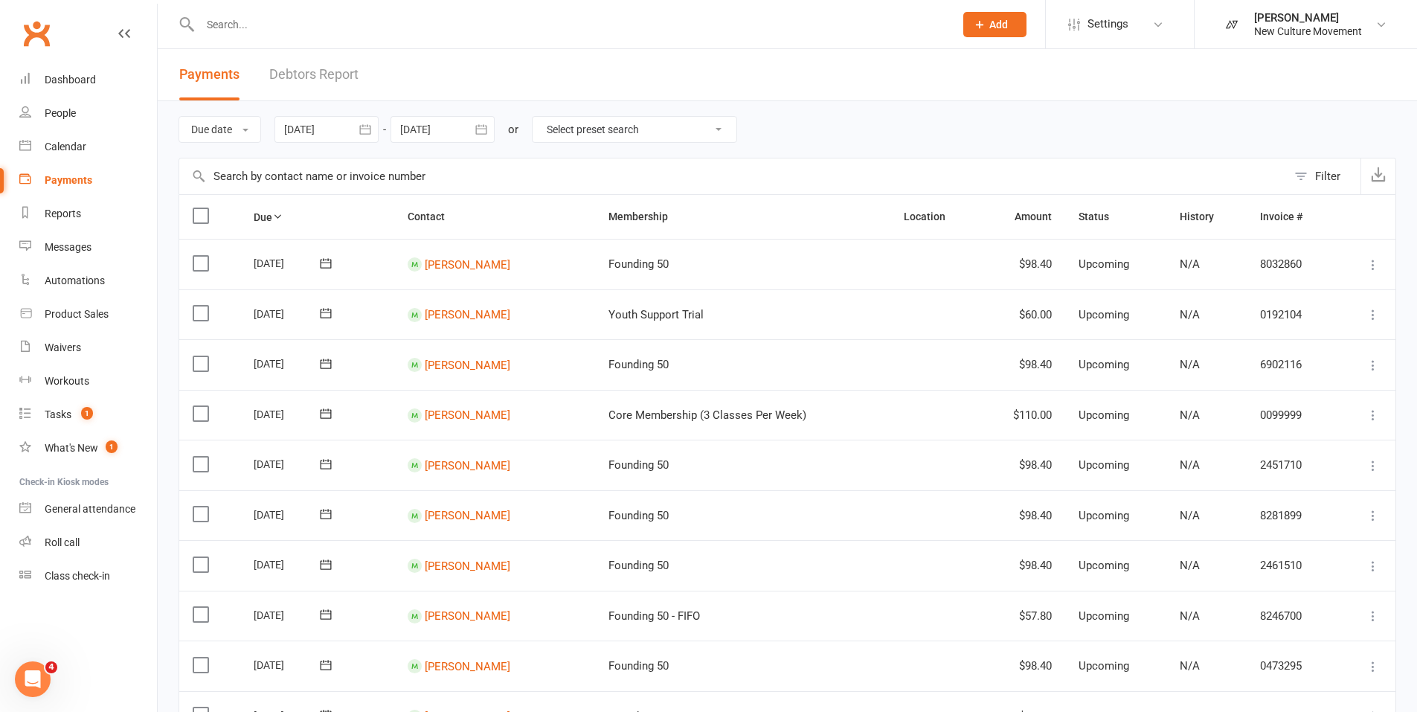
click at [482, 125] on icon "button" at bounding box center [480, 129] width 11 height 10
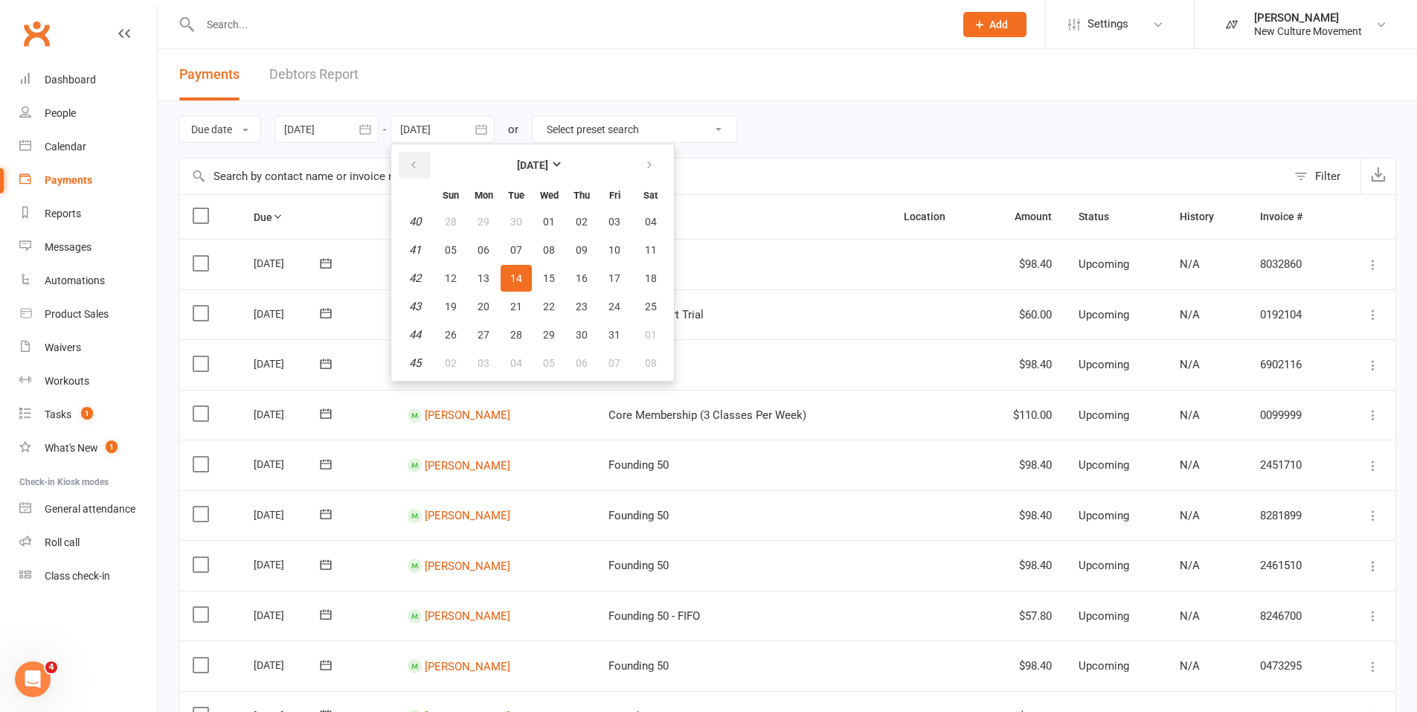
click at [410, 164] on button "button" at bounding box center [415, 165] width 32 height 27
click at [547, 275] on span "17" at bounding box center [549, 278] width 12 height 12
type input "[DATE]"
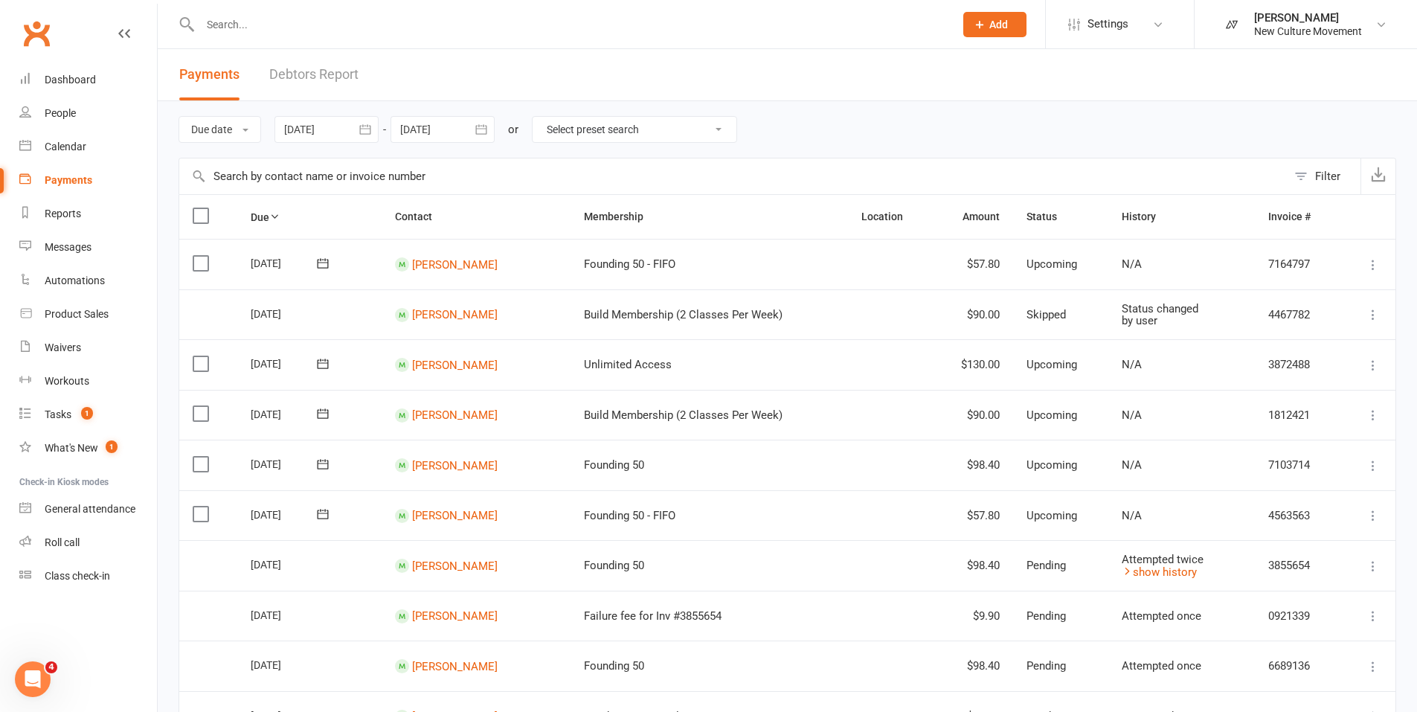
click at [369, 131] on icon "button" at bounding box center [365, 129] width 15 height 15
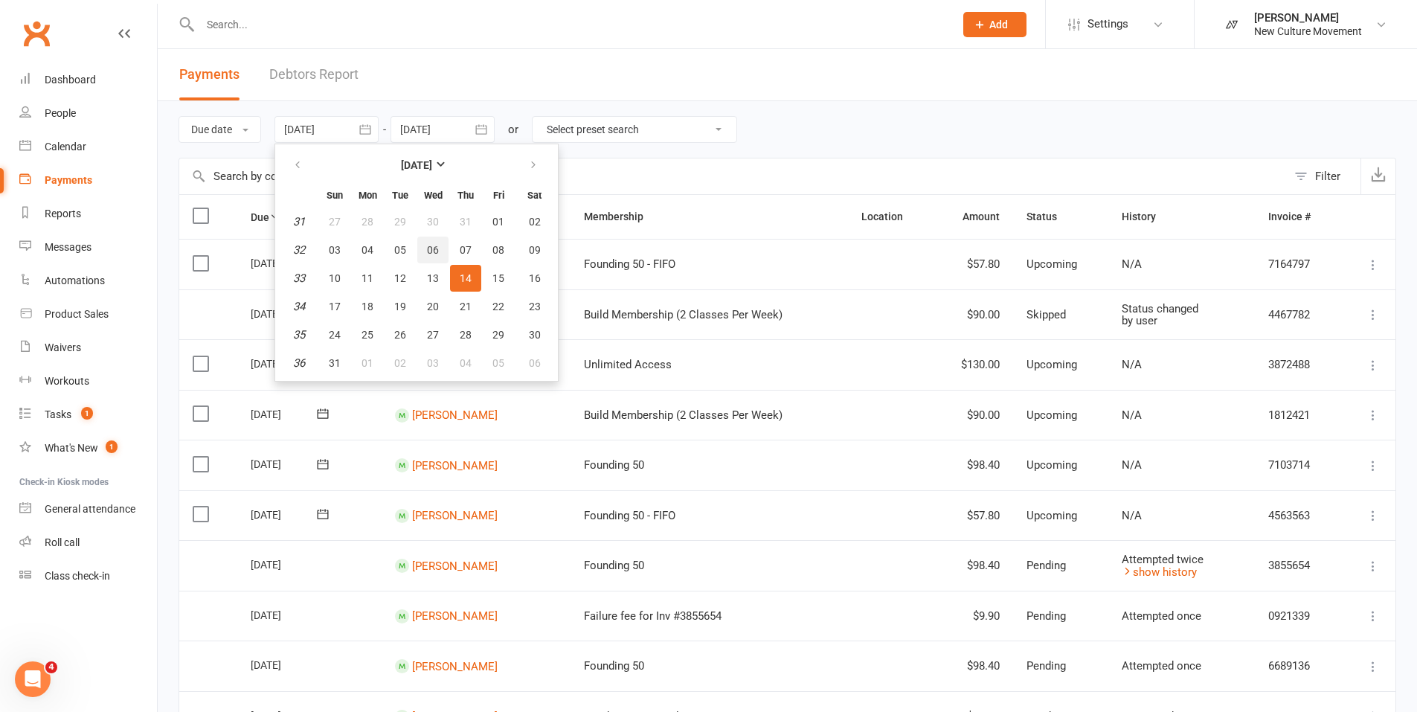
click at [429, 250] on span "06" at bounding box center [433, 250] width 12 height 12
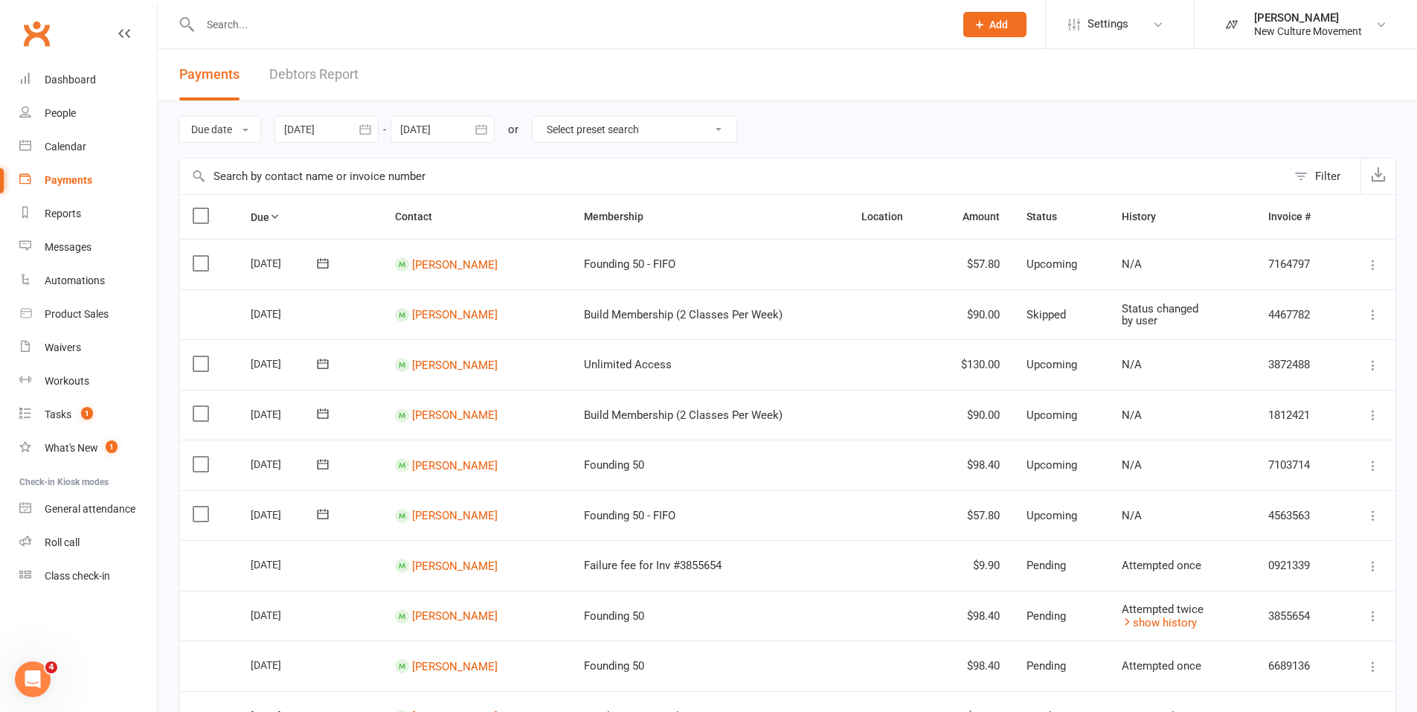
click at [361, 132] on icon "button" at bounding box center [365, 129] width 15 height 15
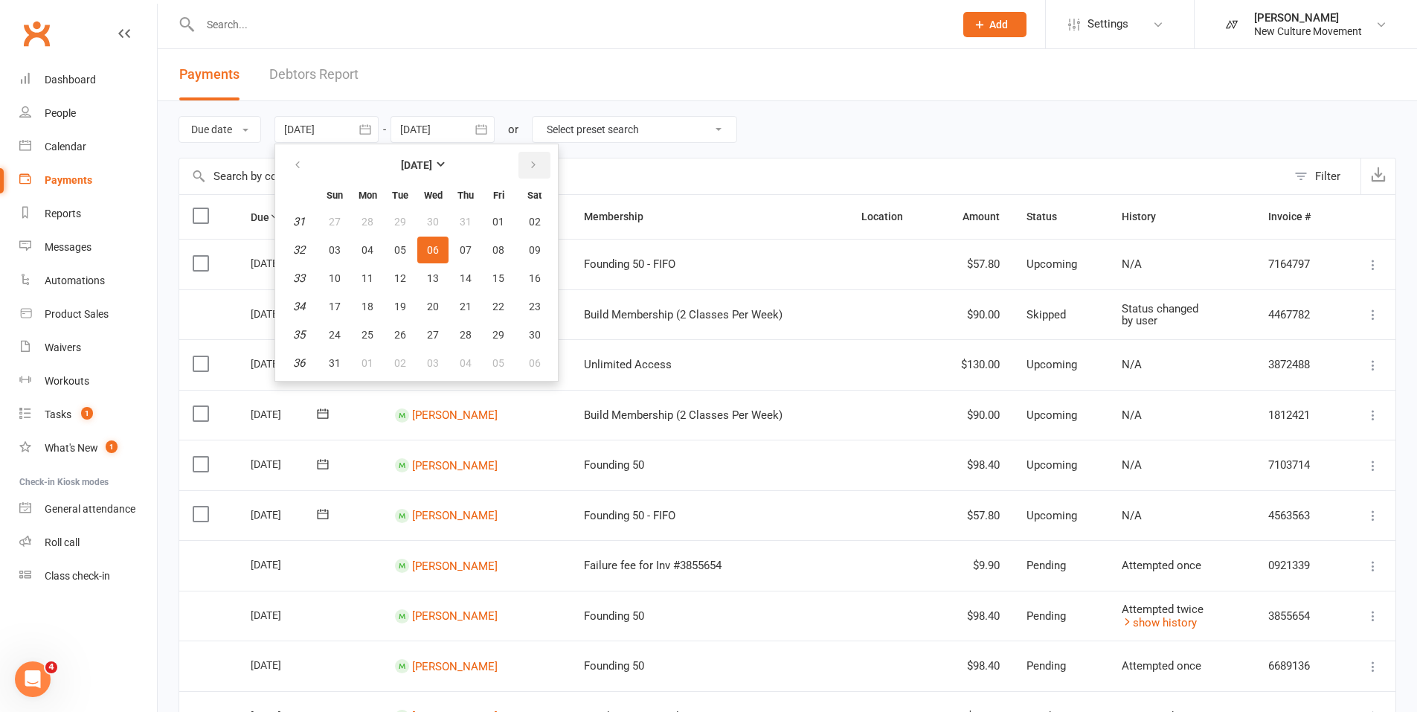
click at [535, 162] on icon "button" at bounding box center [533, 165] width 10 height 12
click at [431, 246] on span "10" at bounding box center [433, 250] width 12 height 12
type input "[DATE]"
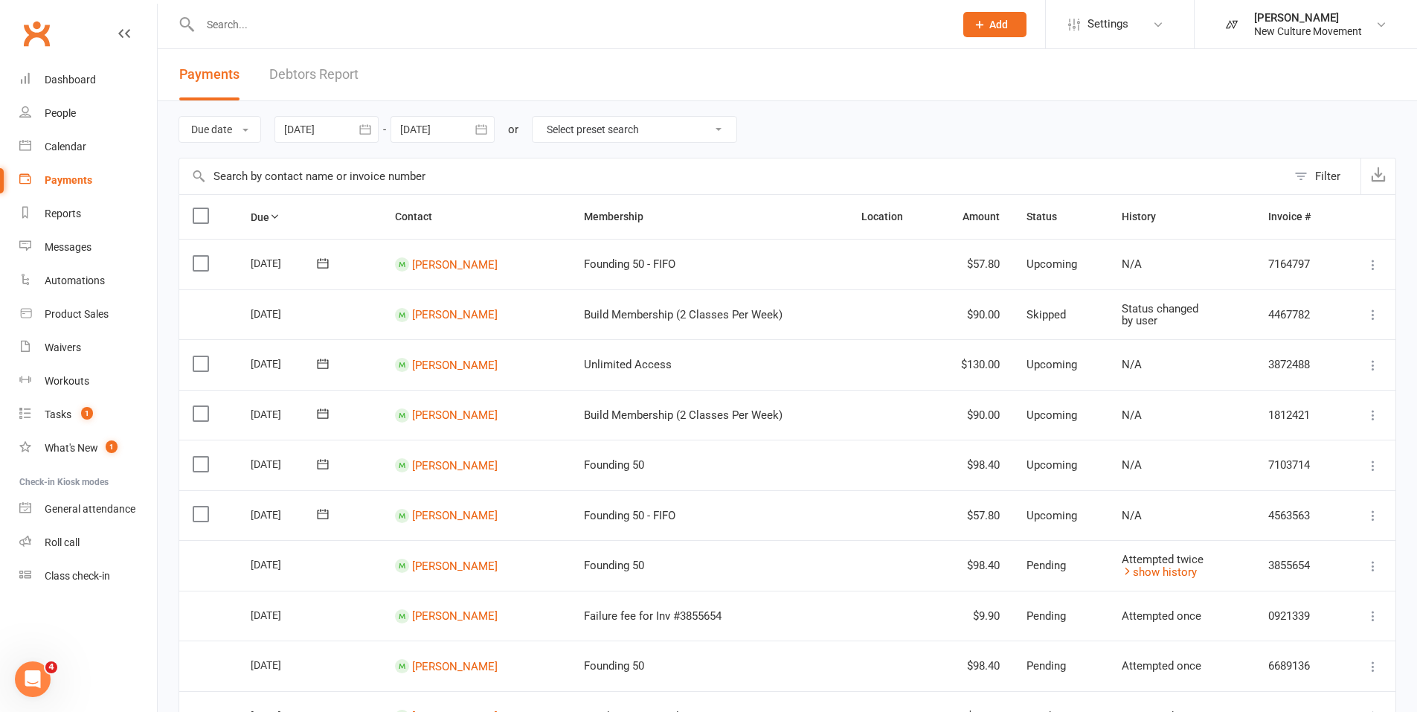
click at [482, 123] on icon "button" at bounding box center [481, 129] width 15 height 15
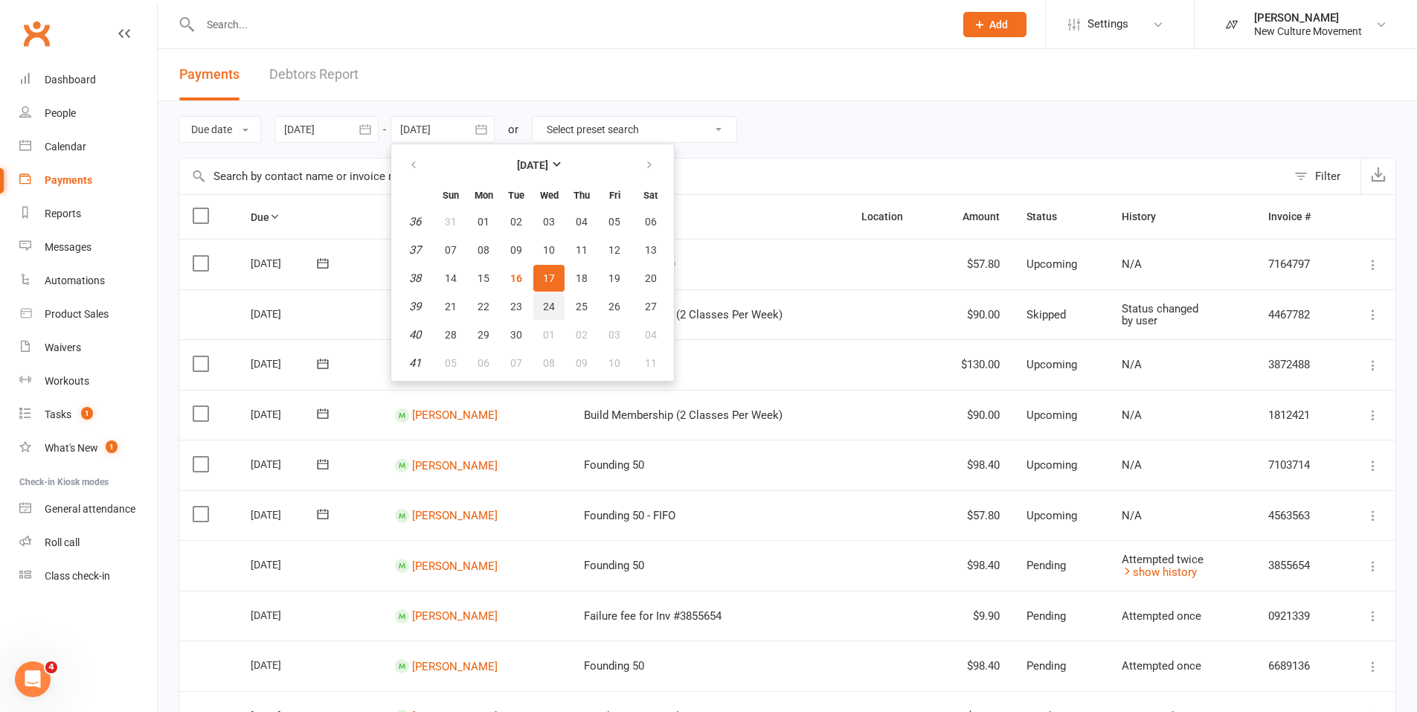
click at [559, 304] on button "24" at bounding box center [548, 306] width 31 height 27
type input "[DATE]"
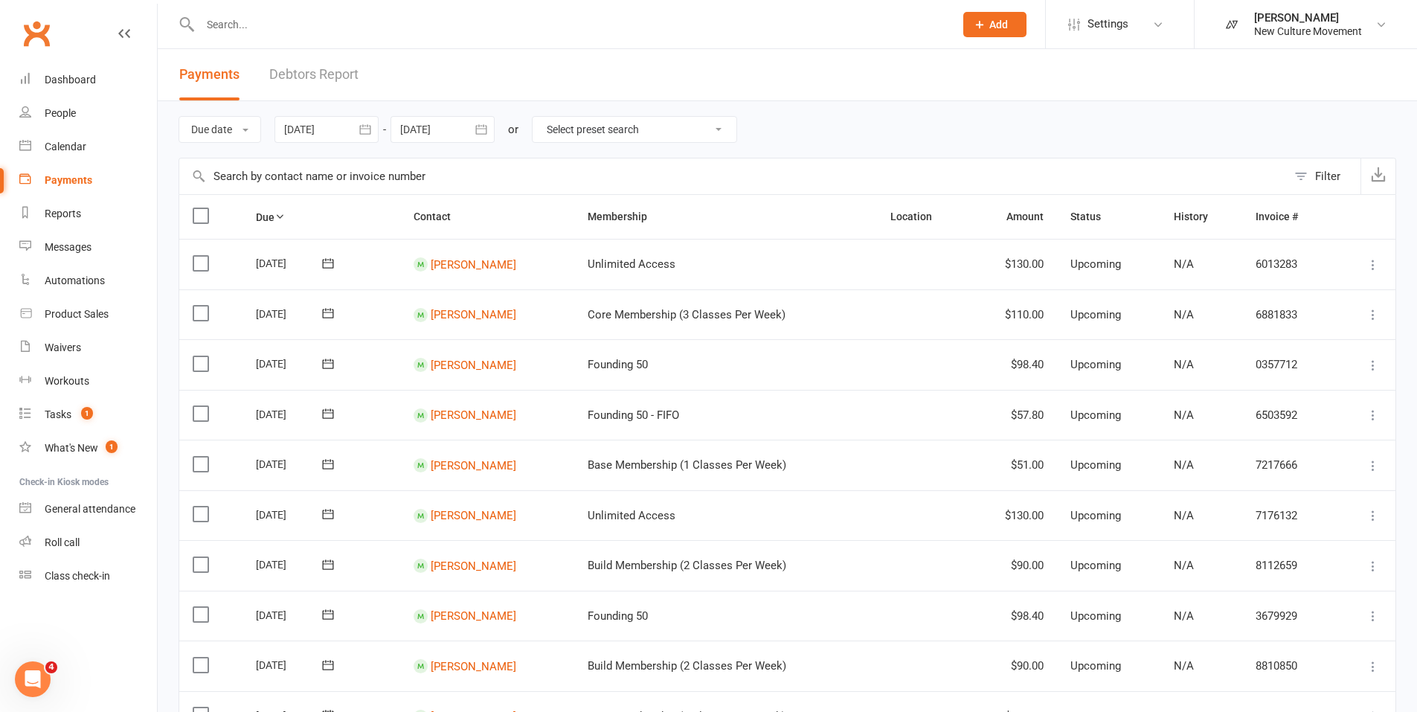
click at [370, 131] on icon "button" at bounding box center [364, 129] width 11 height 10
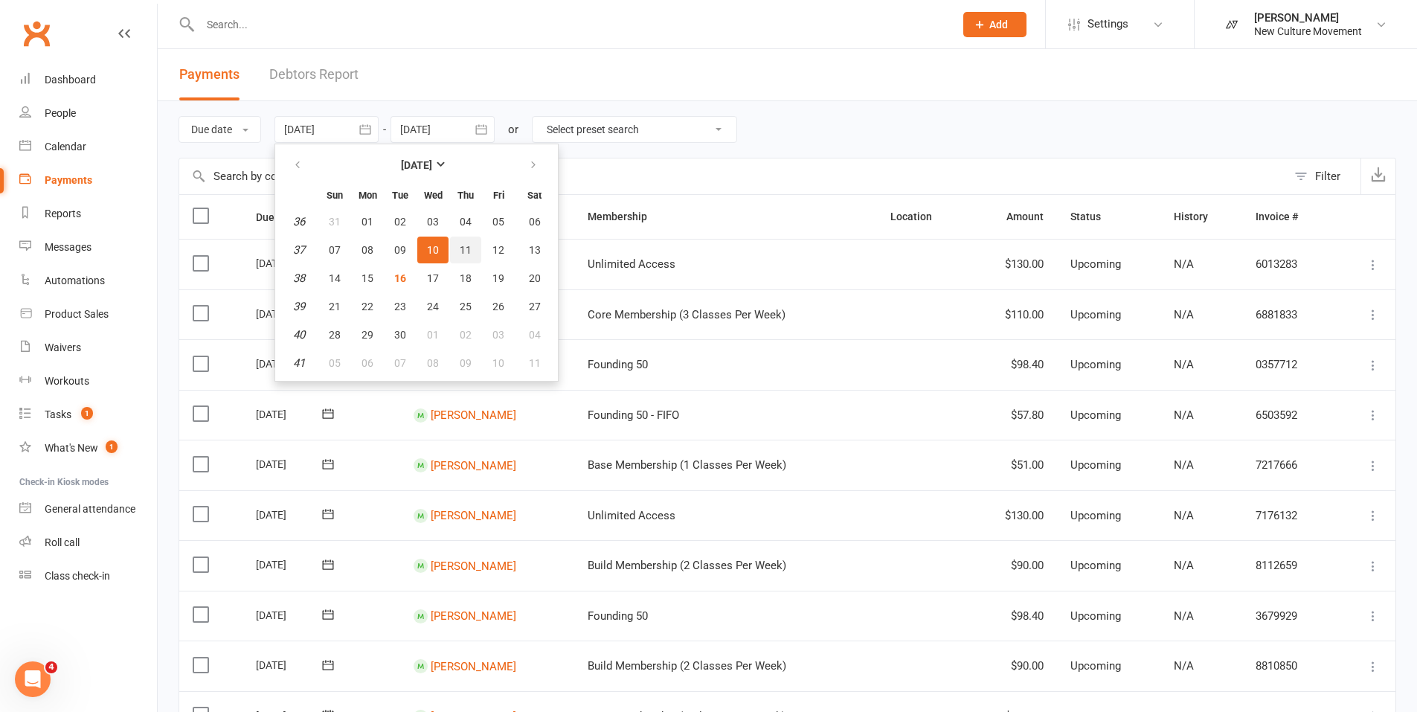
click at [470, 245] on span "11" at bounding box center [466, 250] width 12 height 12
type input "[DATE]"
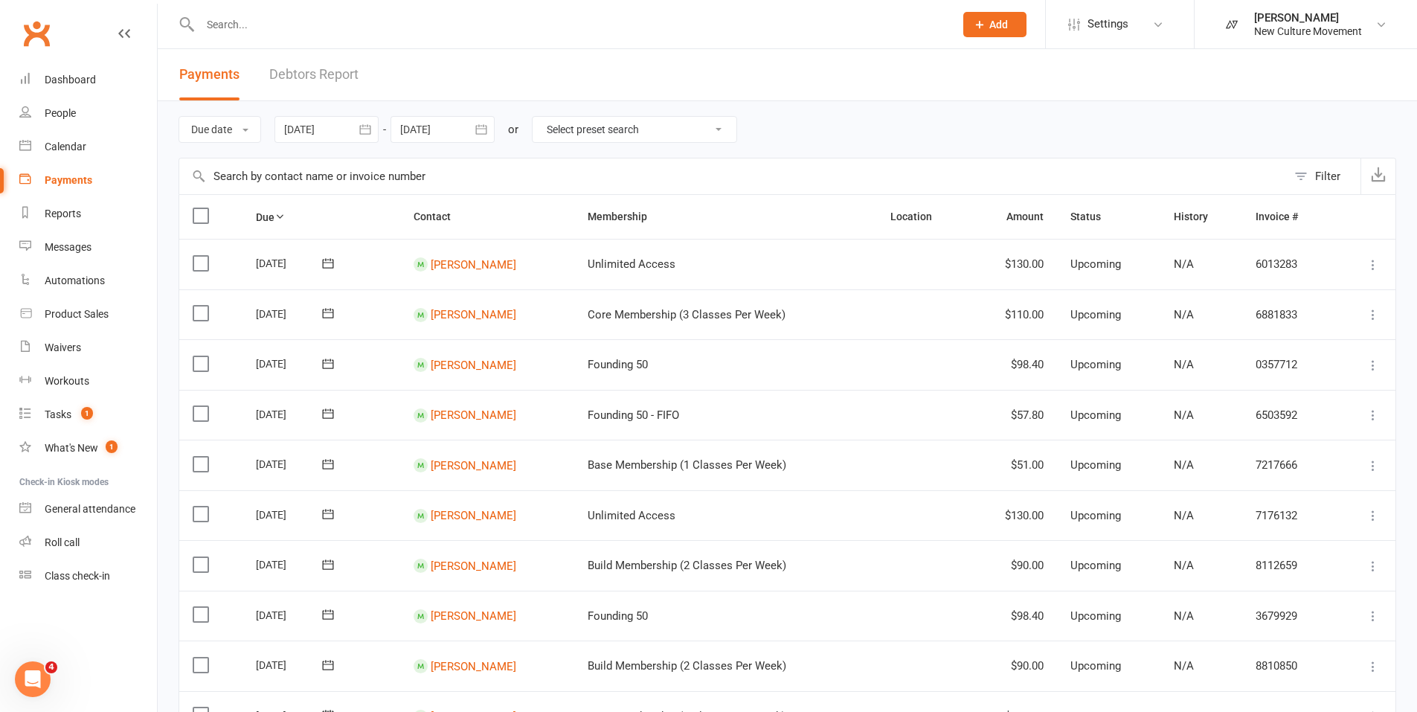
click at [485, 135] on icon "button" at bounding box center [481, 129] width 15 height 15
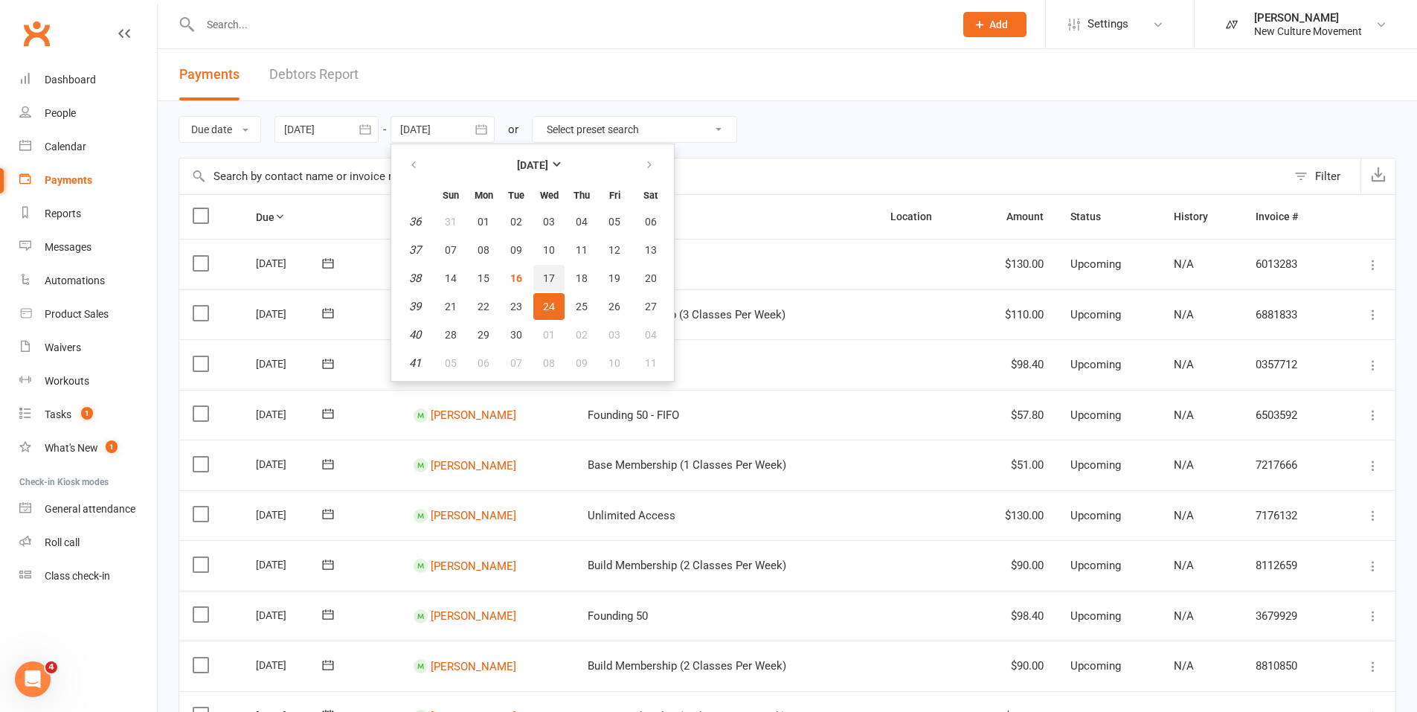
click at [550, 275] on span "17" at bounding box center [549, 278] width 12 height 12
type input "[DATE]"
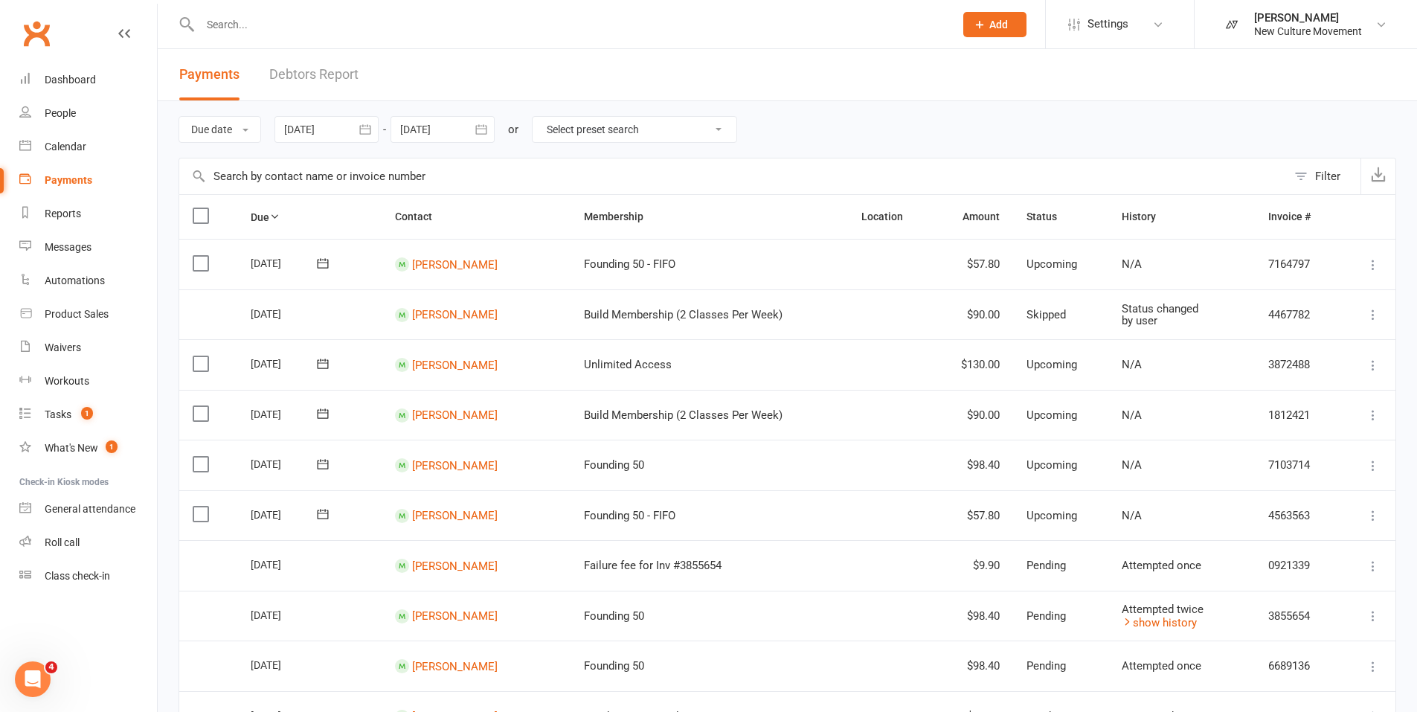
click at [363, 126] on icon "button" at bounding box center [364, 129] width 11 height 10
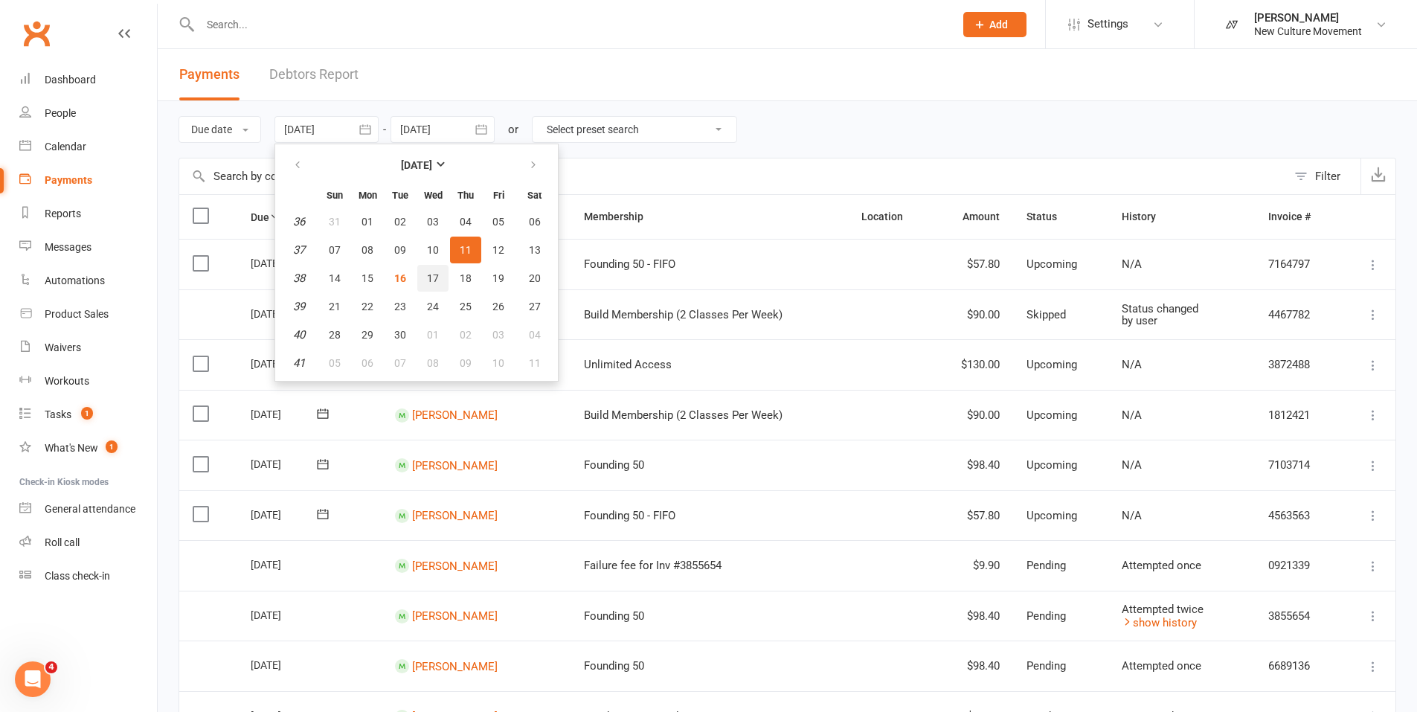
click at [436, 277] on span "17" at bounding box center [433, 278] width 12 height 12
type input "[DATE]"
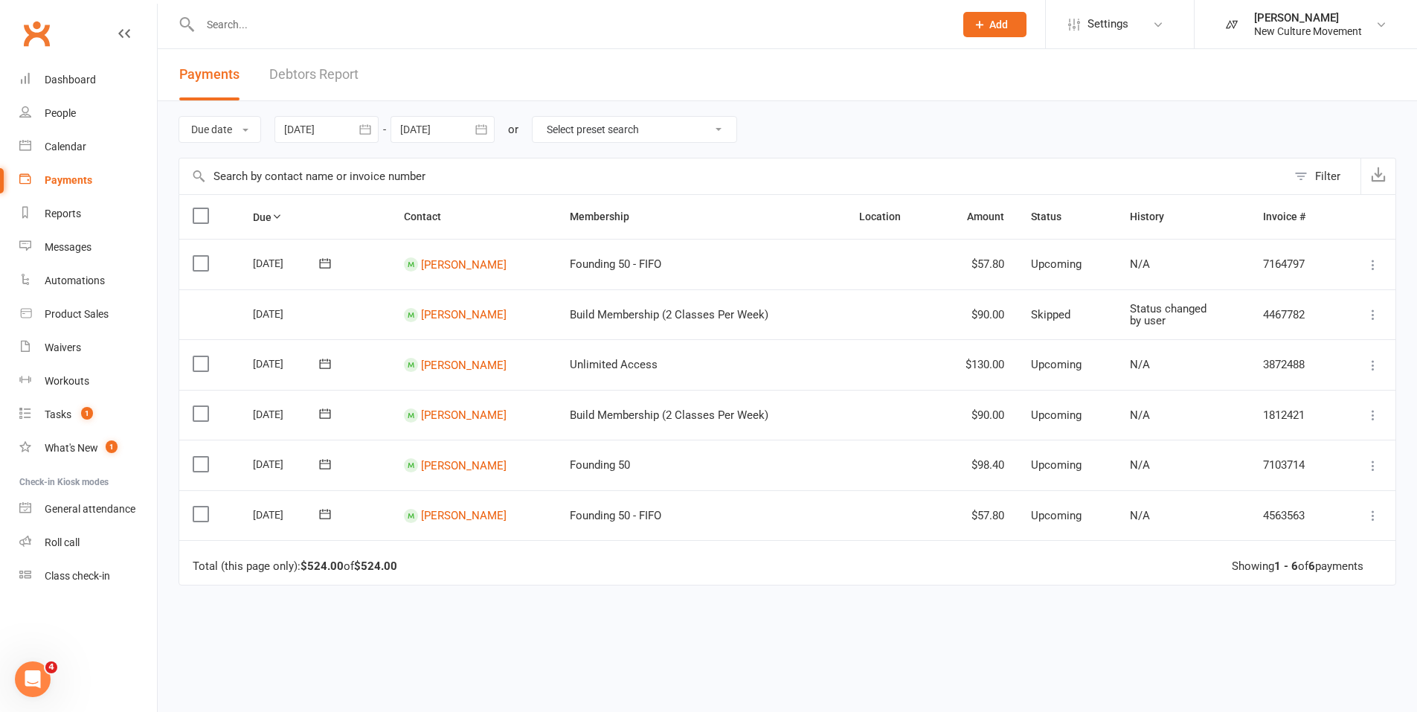
click at [444, 131] on div at bounding box center [442, 129] width 104 height 27
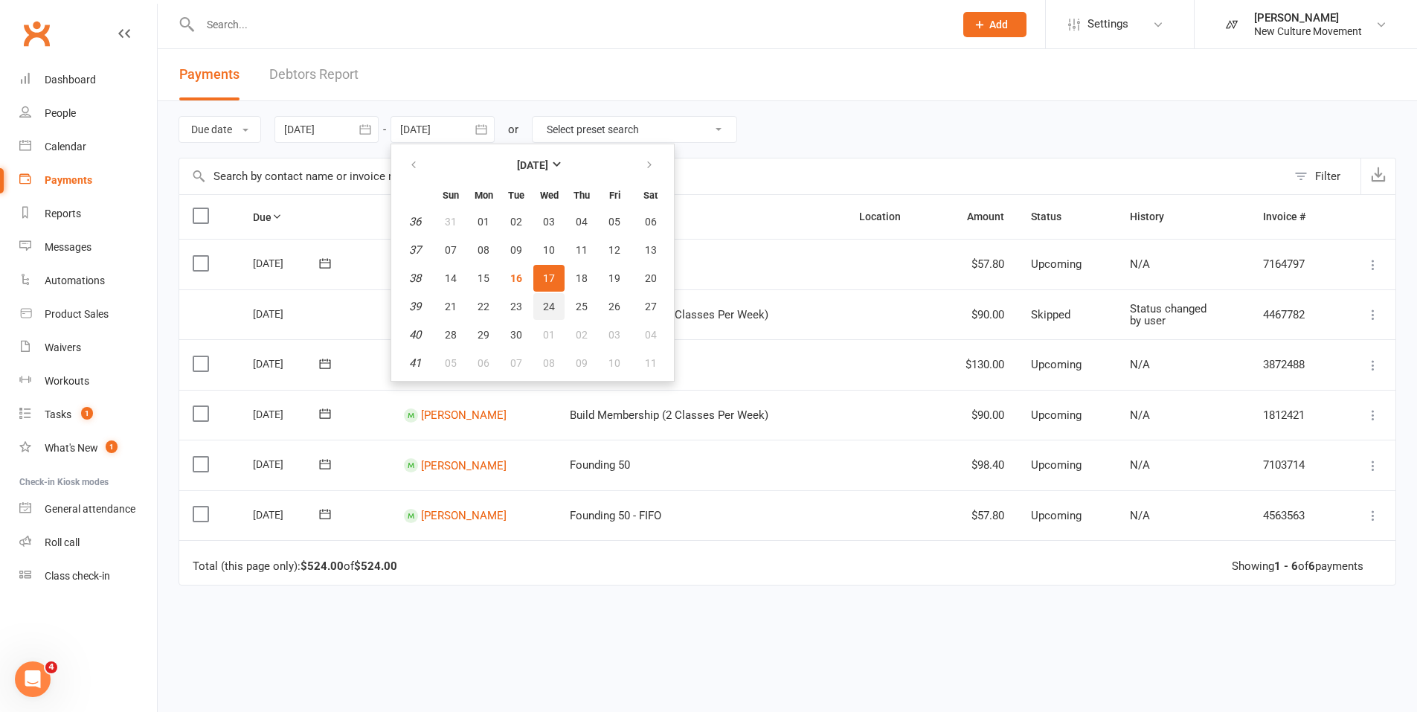
click at [555, 301] on span "24" at bounding box center [549, 306] width 12 height 12
type input "[DATE]"
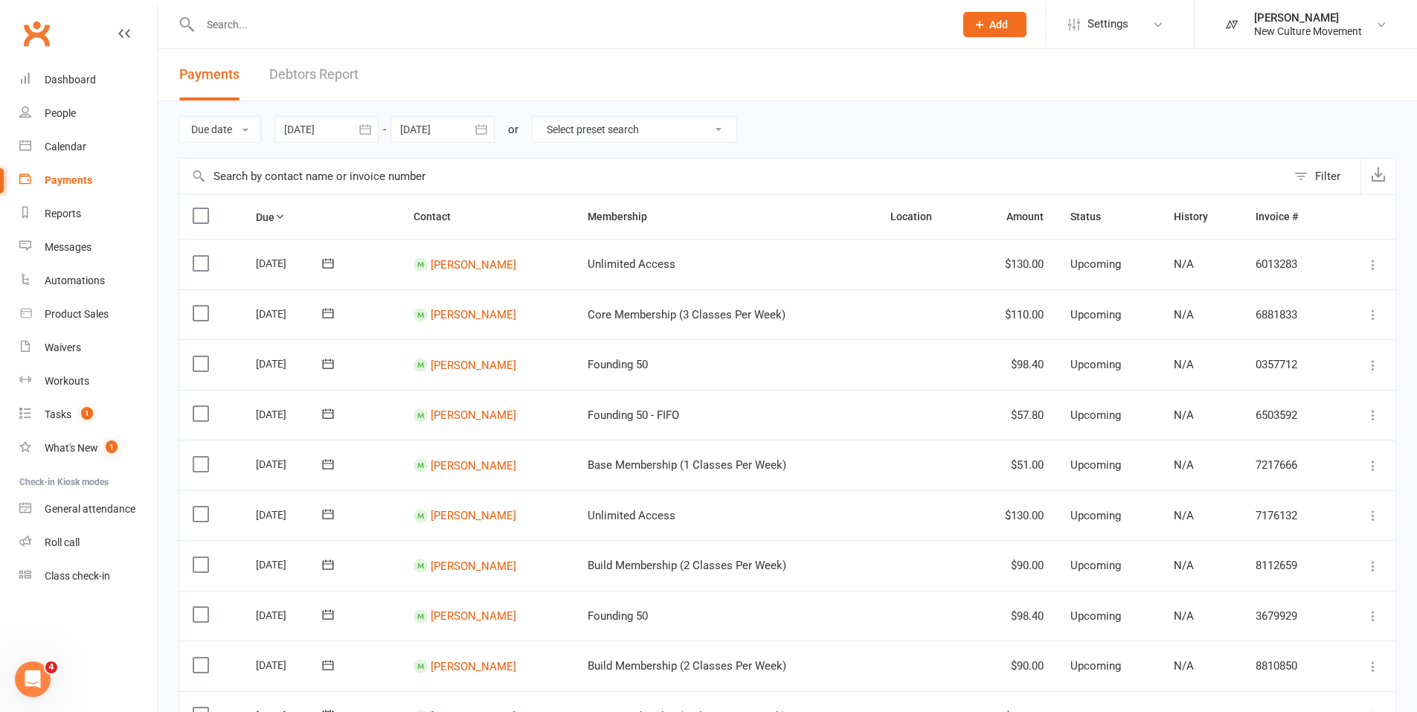
click at [370, 128] on icon "button" at bounding box center [364, 129] width 11 height 10
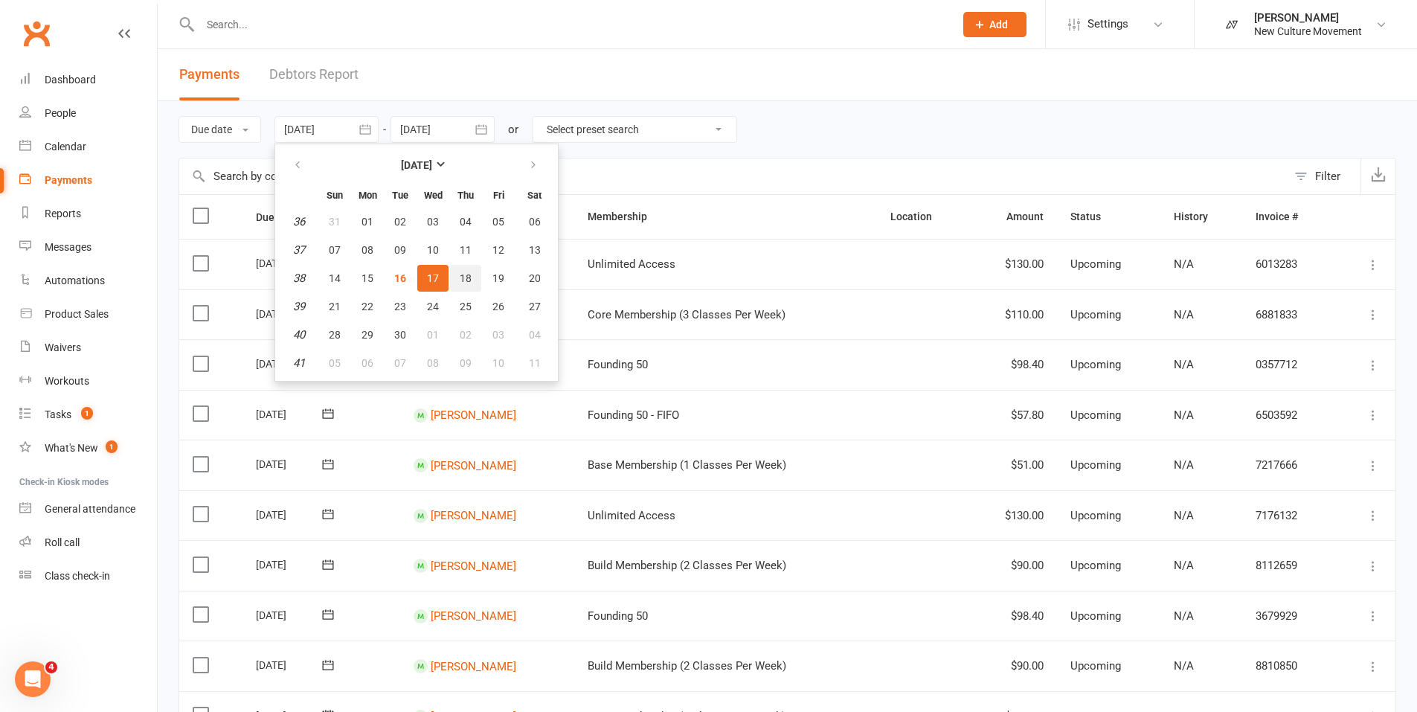
click at [467, 278] on span "18" at bounding box center [466, 278] width 12 height 12
type input "[DATE]"
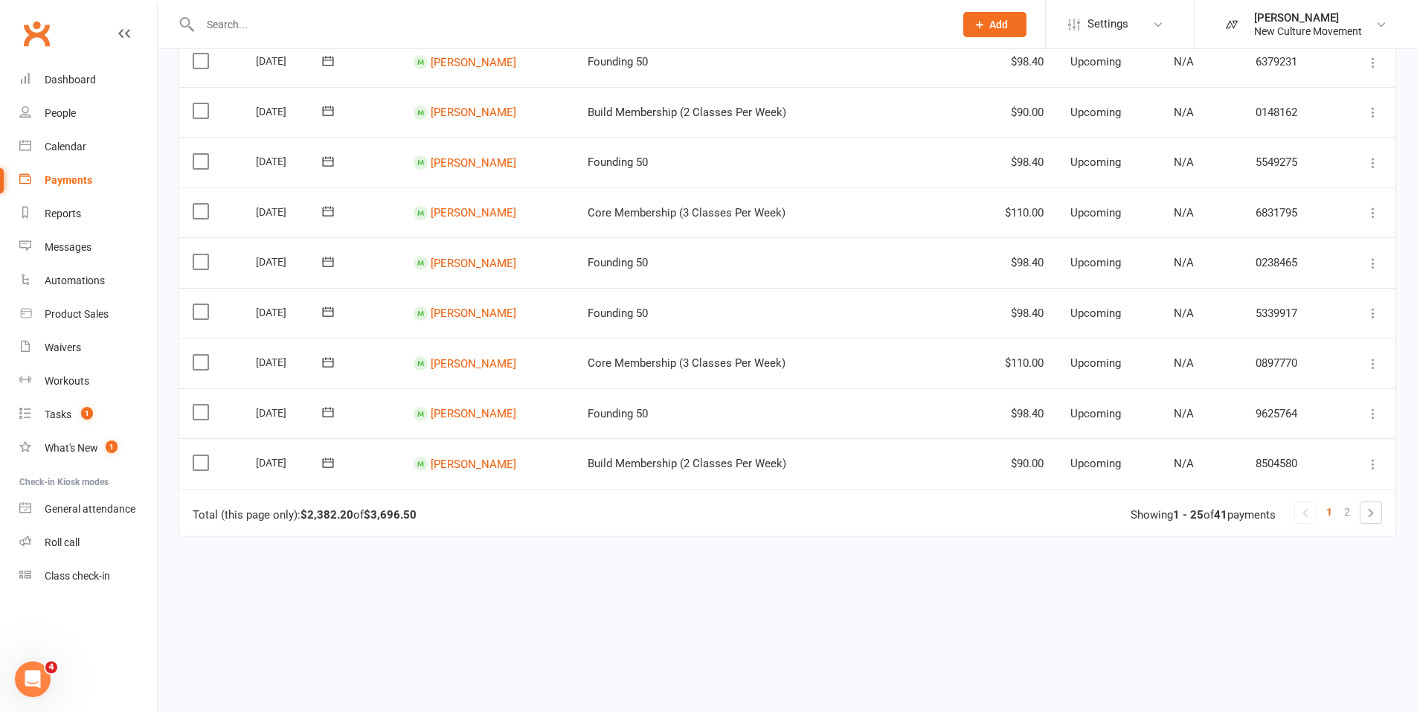
scroll to position [1043, 0]
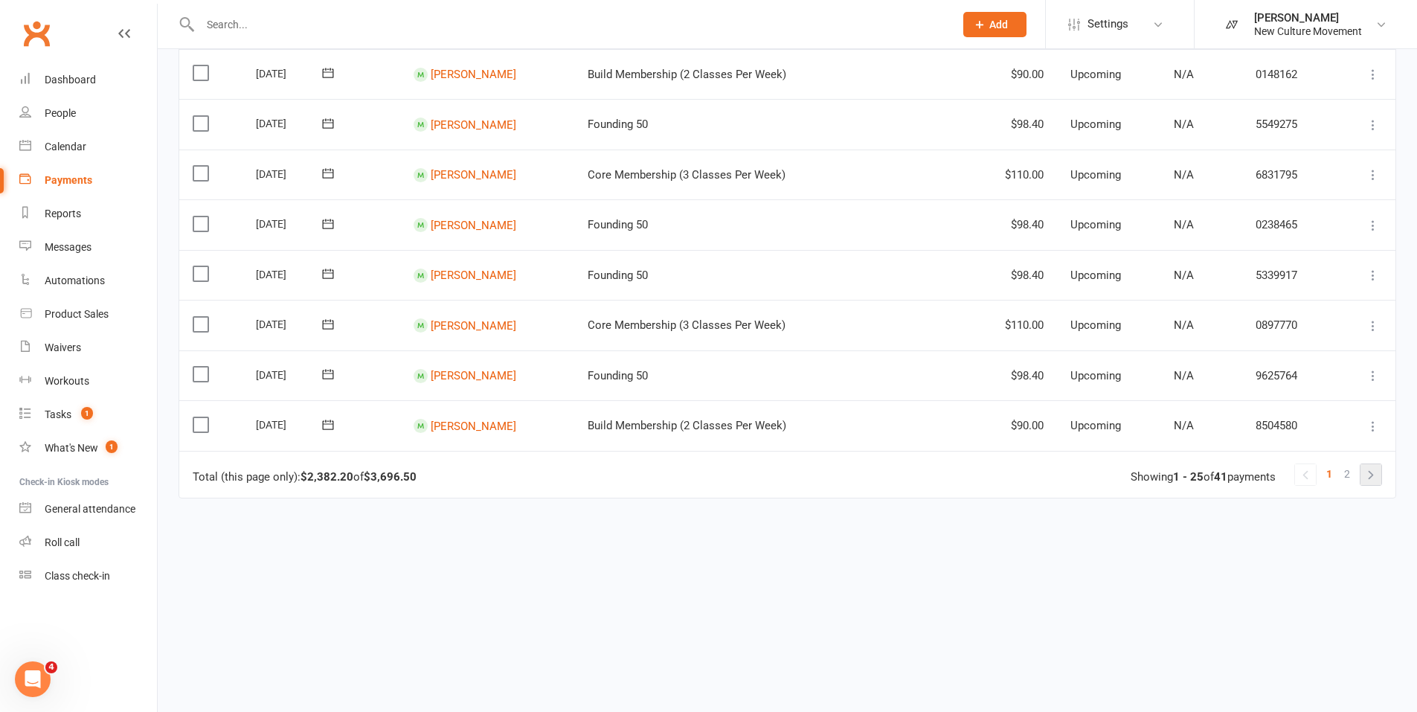
click at [1367, 477] on link at bounding box center [1370, 474] width 21 height 21
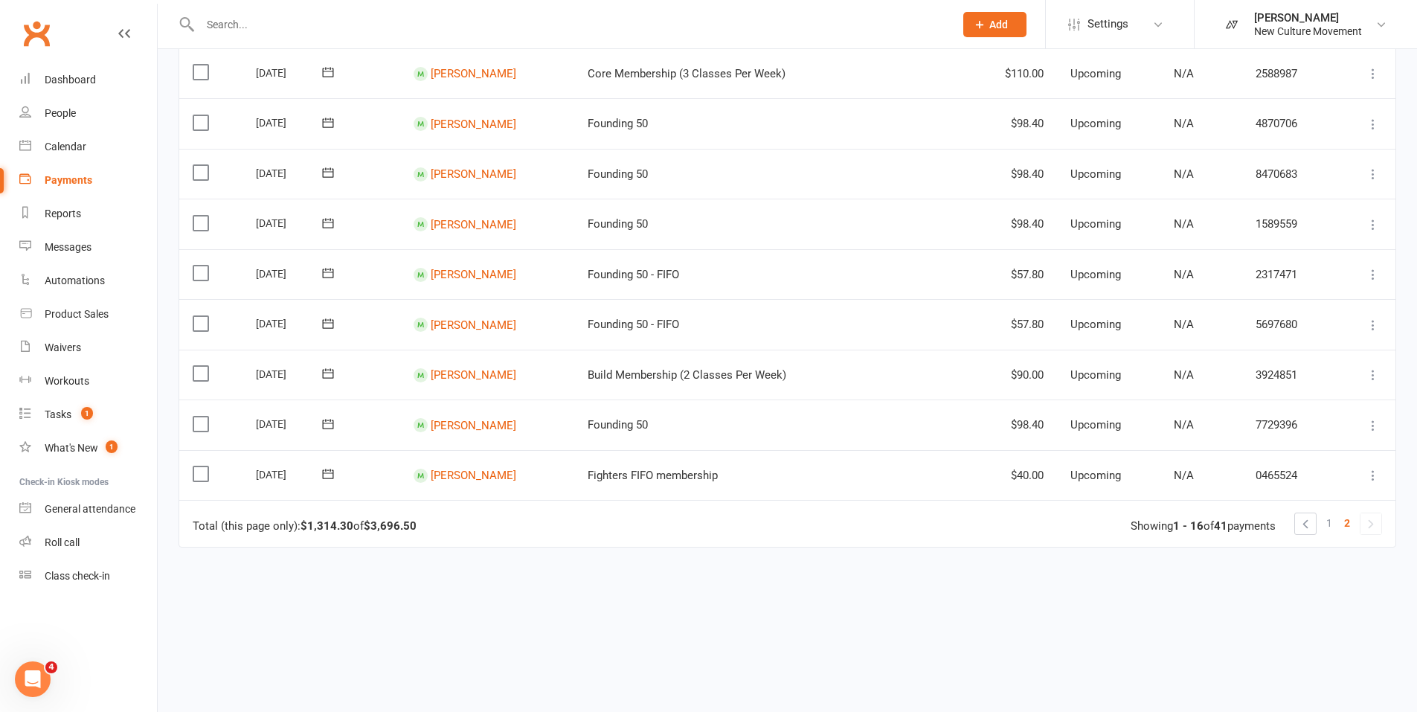
scroll to position [591, 0]
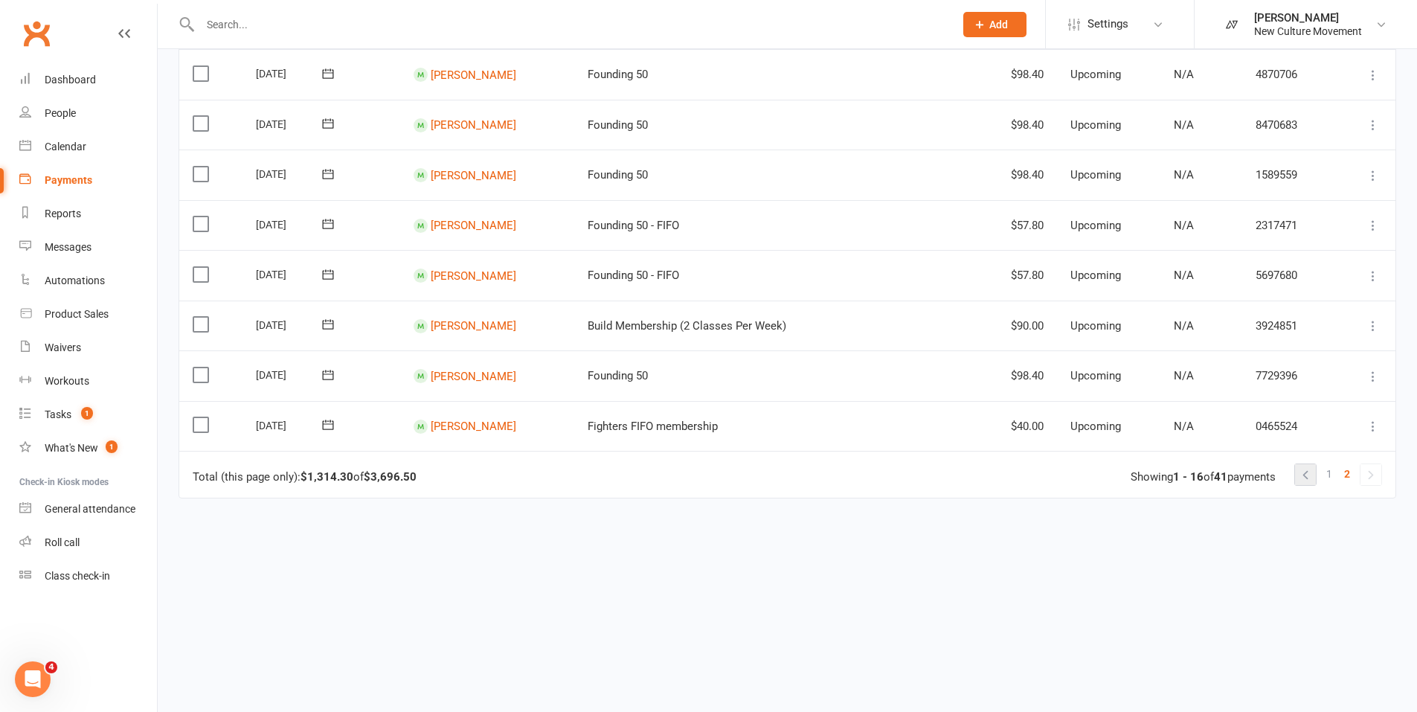
click at [1306, 476] on link at bounding box center [1305, 474] width 21 height 21
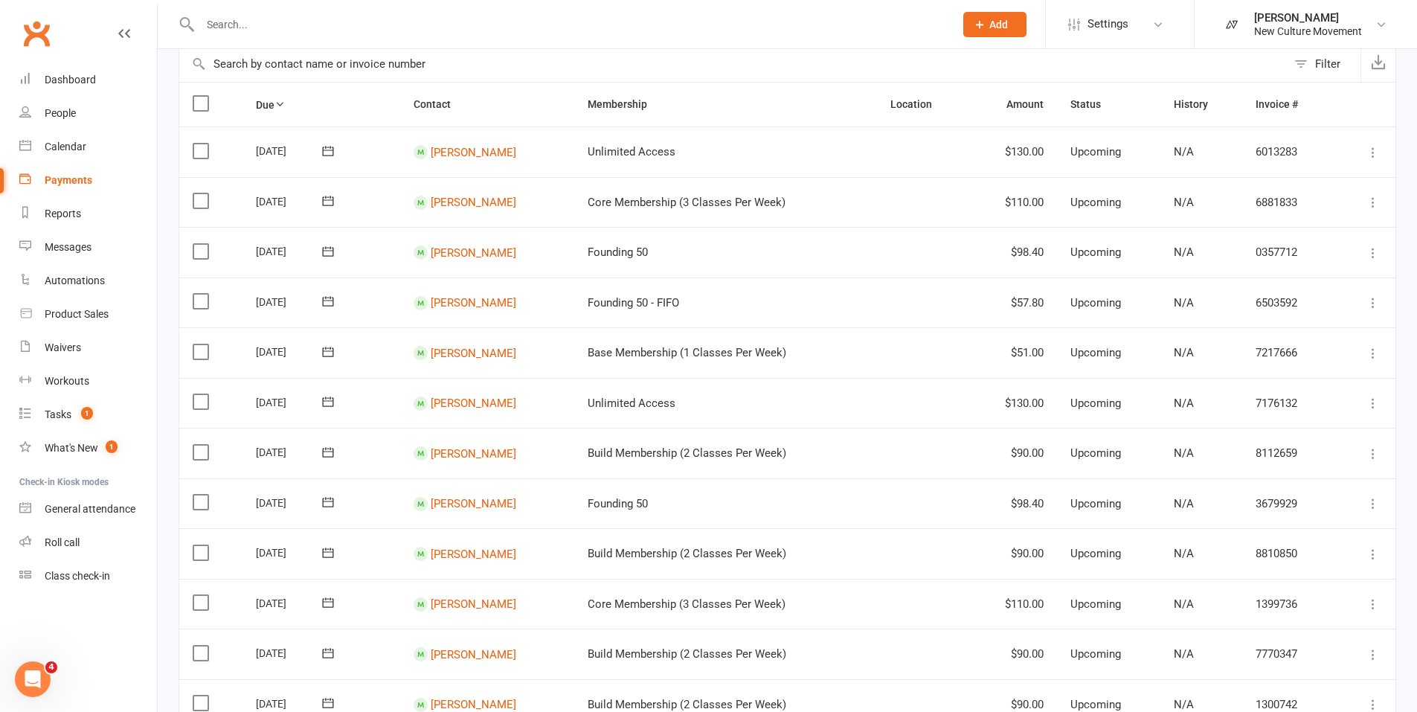
scroll to position [0, 0]
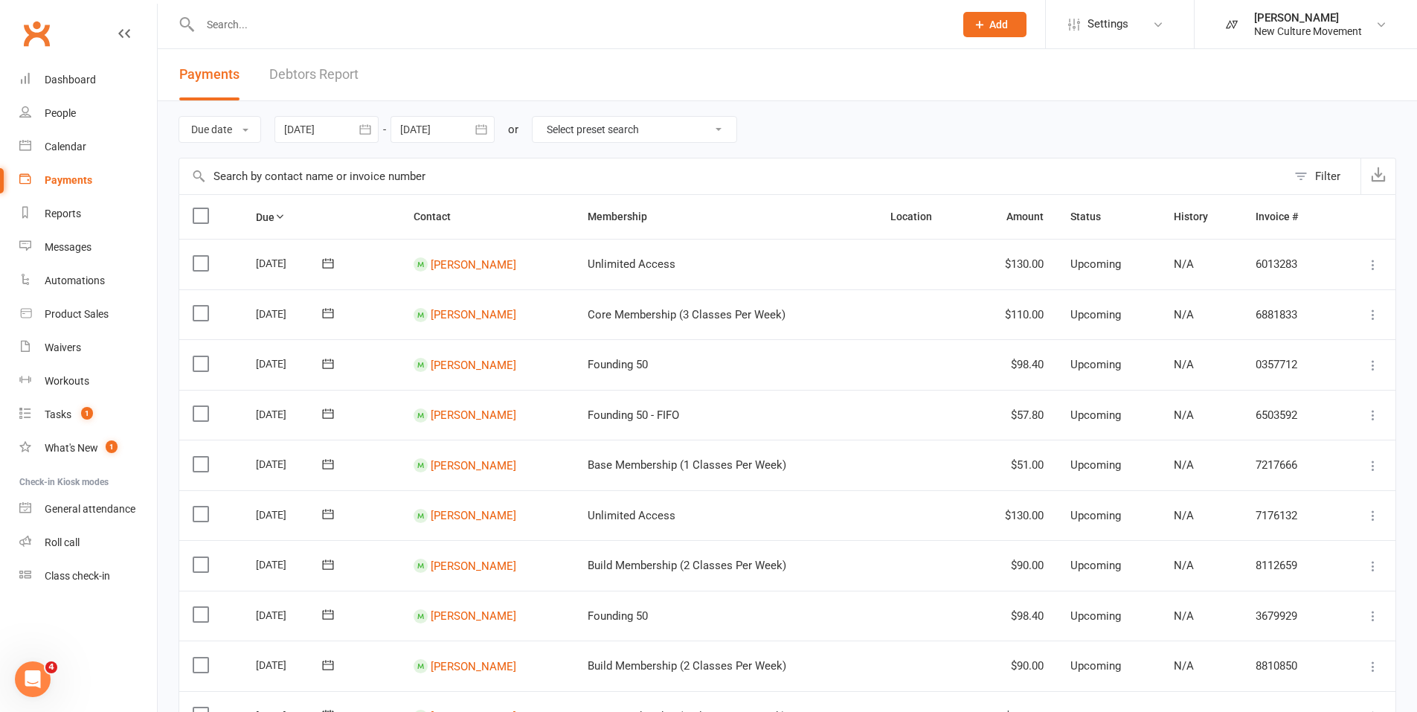
click at [67, 177] on div "Payments" at bounding box center [69, 180] width 48 height 12
click at [796, 300] on td "Core Membership (3 Classes Per Week)" at bounding box center [725, 314] width 303 height 51
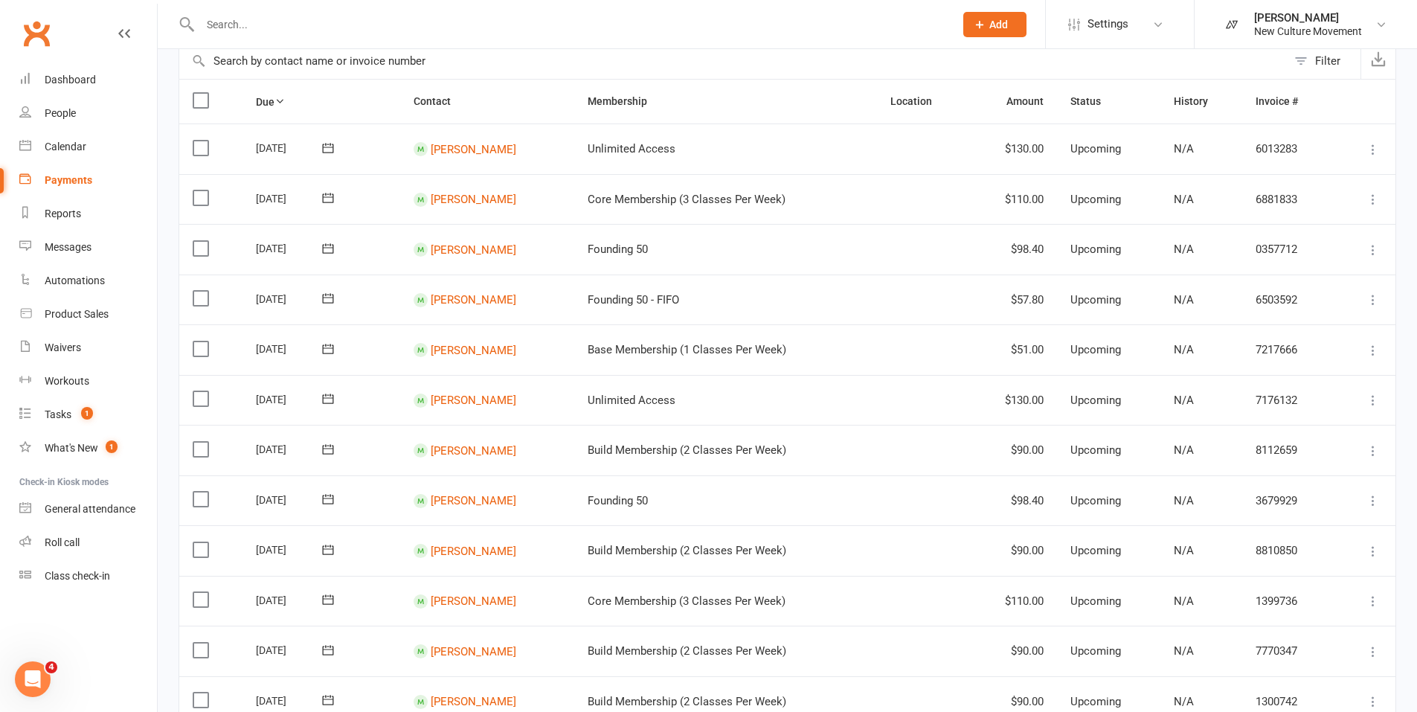
scroll to position [125, 0]
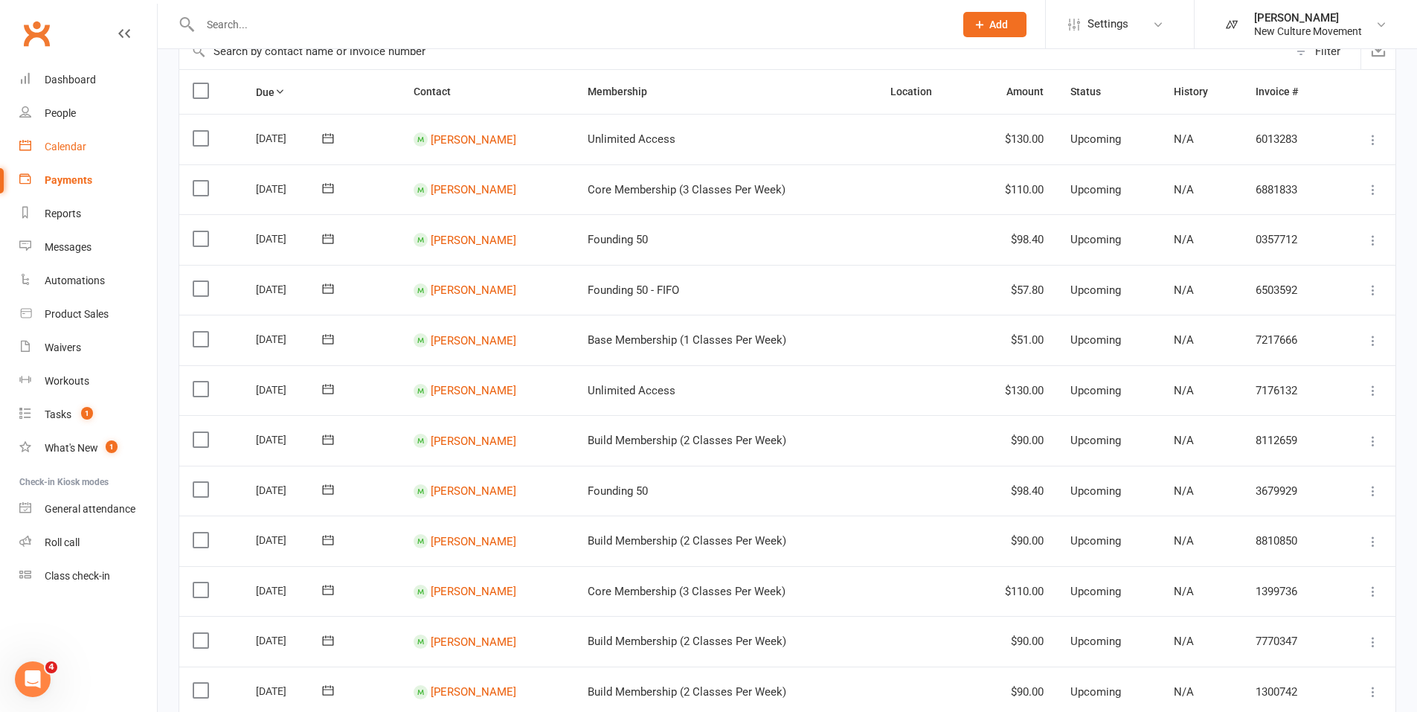
click at [72, 140] on link "Calendar" at bounding box center [88, 146] width 138 height 33
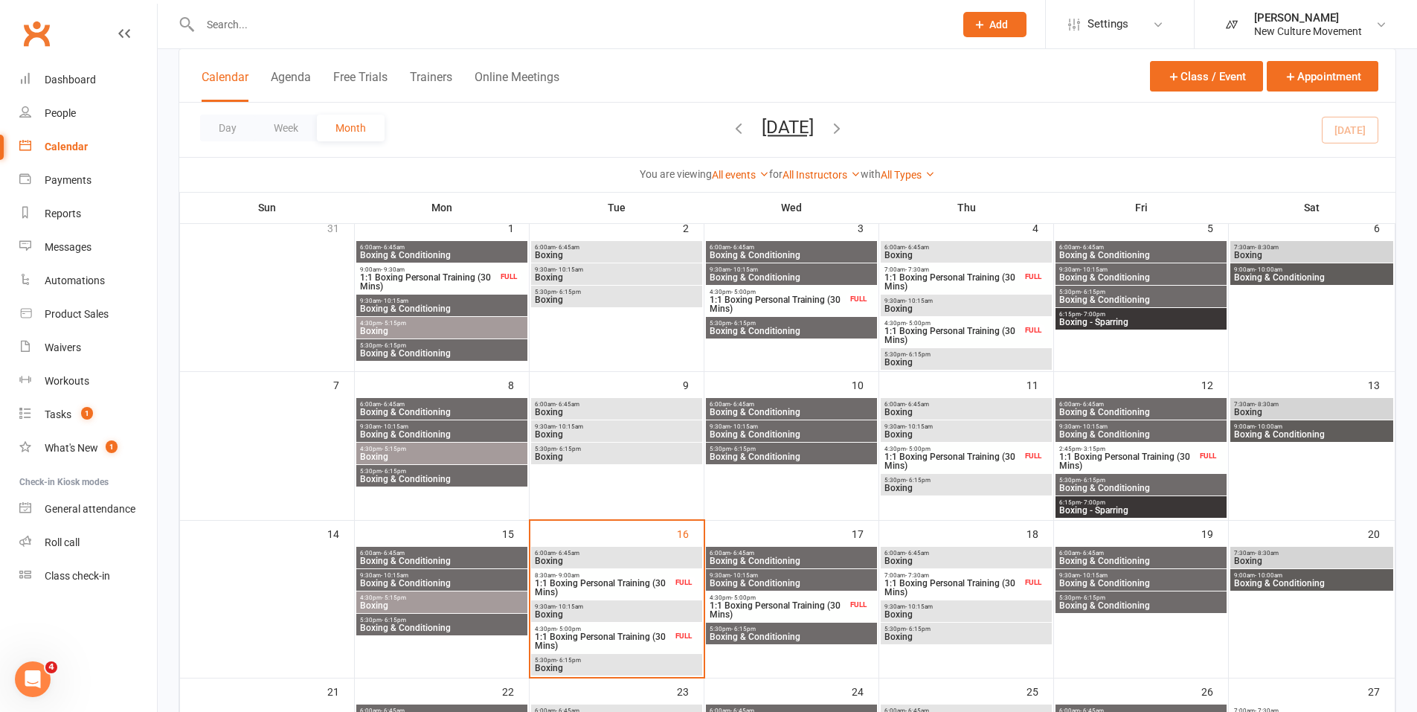
scroll to position [223, 0]
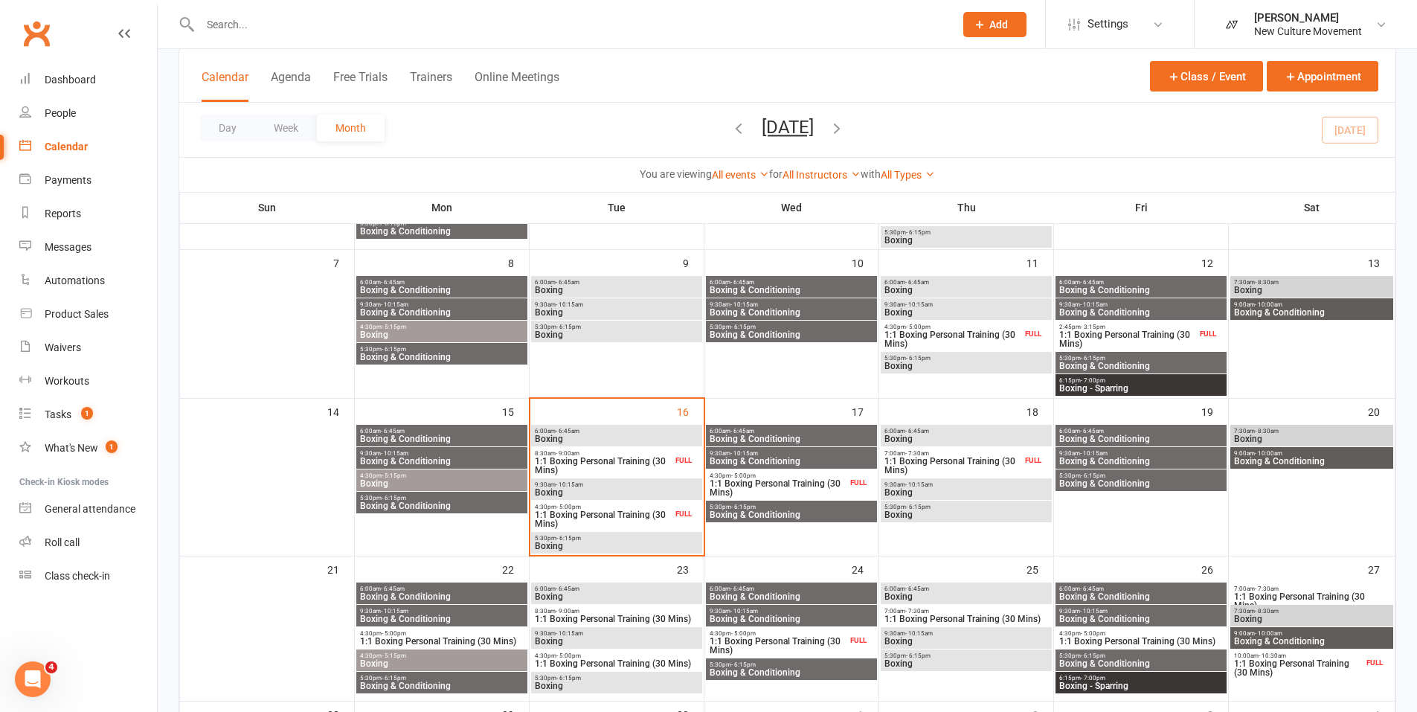
click at [600, 543] on span "Boxing" at bounding box center [616, 545] width 165 height 9
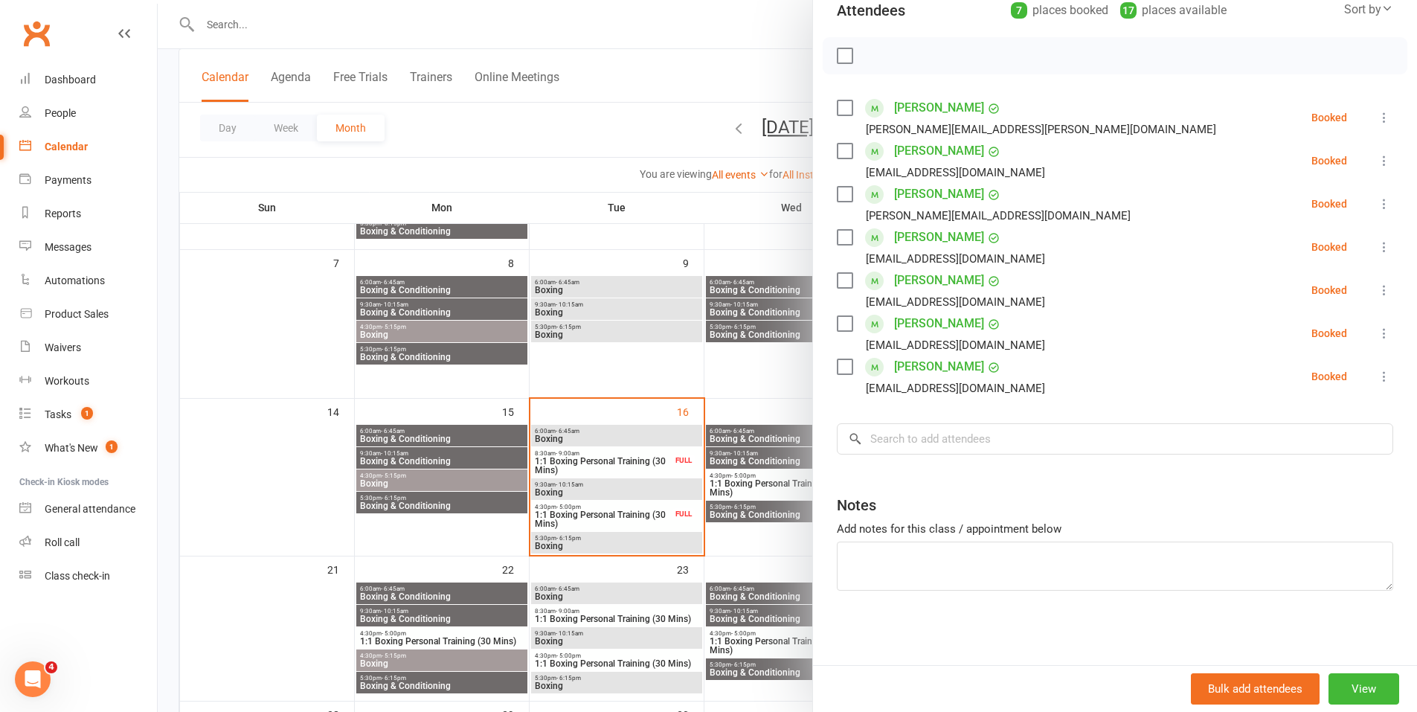
scroll to position [180, 0]
click at [638, 112] on div at bounding box center [787, 356] width 1259 height 712
